Goal: Task Accomplishment & Management: Manage account settings

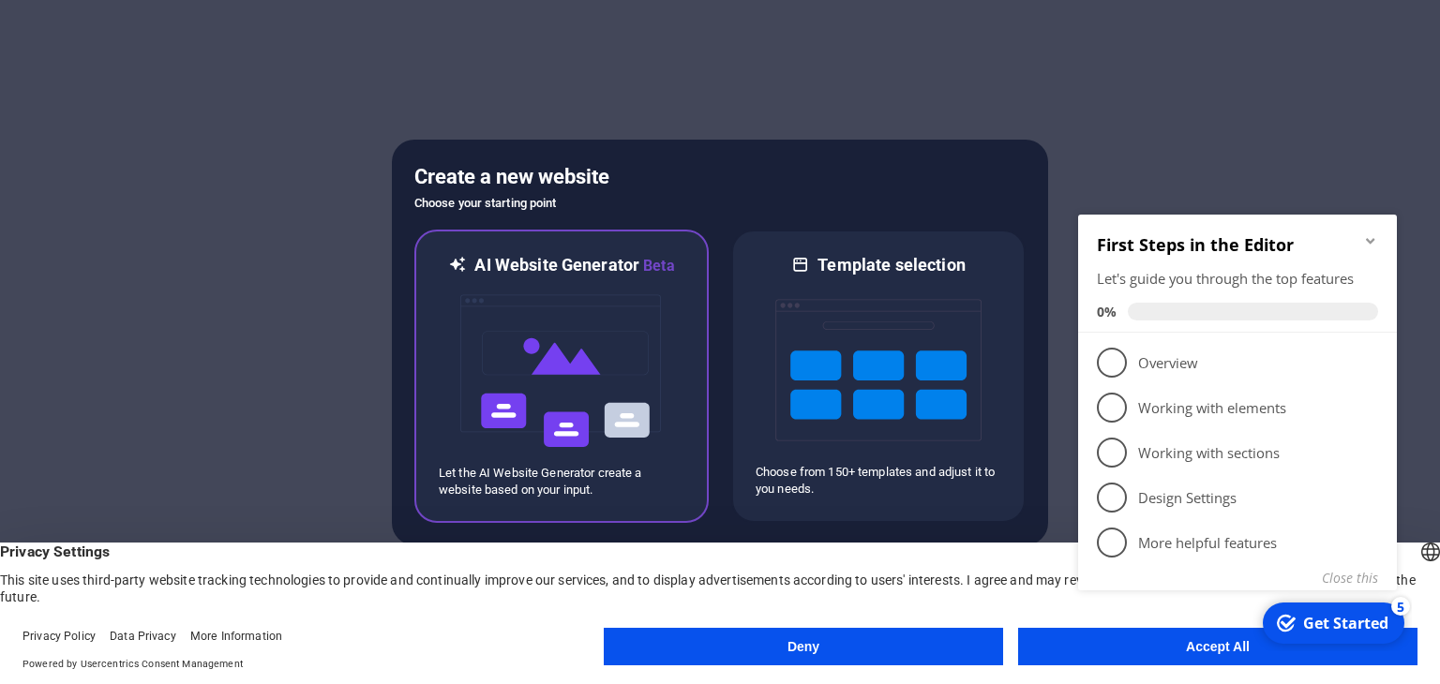
click at [626, 305] on img at bounding box center [561, 370] width 206 height 187
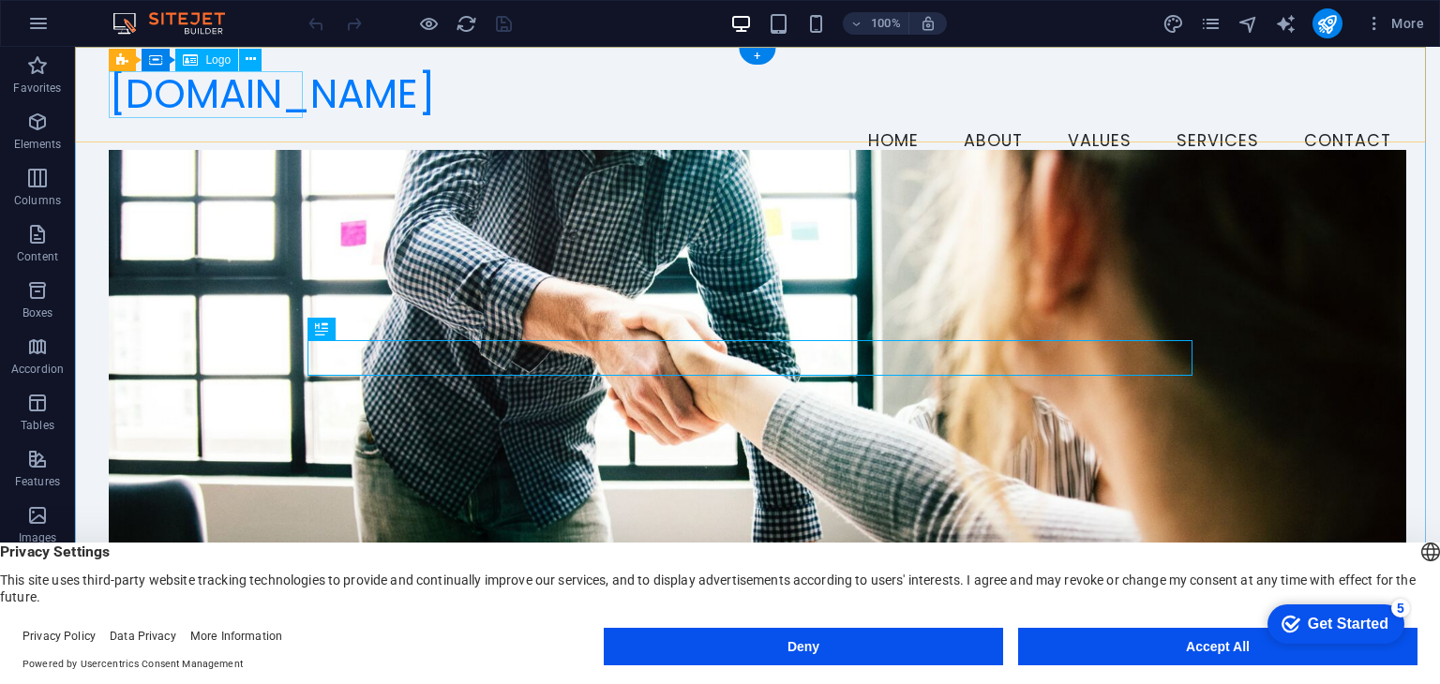
click at [134, 114] on div "[DOMAIN_NAME]" at bounding box center [757, 95] width 1296 height 48
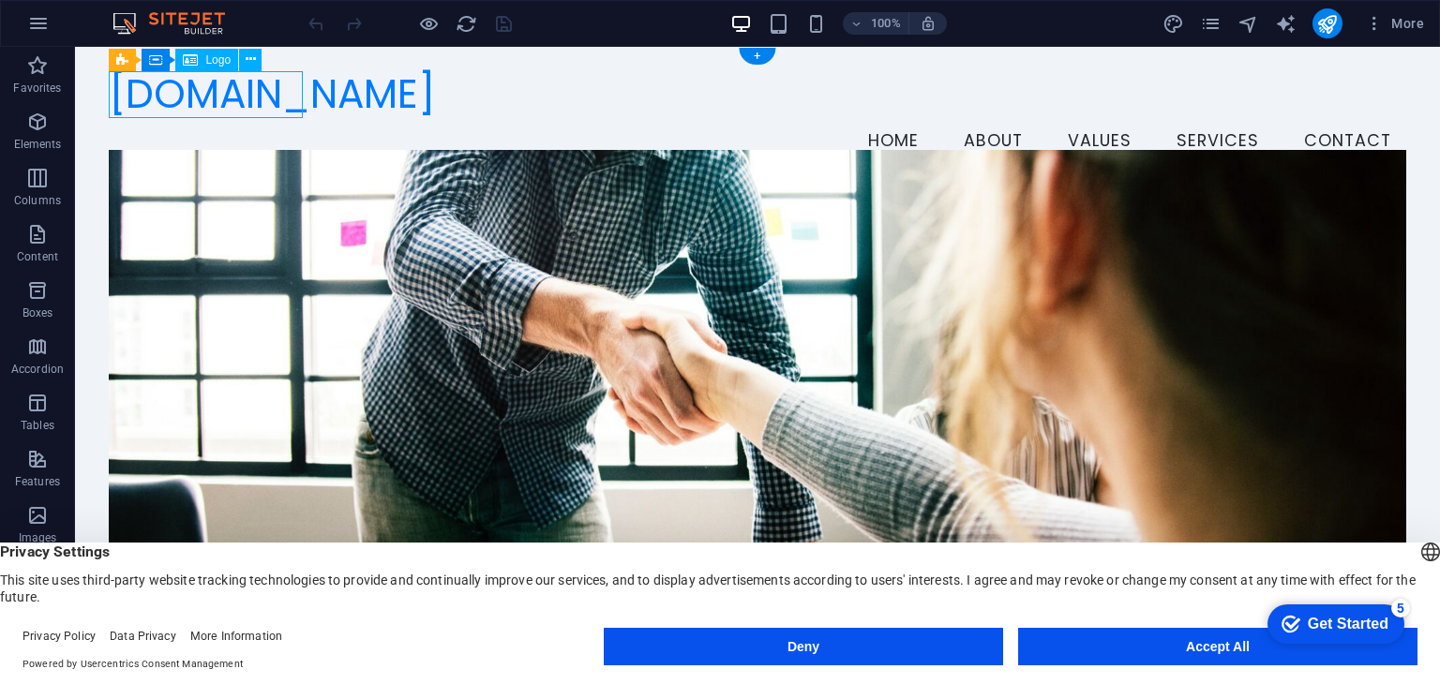
click at [133, 102] on div "[DOMAIN_NAME]" at bounding box center [757, 95] width 1296 height 48
click at [200, 65] on div "Logo" at bounding box center [206, 60] width 63 height 22
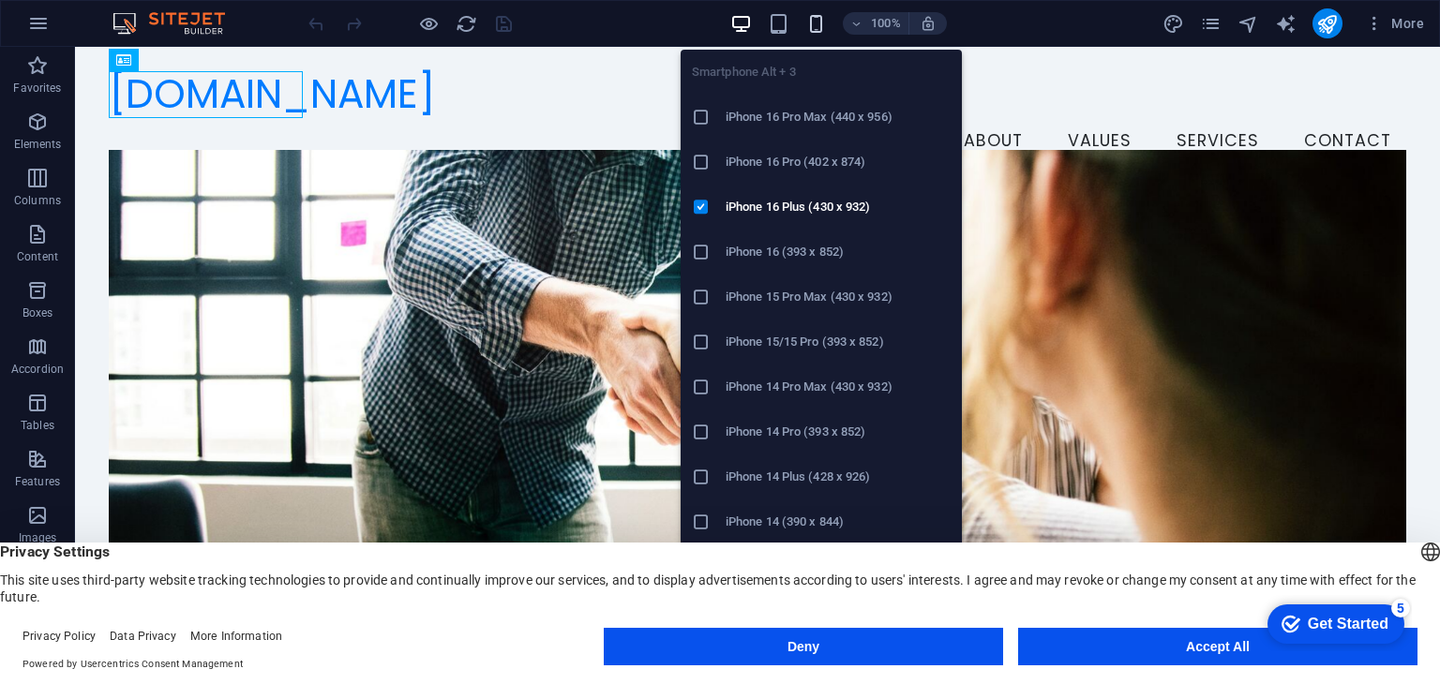
click at [814, 22] on icon "button" at bounding box center [816, 24] width 22 height 22
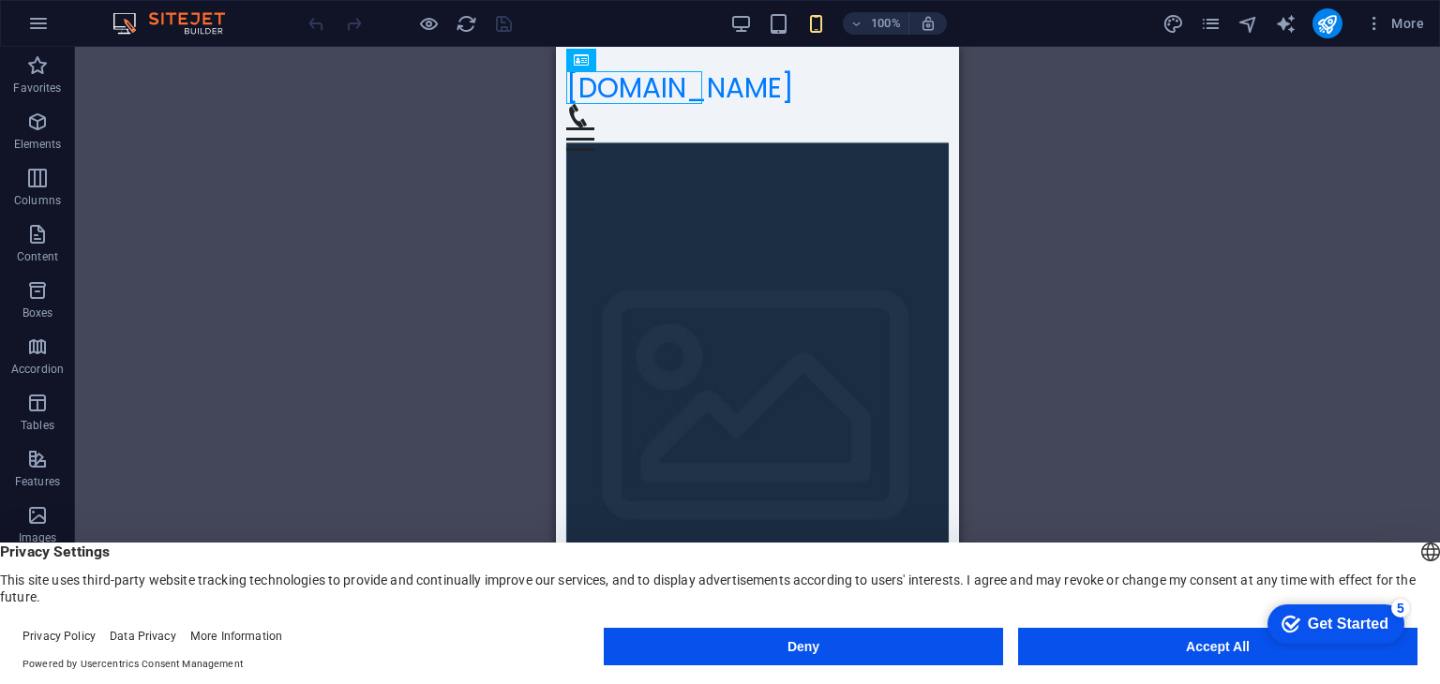
click at [375, 380] on div "Drag here to replace the existing content. Press “Ctrl” if you want to create a…" at bounding box center [757, 350] width 1365 height 607
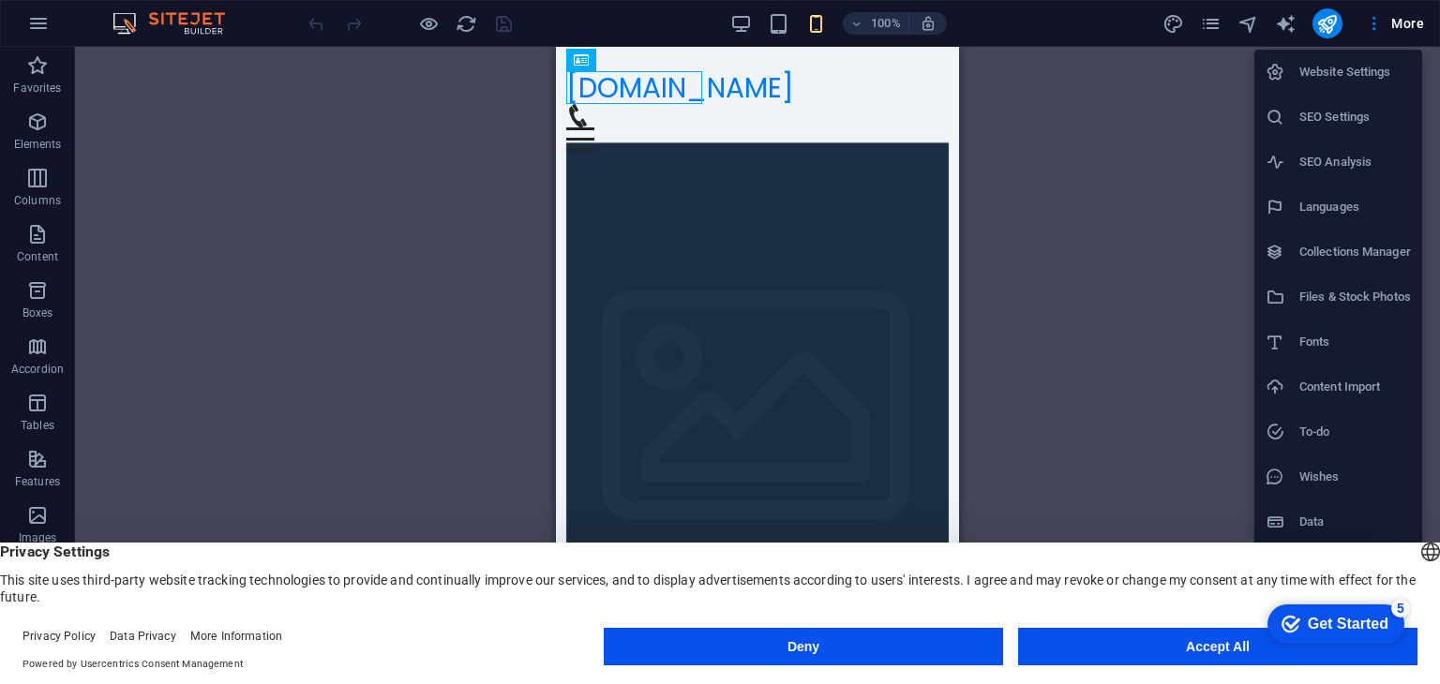
click at [1362, 72] on h6 "Website Settings" at bounding box center [1355, 72] width 112 height 22
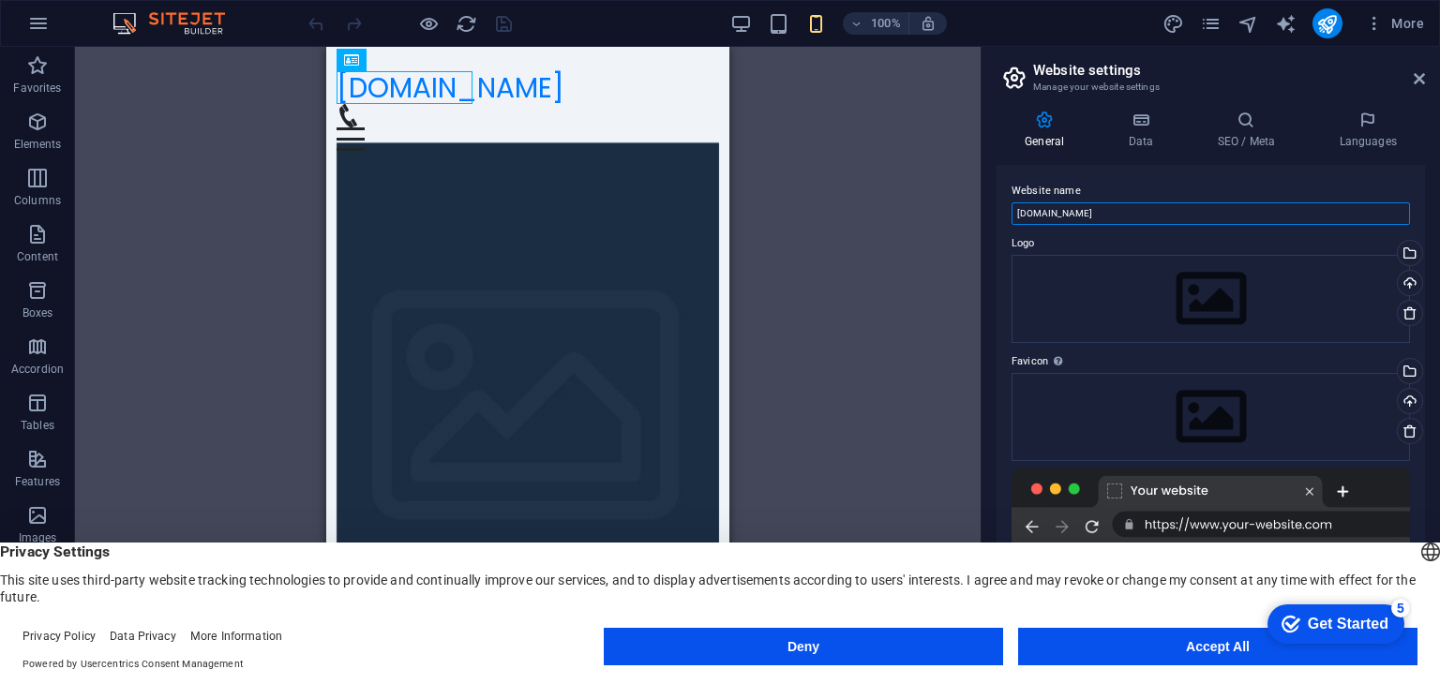
click at [1081, 213] on input "[DOMAIN_NAME]" at bounding box center [1210, 213] width 398 height 22
click at [1084, 279] on div "Drag files here, click to choose files or select files from Files or our free s…" at bounding box center [1210, 299] width 398 height 88
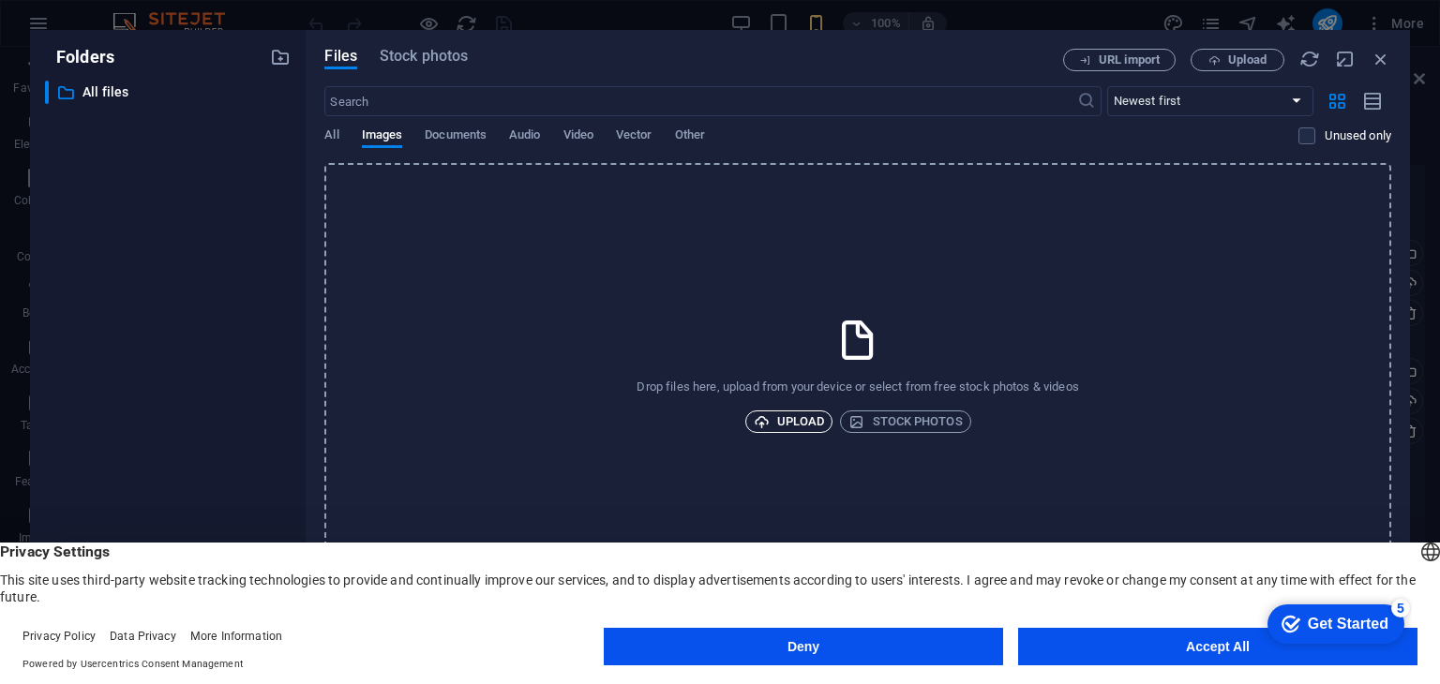
click at [800, 411] on span "Upload" at bounding box center [789, 422] width 71 height 22
click at [790, 417] on span "Upload" at bounding box center [789, 422] width 71 height 22
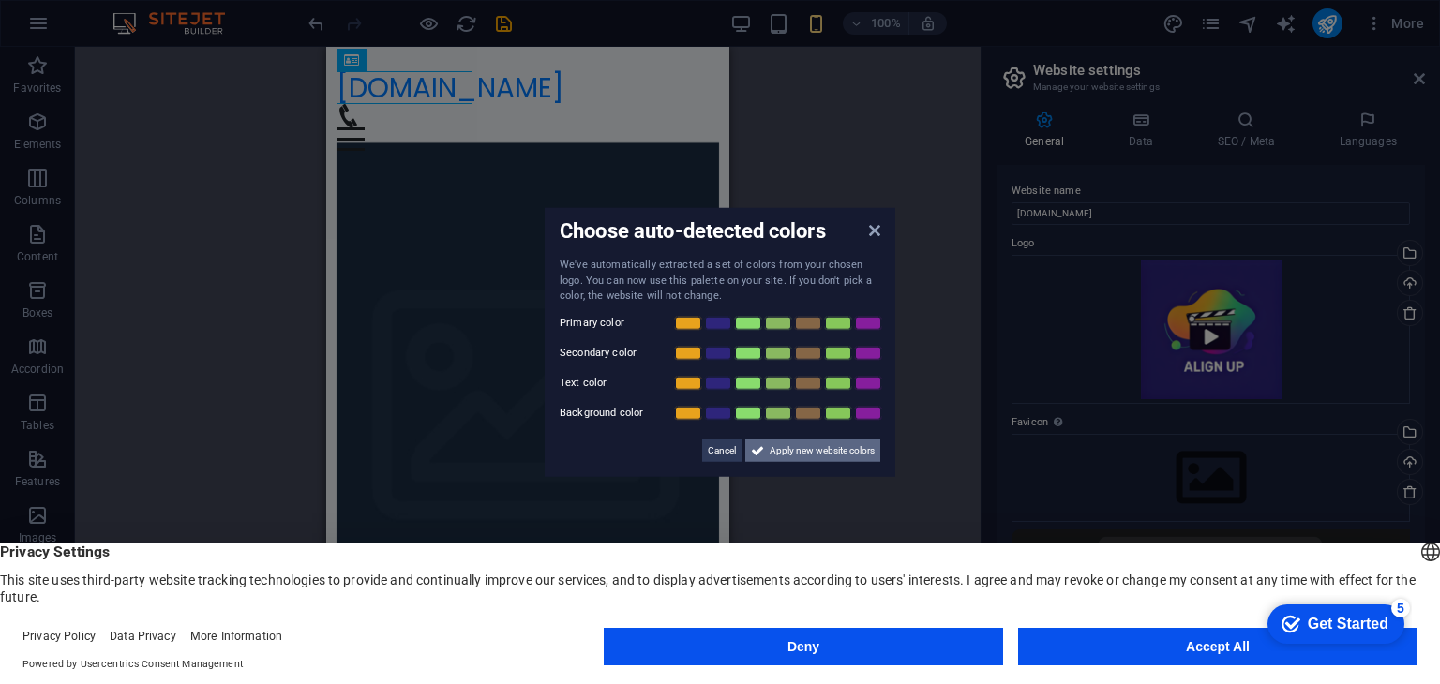
click at [805, 447] on span "Apply new website colors" at bounding box center [822, 450] width 105 height 22
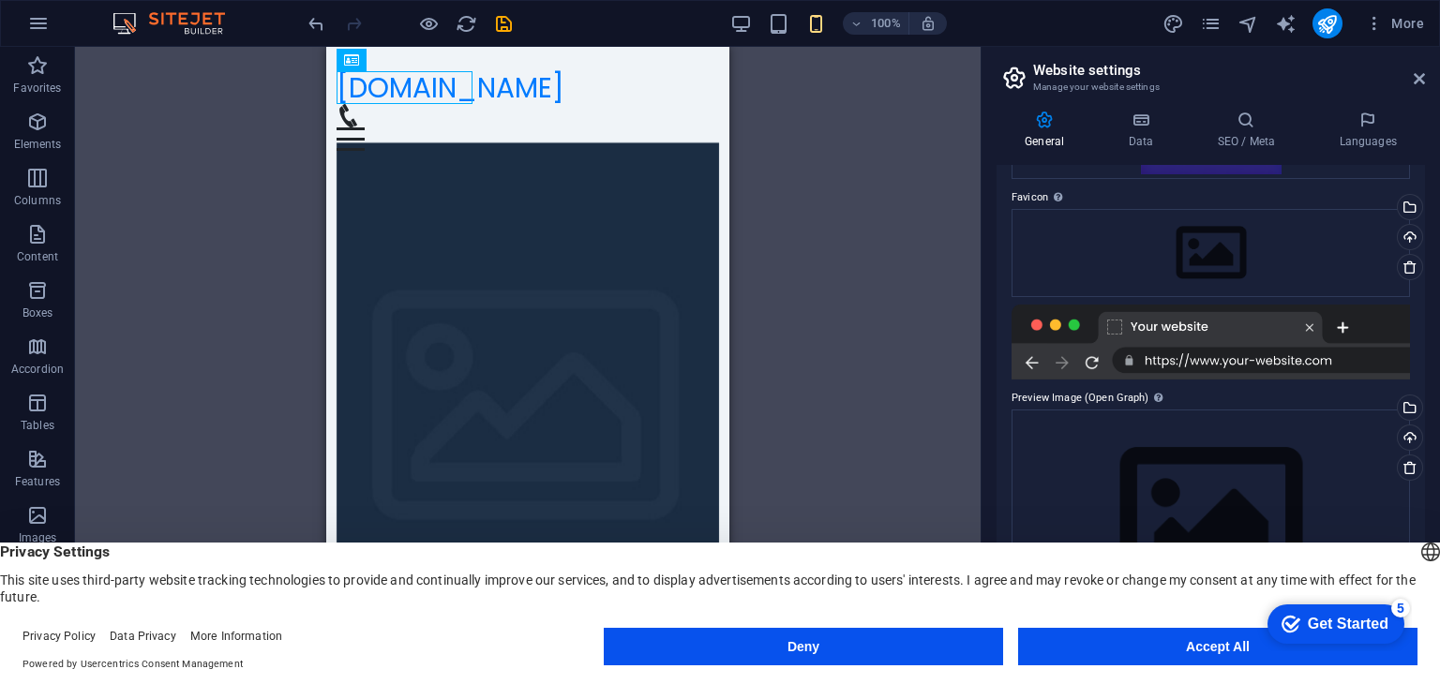
scroll to position [225, 0]
click at [1252, 249] on div "Drag files here, click to choose files or select files from Files or our free s…" at bounding box center [1210, 253] width 398 height 88
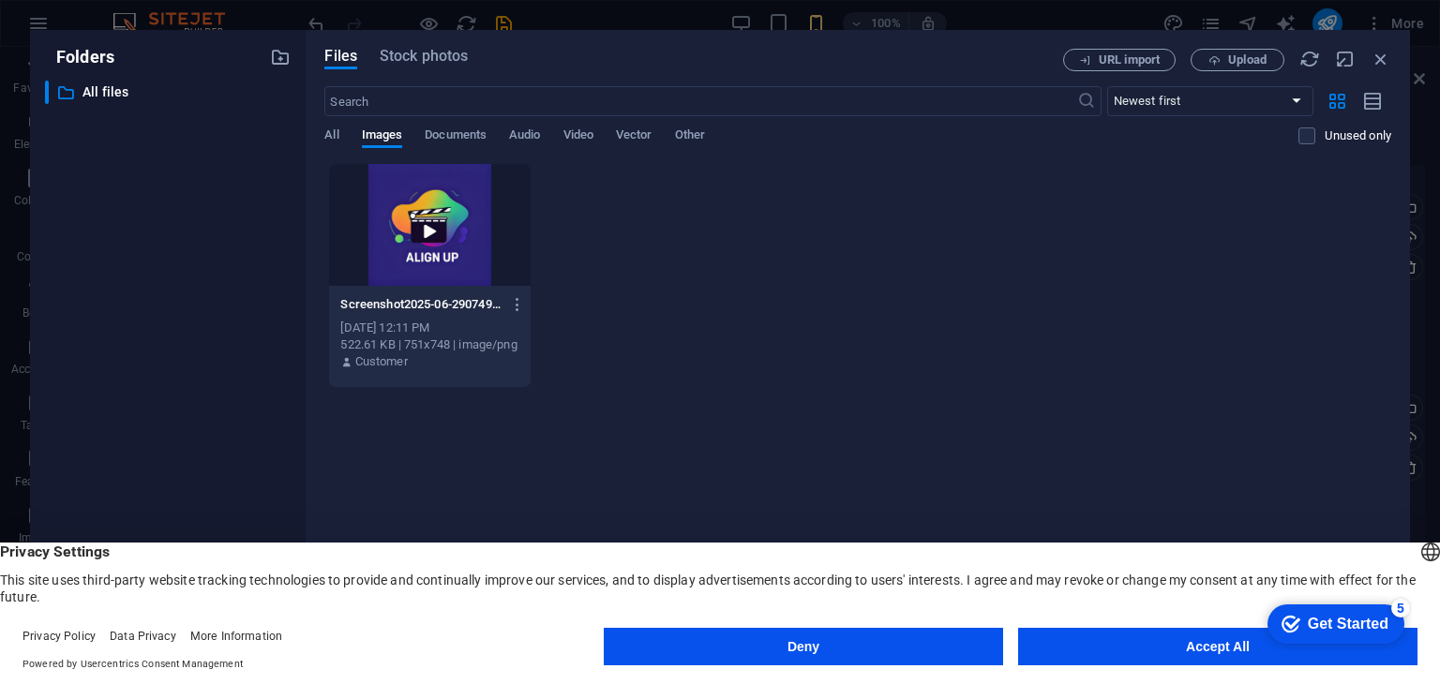
click at [405, 235] on div at bounding box center [429, 225] width 201 height 122
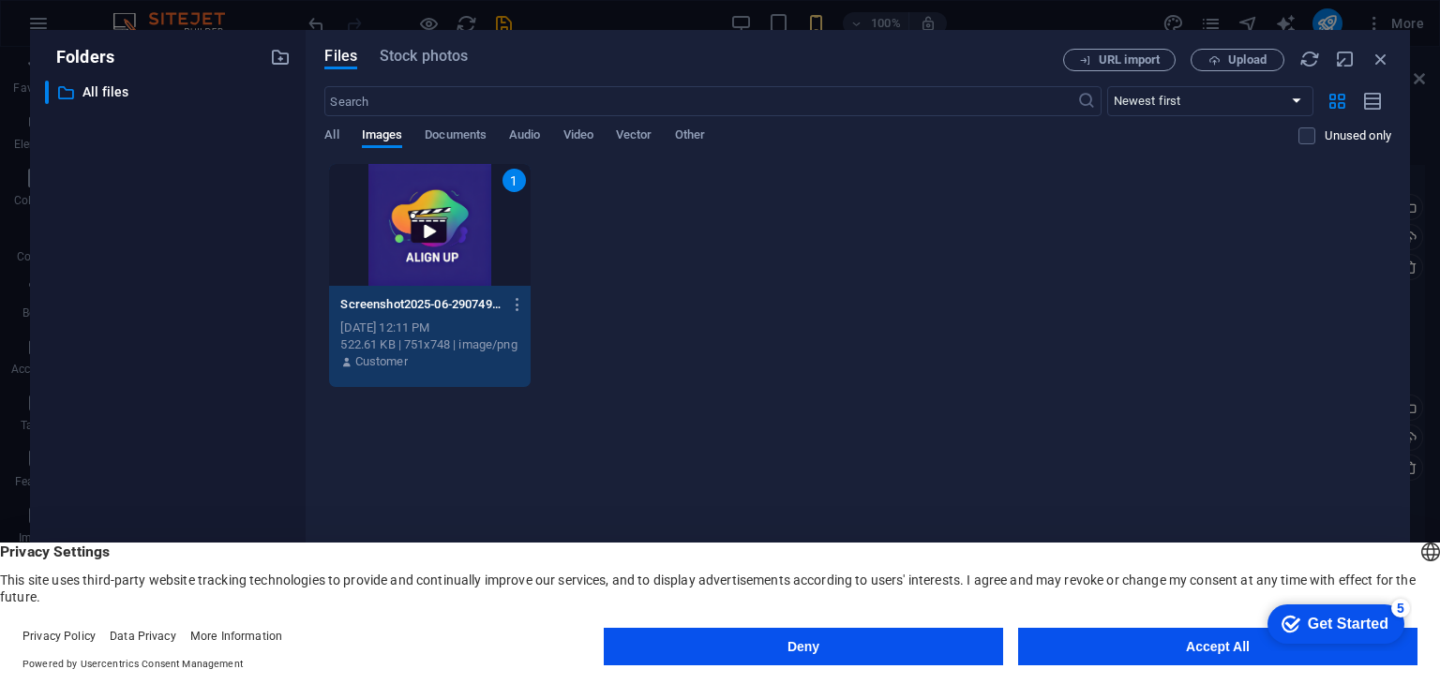
click at [476, 225] on div "1" at bounding box center [429, 225] width 201 height 122
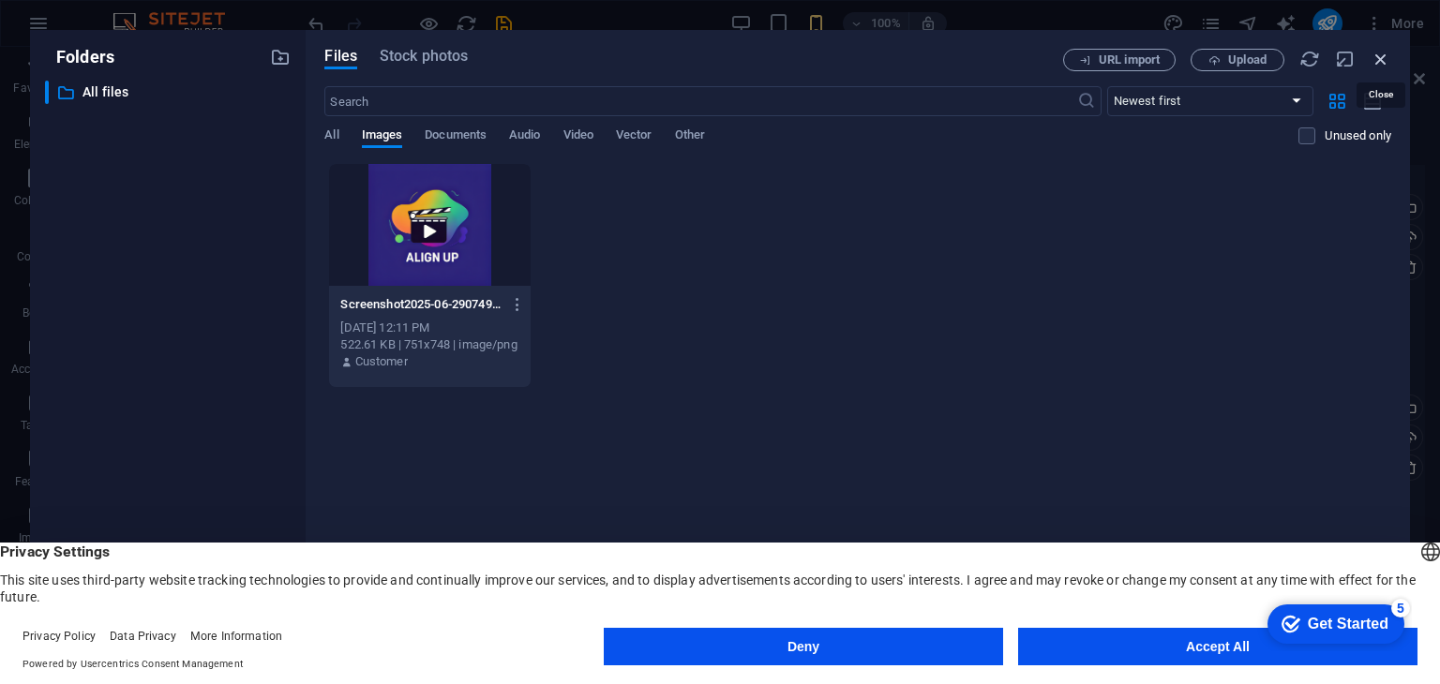
click at [1385, 54] on div "Files Stock photos URL import Upload ​ Newest first Oldest first Name (A-Z) Nam…" at bounding box center [858, 342] width 1104 height 624
click at [1385, 54] on icon "button" at bounding box center [1380, 59] width 21 height 21
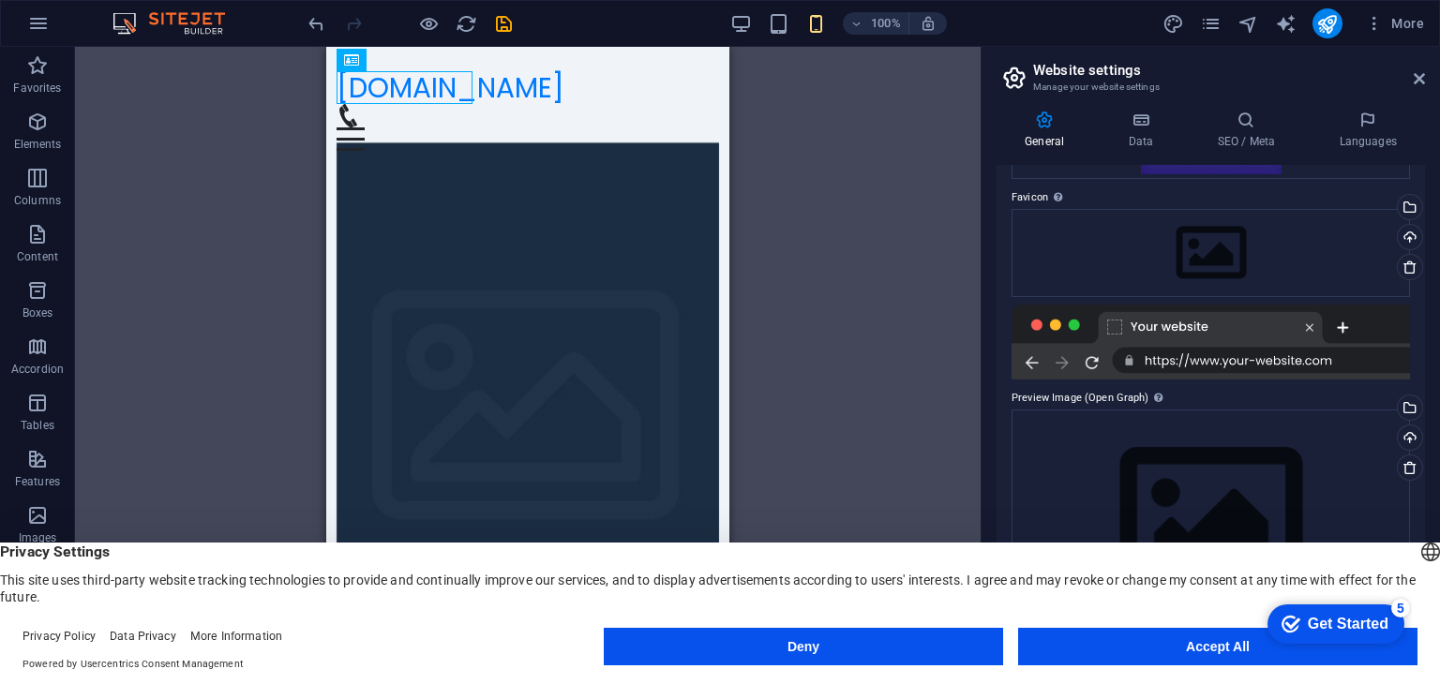
click at [1223, 340] on div at bounding box center [1210, 342] width 398 height 75
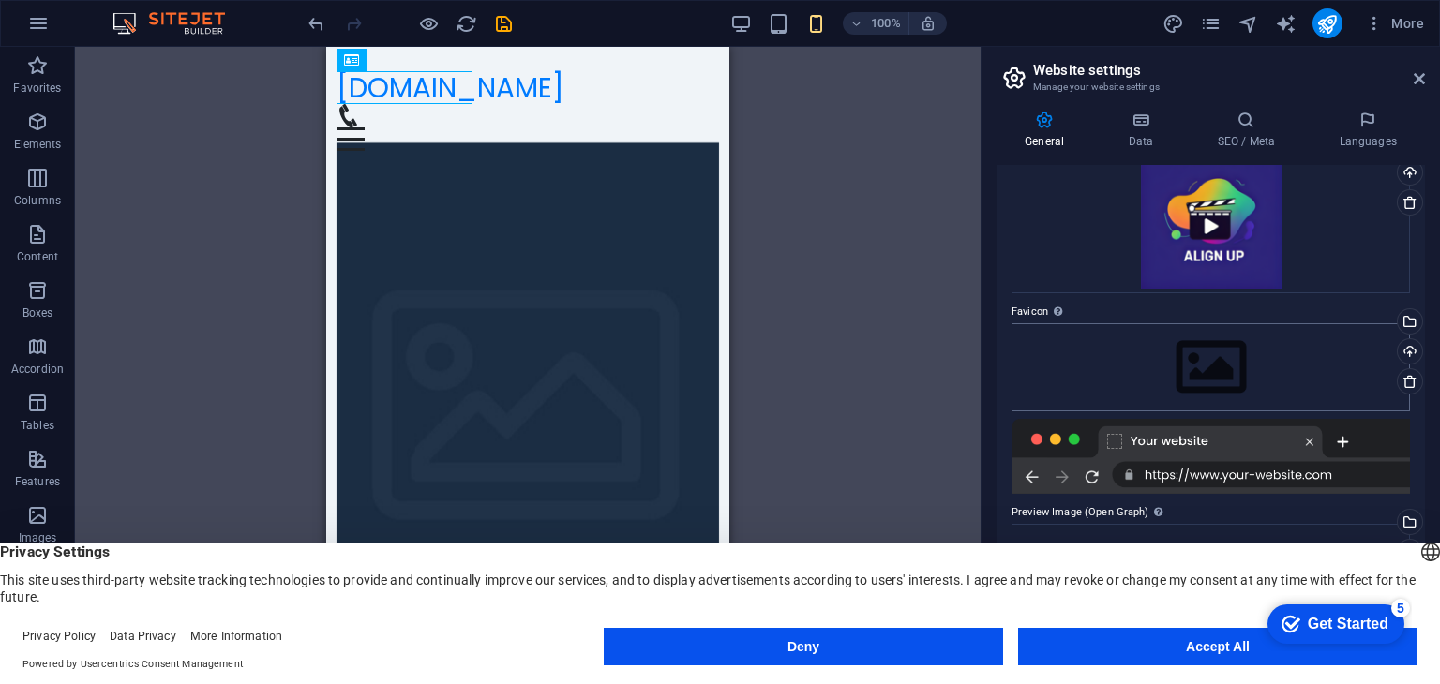
scroll to position [109, 0]
click at [1083, 381] on div "Drag files here, click to choose files or select files from Files or our free s…" at bounding box center [1210, 369] width 398 height 88
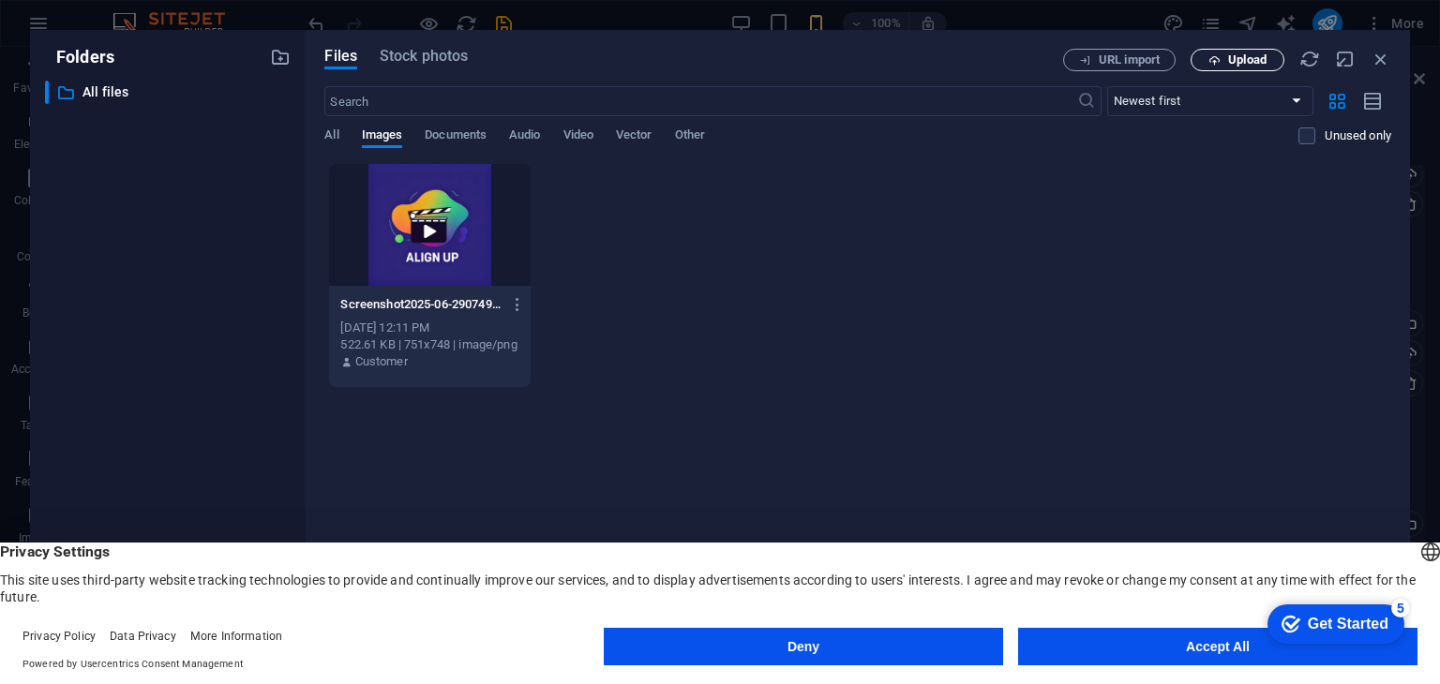
click at [1214, 68] on button "Upload" at bounding box center [1237, 60] width 94 height 22
click at [1225, 57] on span "Upload" at bounding box center [1237, 60] width 77 height 12
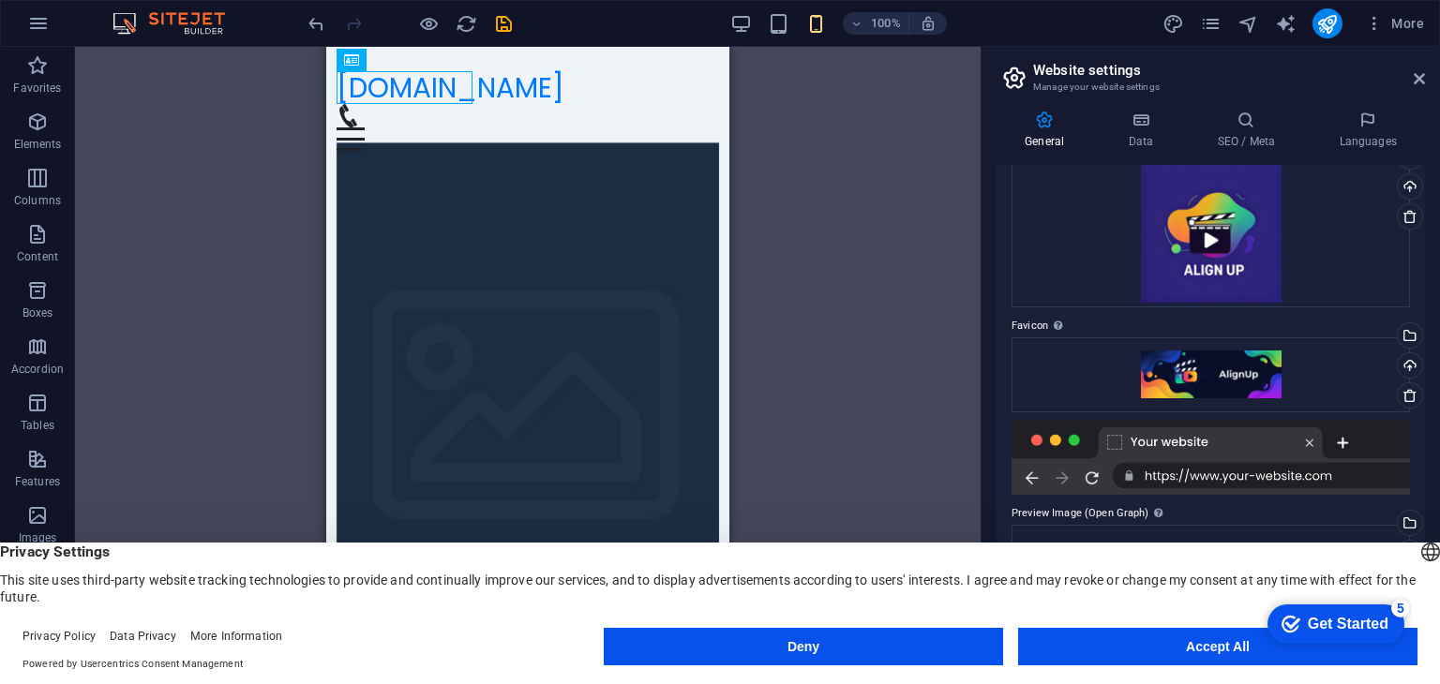
scroll to position [0, 0]
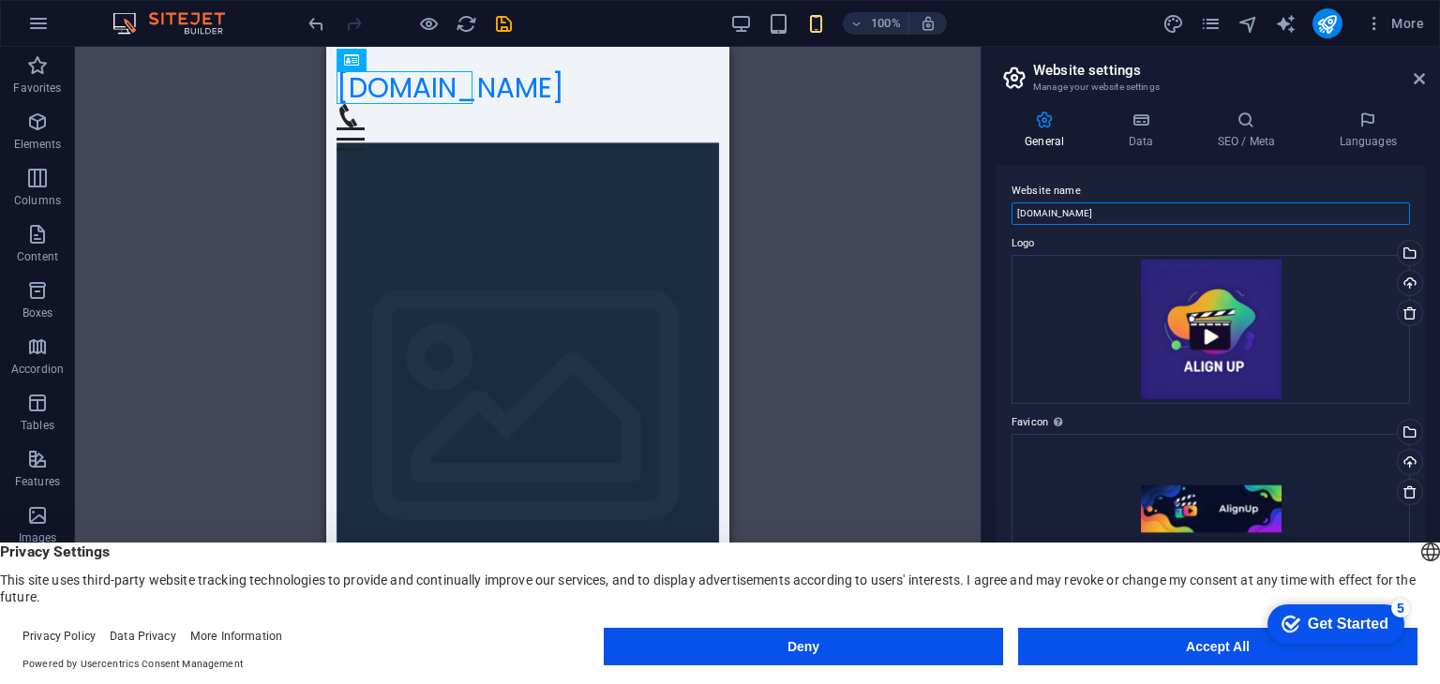
click at [1120, 209] on input "[DOMAIN_NAME]" at bounding box center [1210, 213] width 398 height 22
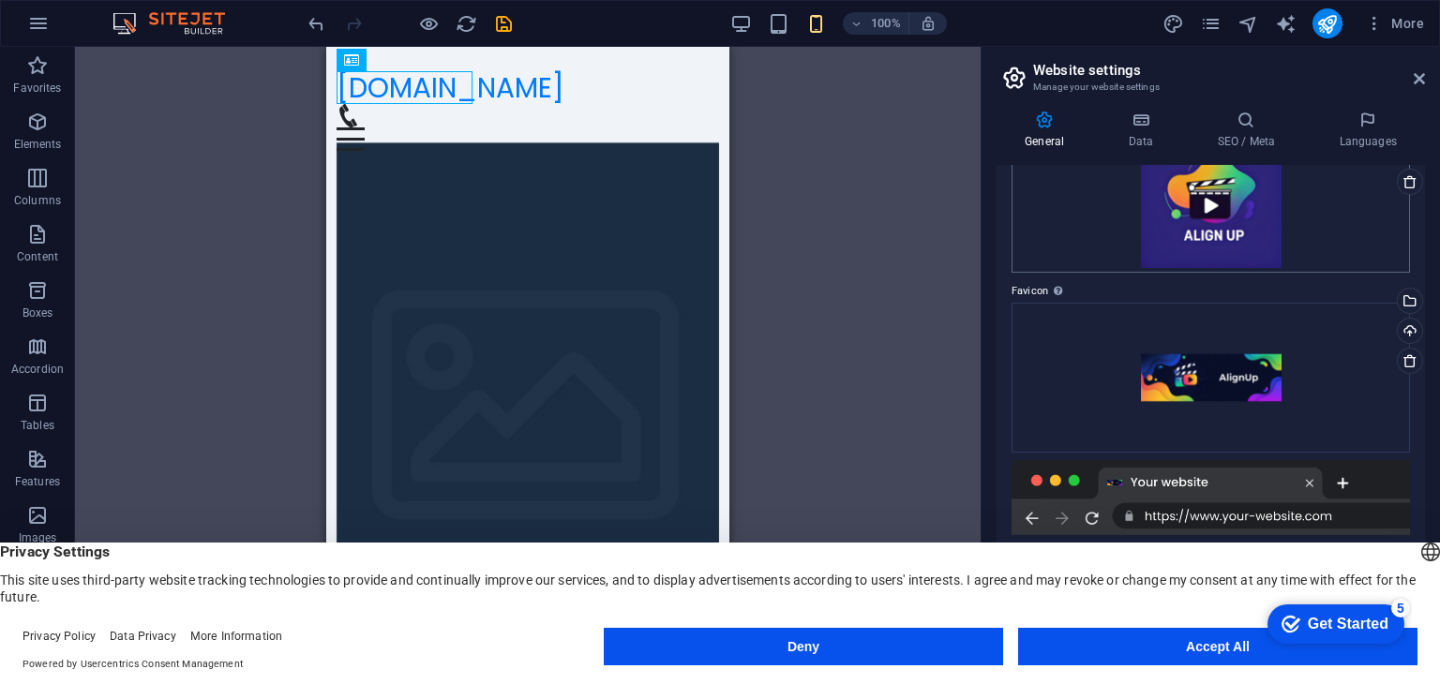
scroll to position [150, 0]
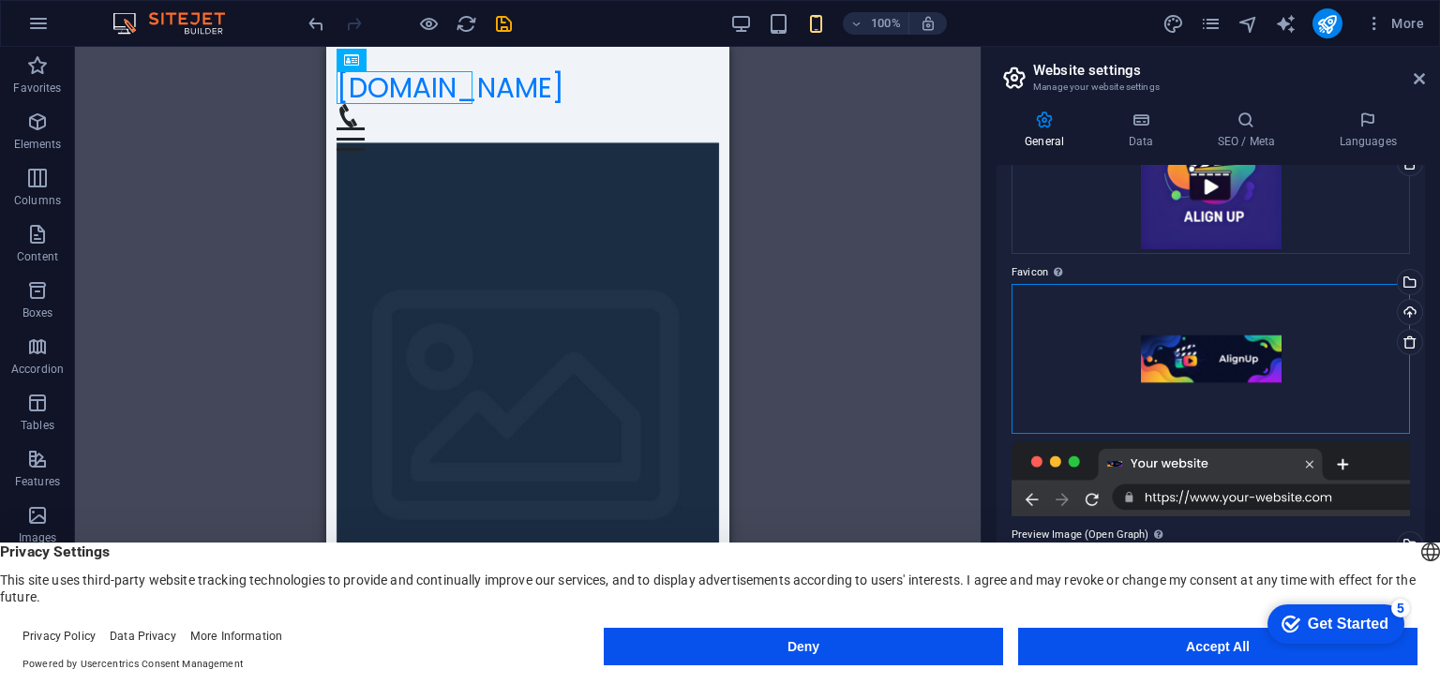
click at [1098, 371] on div "Drag files here, click to choose files or select files from Files or our free s…" at bounding box center [1210, 359] width 398 height 150
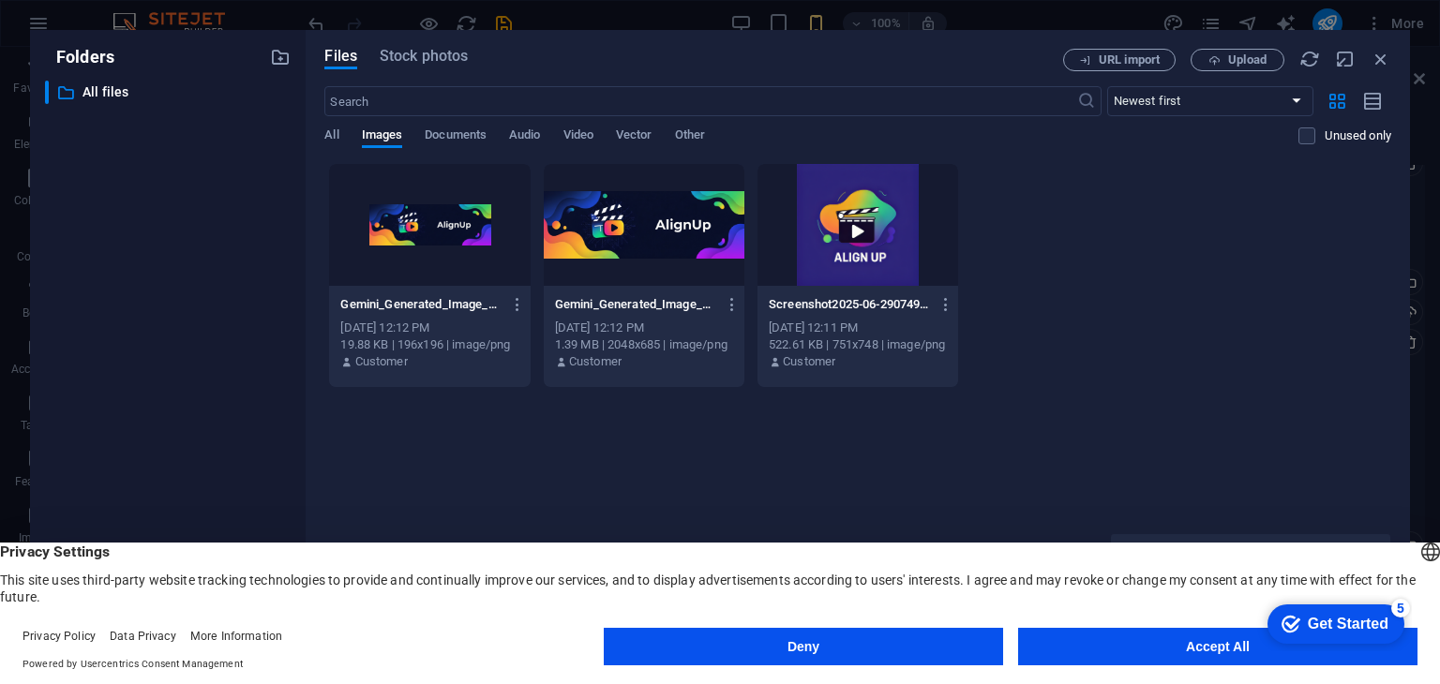
click at [1181, 200] on div "Gemini_Generated_Image_ed890red890red891-hFsix8aO-0Q0BSW_1b5N9w-ipSmaZpSEy6k5tr…" at bounding box center [857, 275] width 1067 height 225
click at [606, 236] on div at bounding box center [644, 225] width 201 height 122
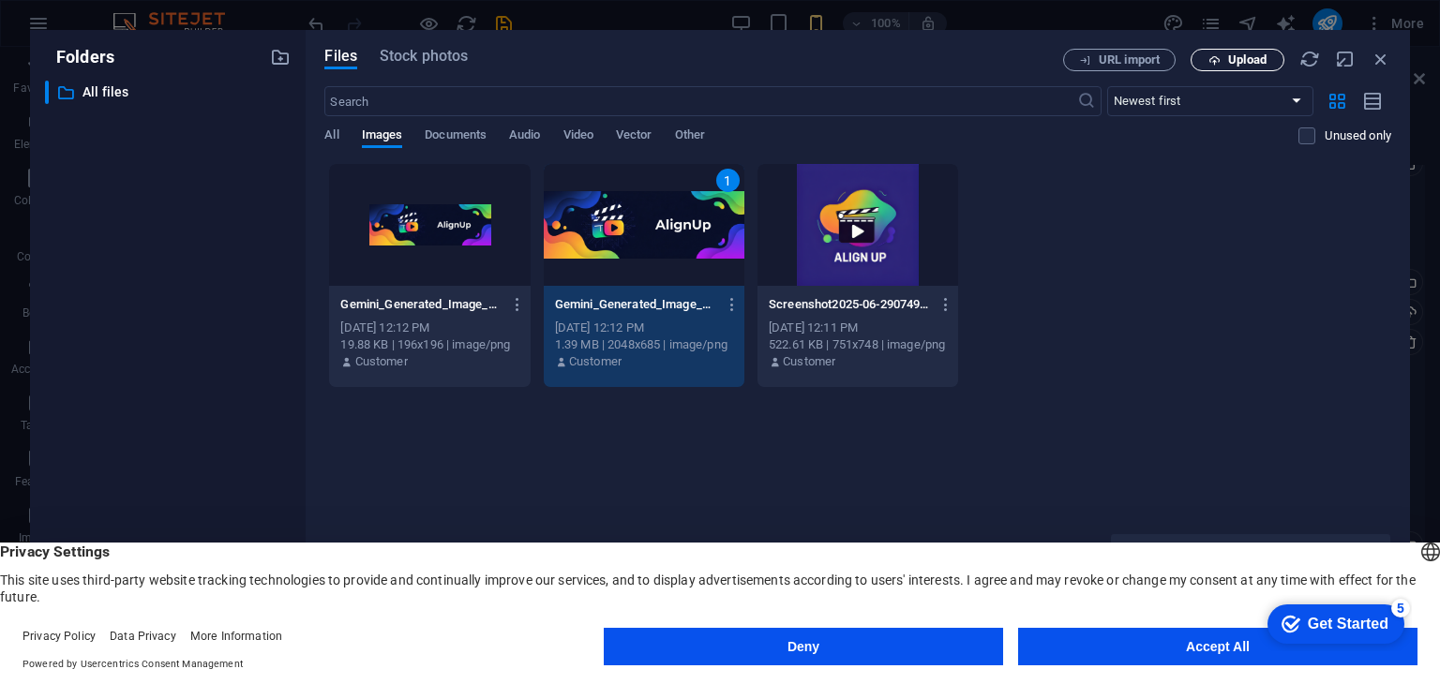
click at [1229, 63] on span "Upload" at bounding box center [1247, 59] width 38 height 11
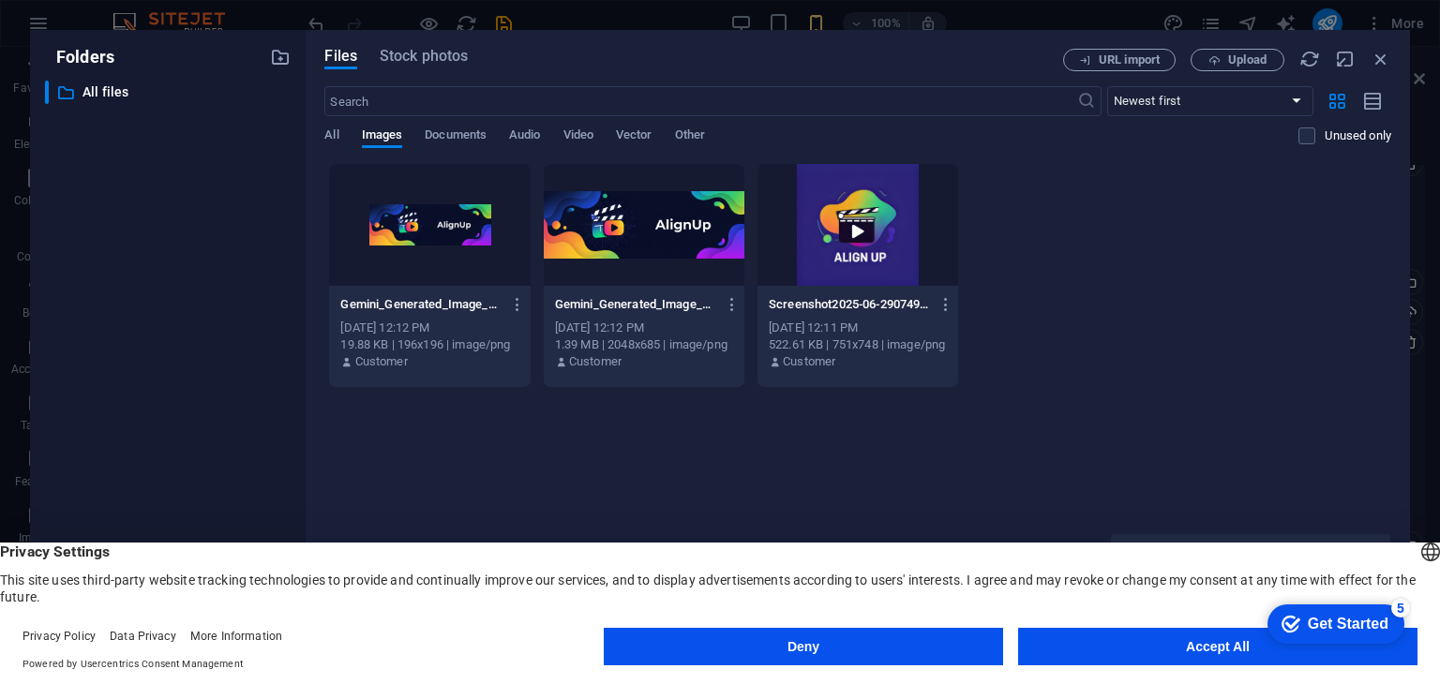
click at [643, 232] on div at bounding box center [644, 225] width 201 height 122
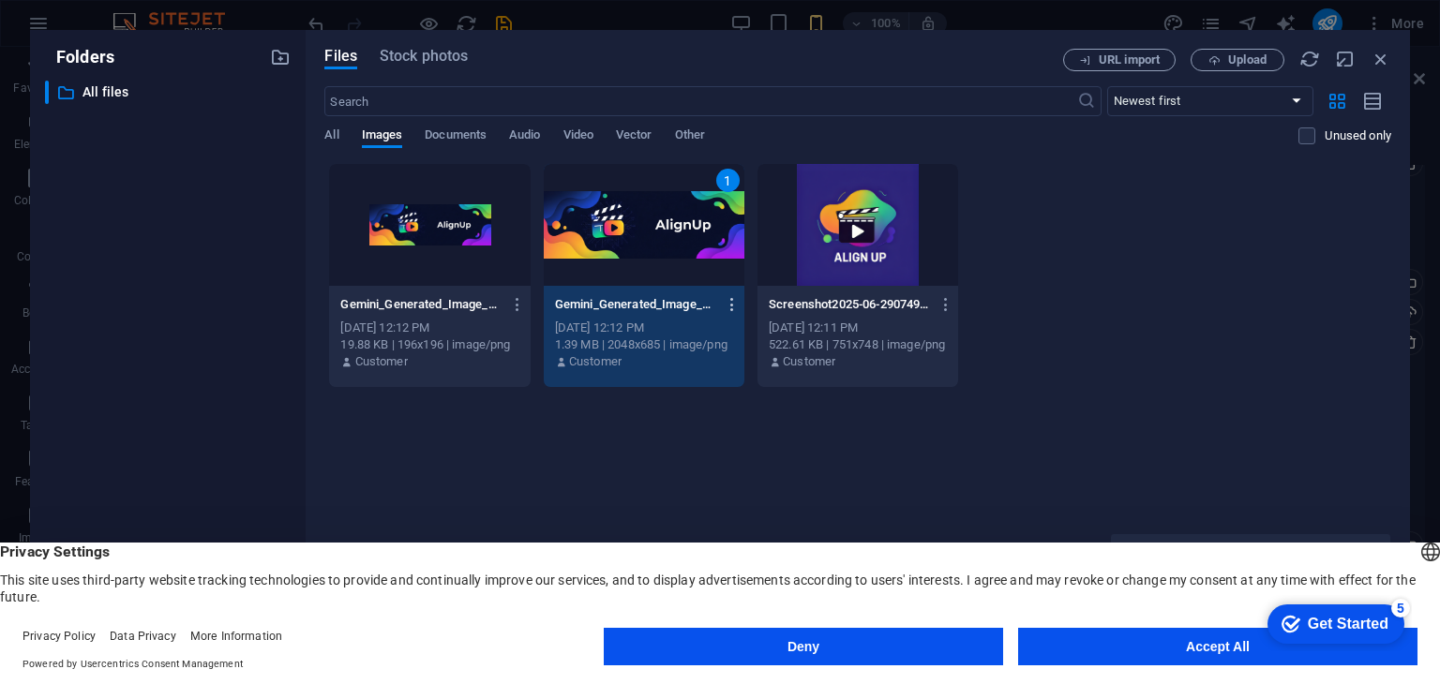
click at [729, 296] on icon "button" at bounding box center [733, 304] width 18 height 17
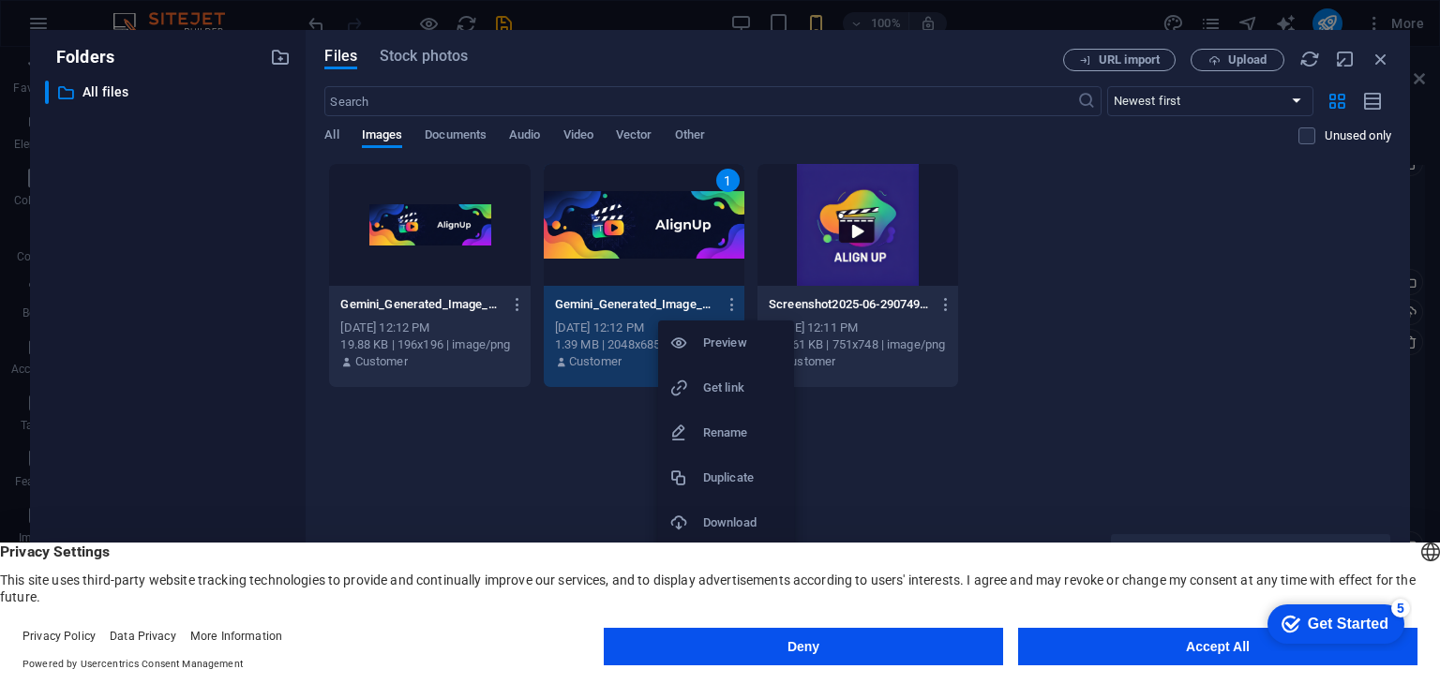
click at [1065, 386] on div at bounding box center [720, 342] width 1440 height 684
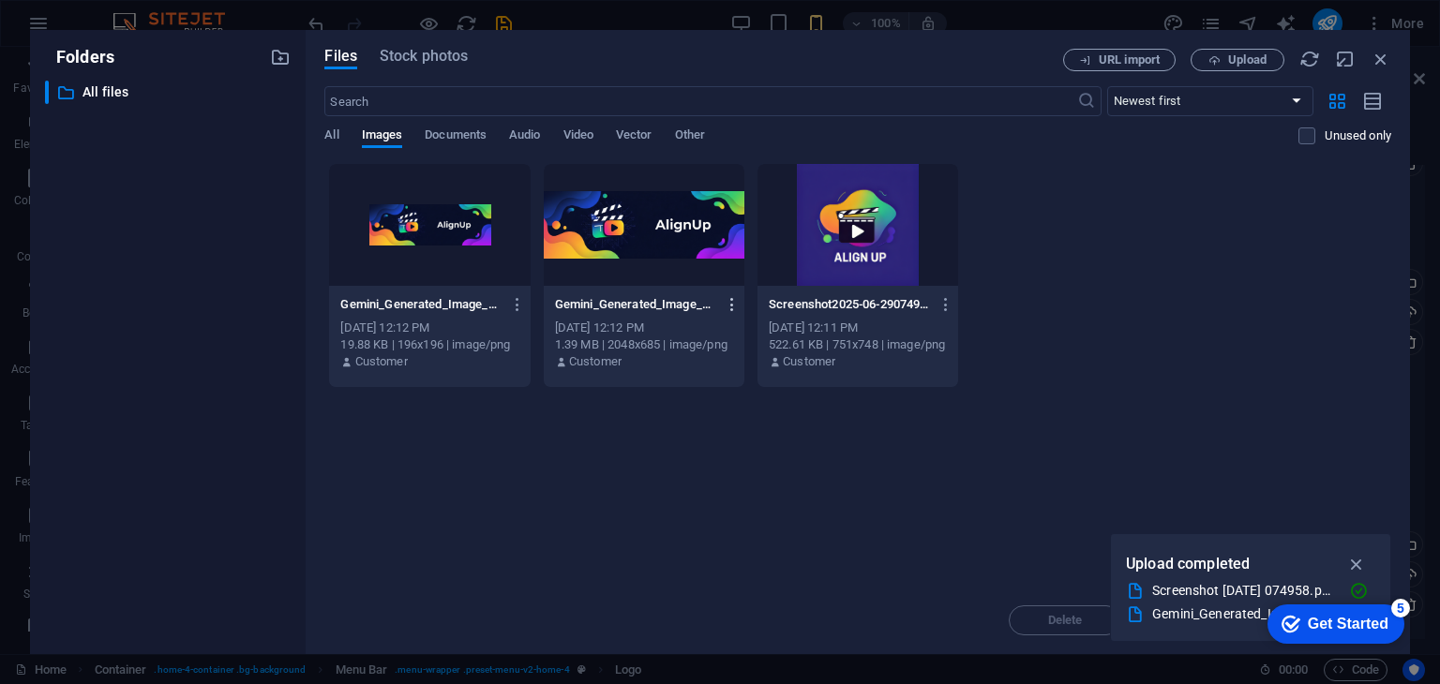
click at [732, 305] on icon "button" at bounding box center [733, 304] width 18 height 17
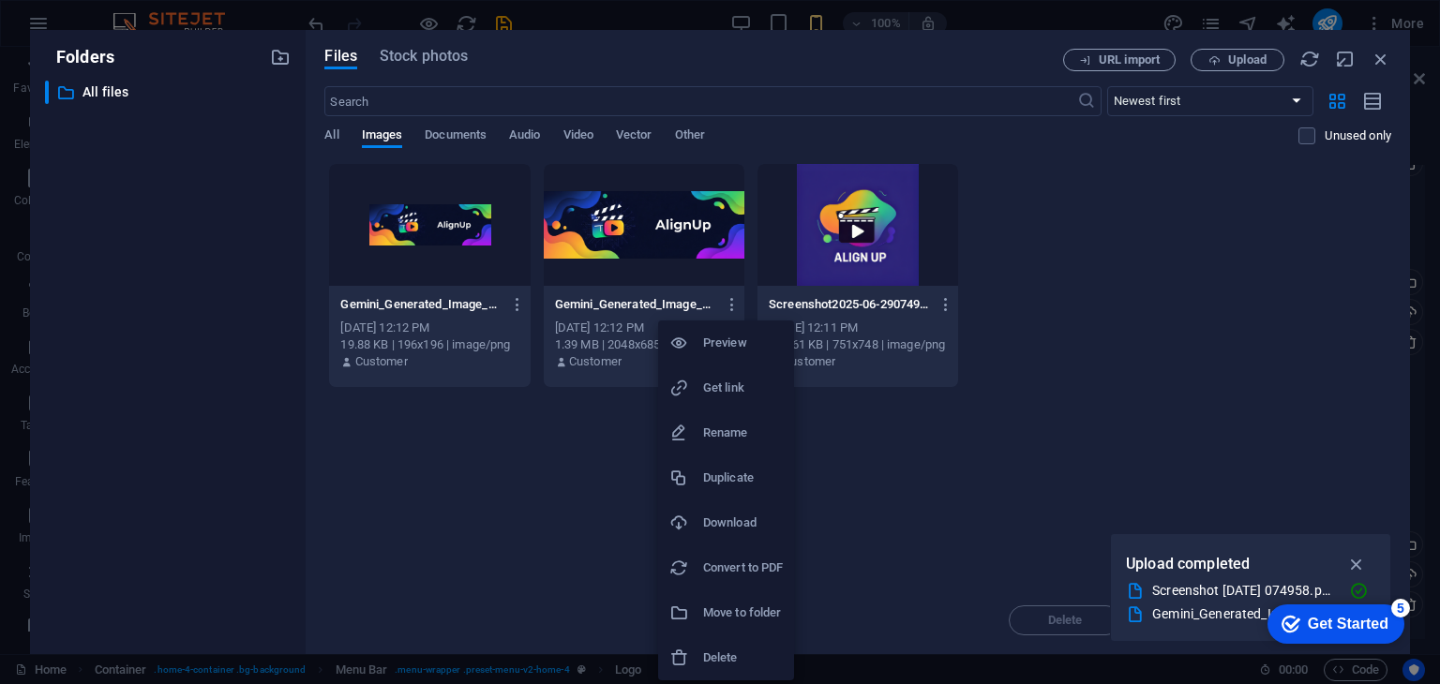
click at [1012, 475] on div at bounding box center [720, 342] width 1440 height 684
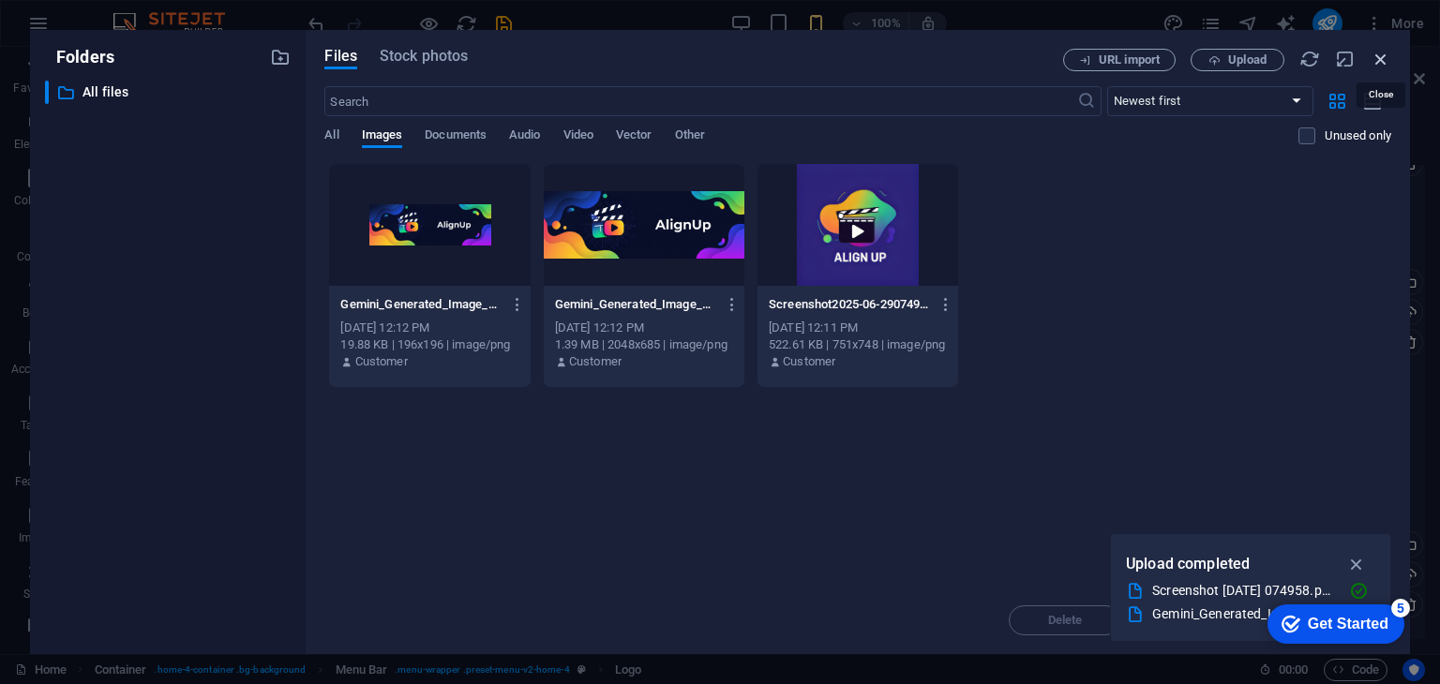
click at [1381, 55] on icon "button" at bounding box center [1380, 59] width 21 height 21
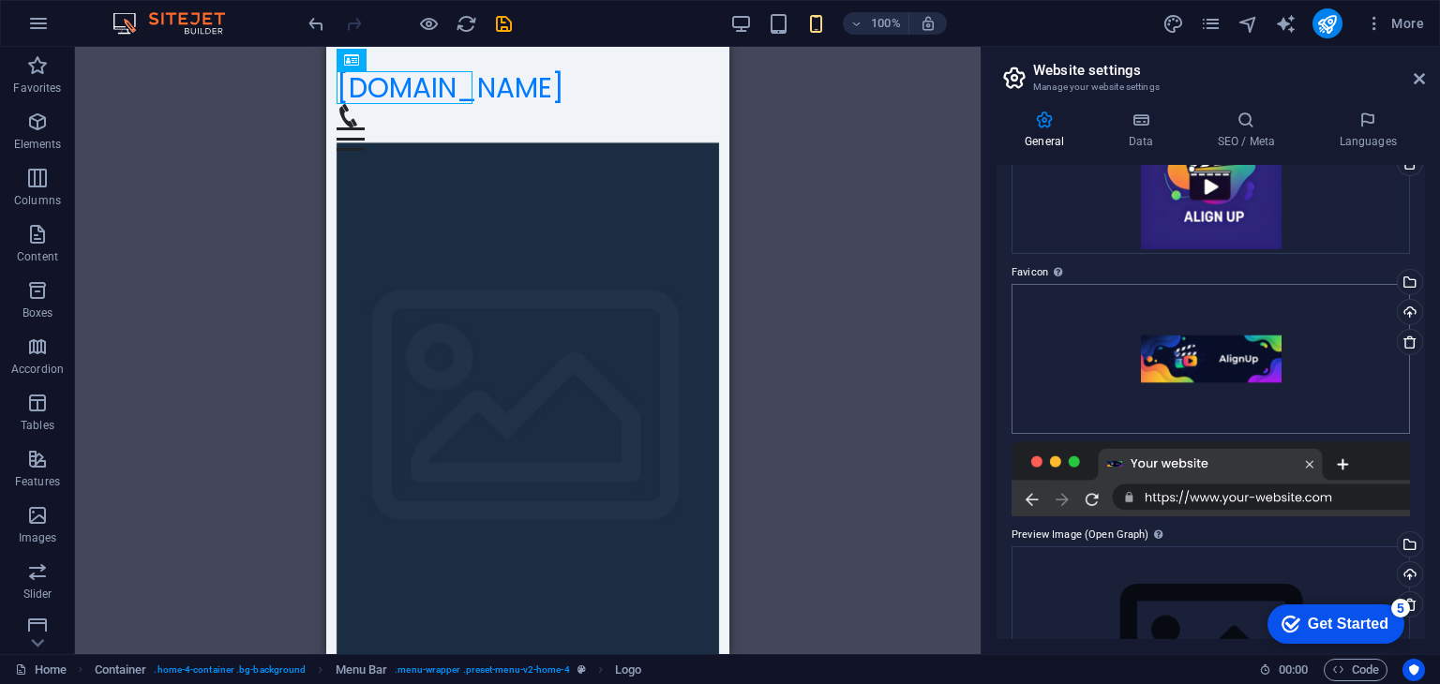
scroll to position [287, 0]
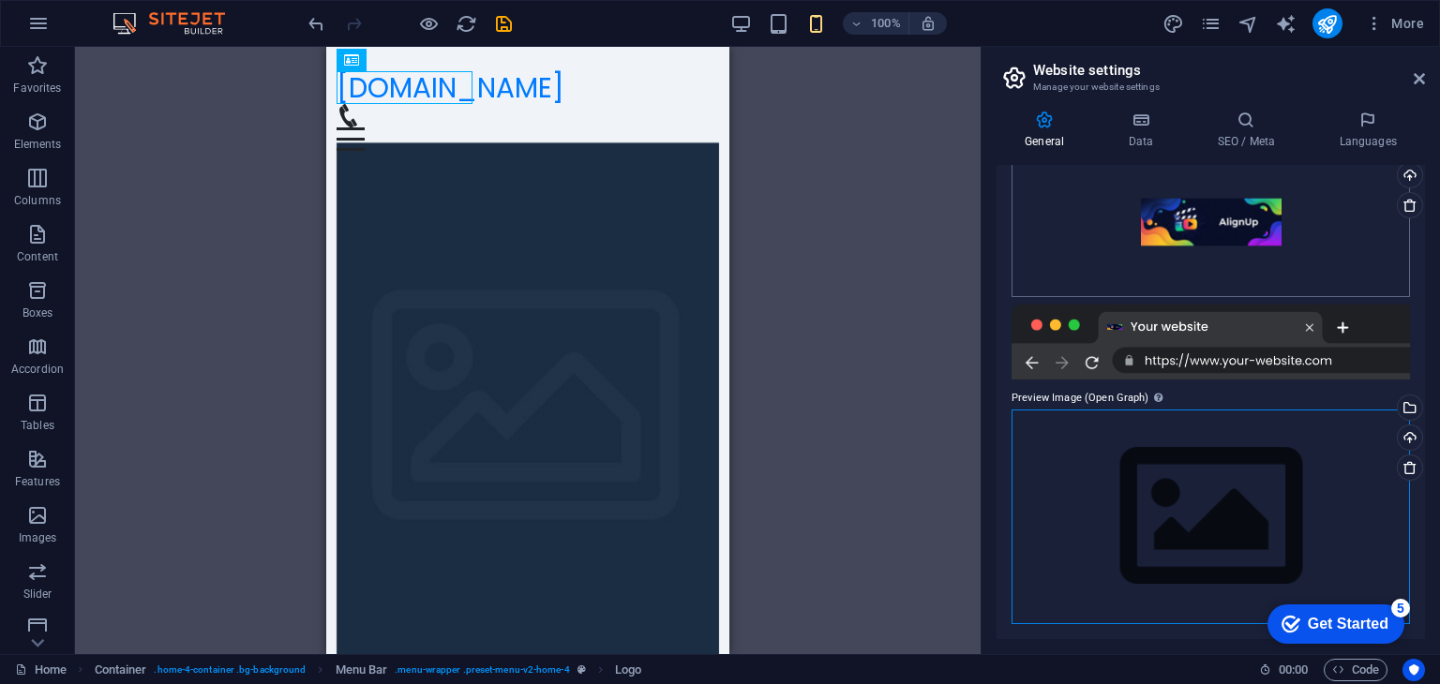
click at [1119, 411] on div "Drag files here, click to choose files or select files from Files or our free s…" at bounding box center [1210, 517] width 398 height 215
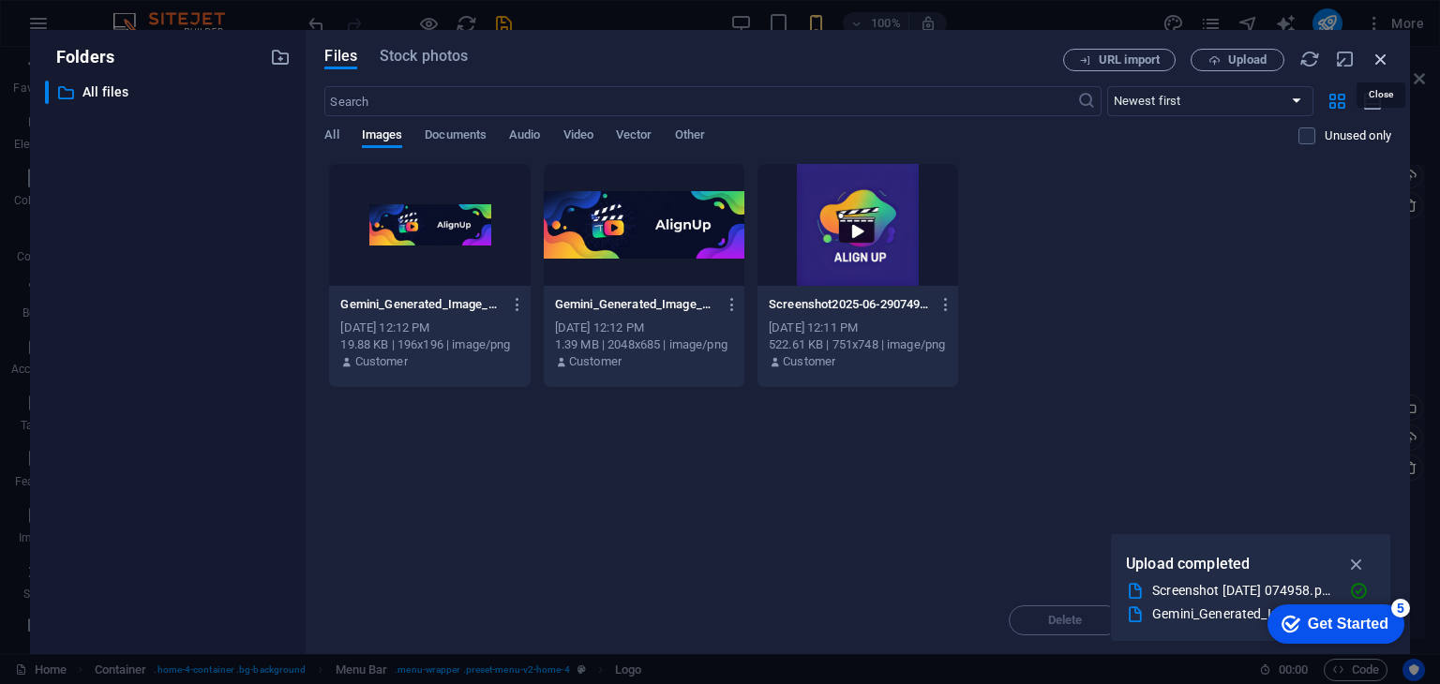
click at [1372, 62] on icon "button" at bounding box center [1380, 59] width 21 height 21
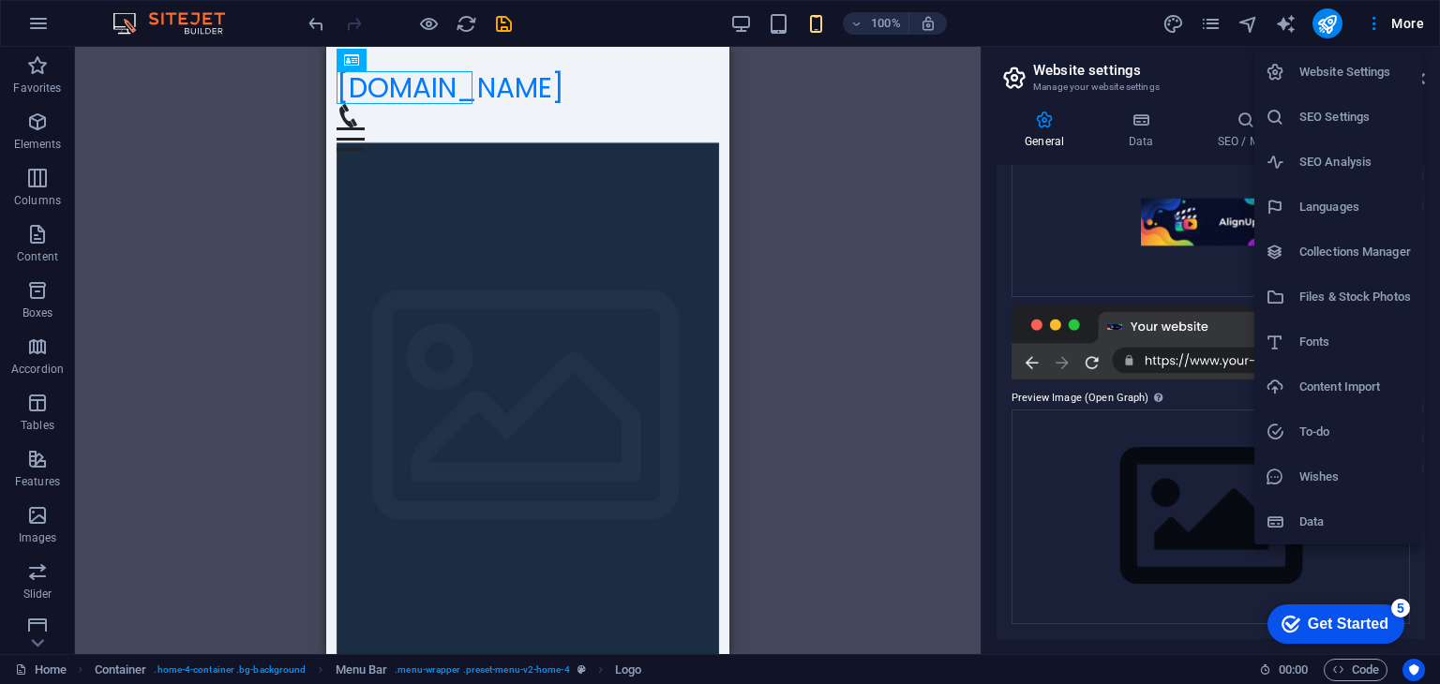
click at [1300, 641] on div "checkmark Get Started 5" at bounding box center [1335, 624] width 137 height 39
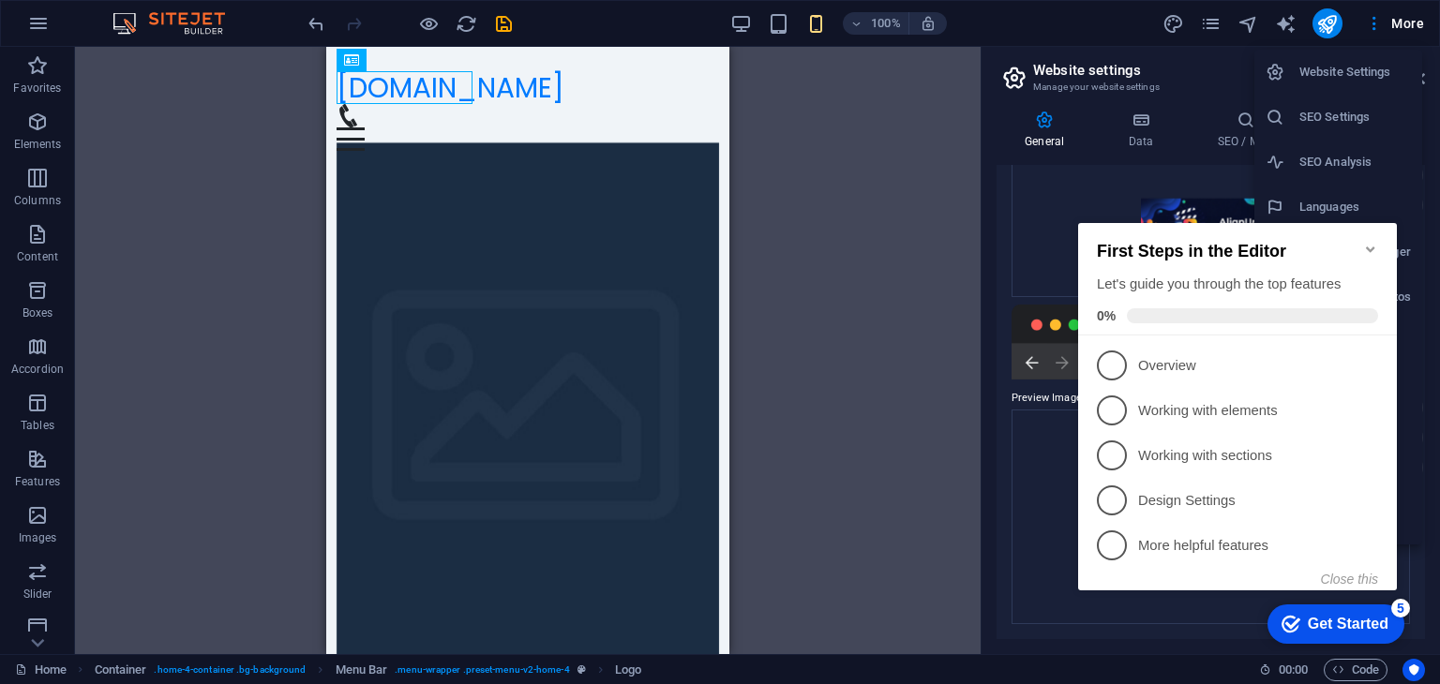
click at [878, 490] on div at bounding box center [720, 342] width 1440 height 684
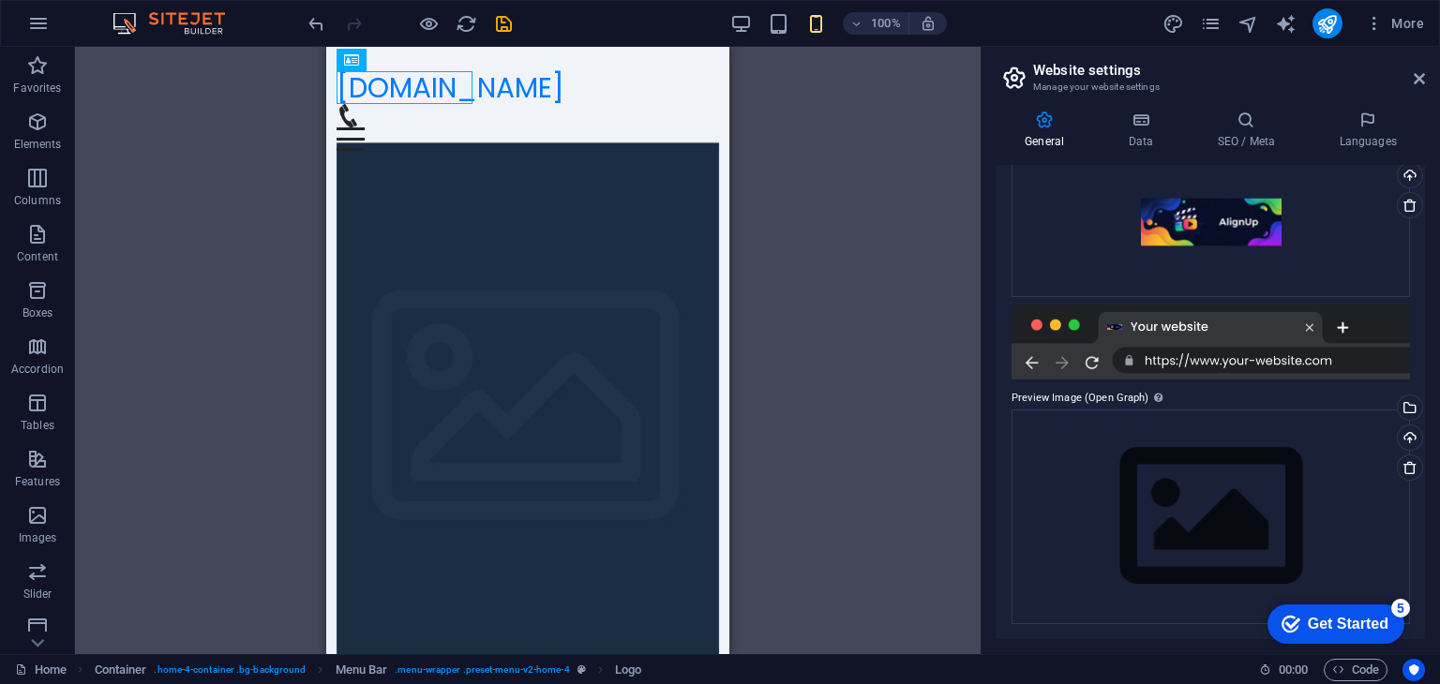
scroll to position [0, 0]
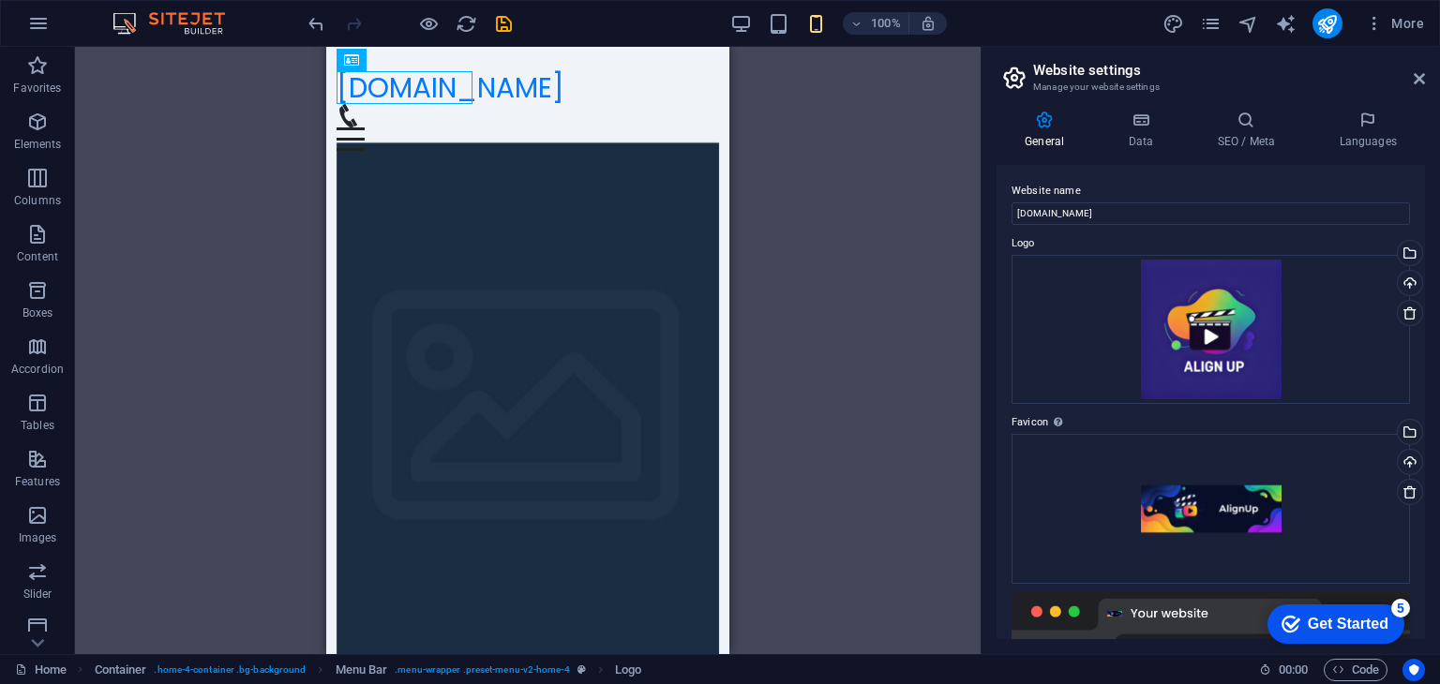
click at [0, 0] on img at bounding box center [0, 0] width 0 height 0
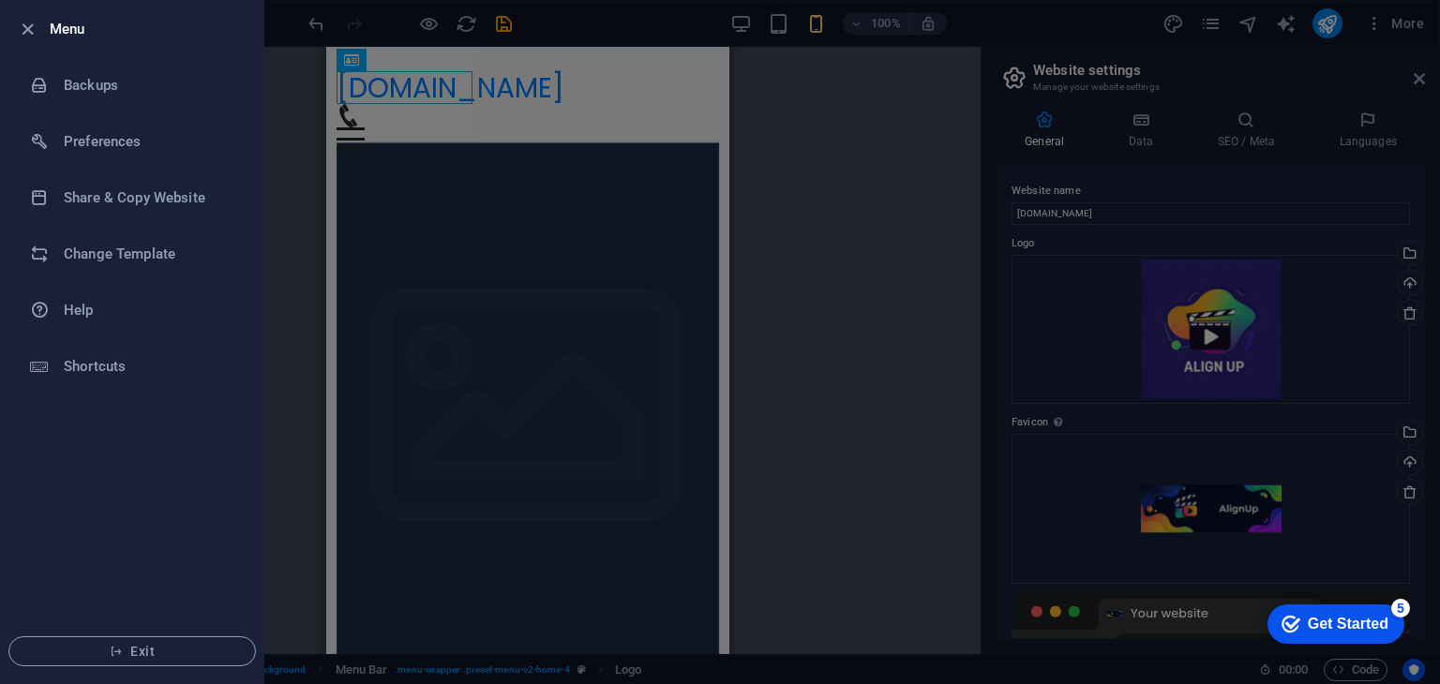
click at [773, 173] on div at bounding box center [720, 342] width 1440 height 684
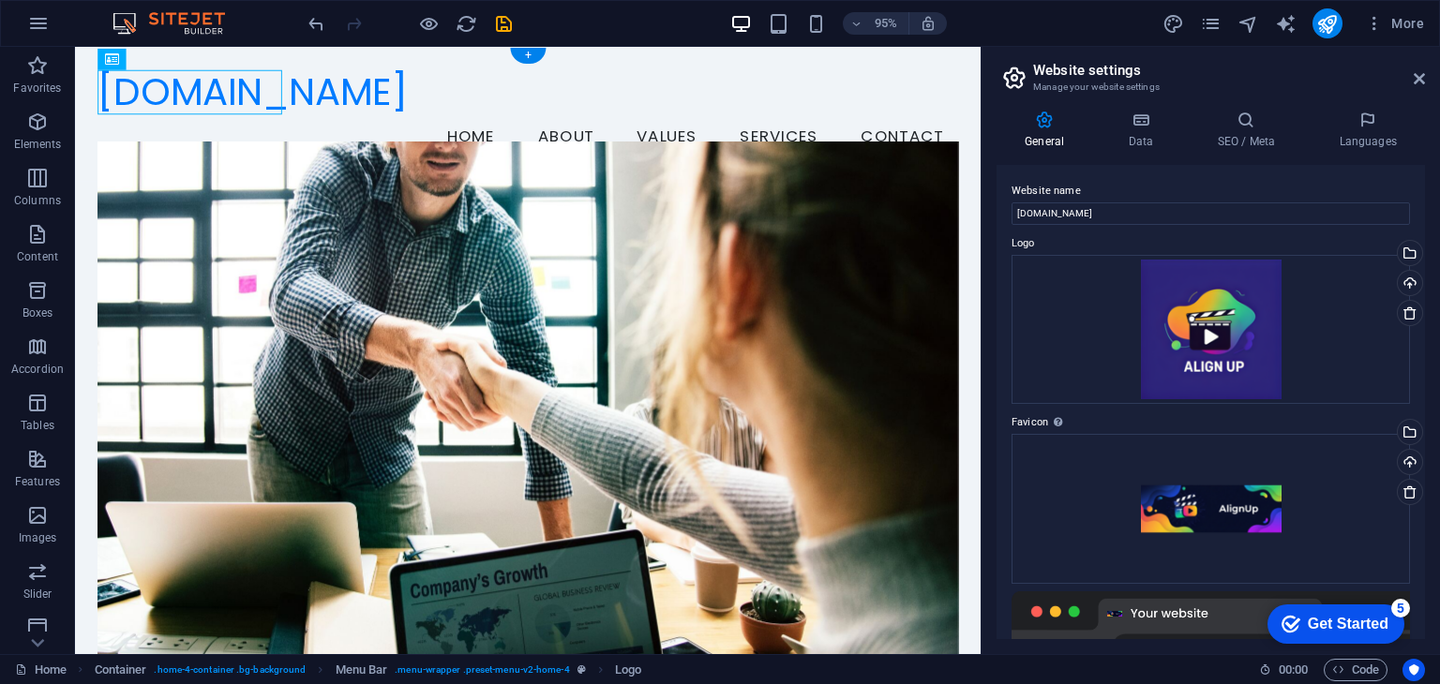
click at [658, 340] on figure at bounding box center [550, 438] width 905 height 582
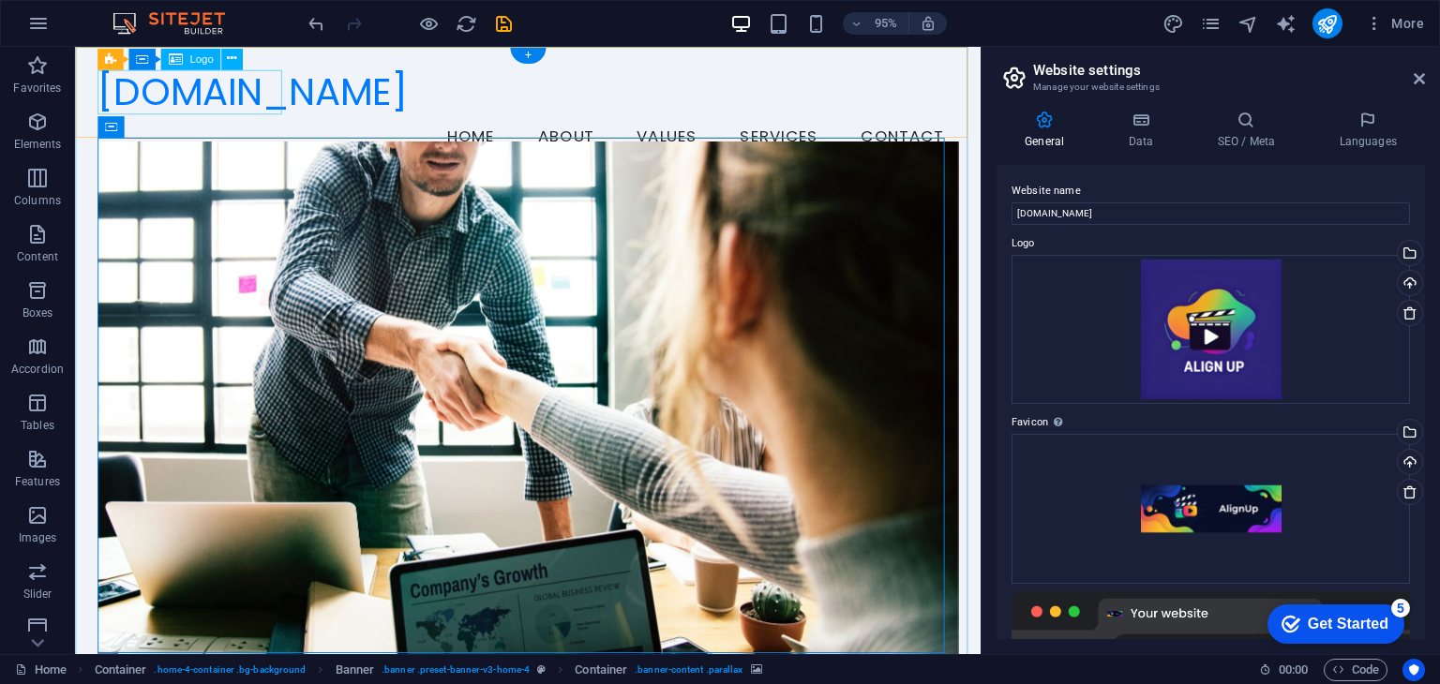
click at [255, 91] on div "[DOMAIN_NAME]" at bounding box center [550, 95] width 905 height 48
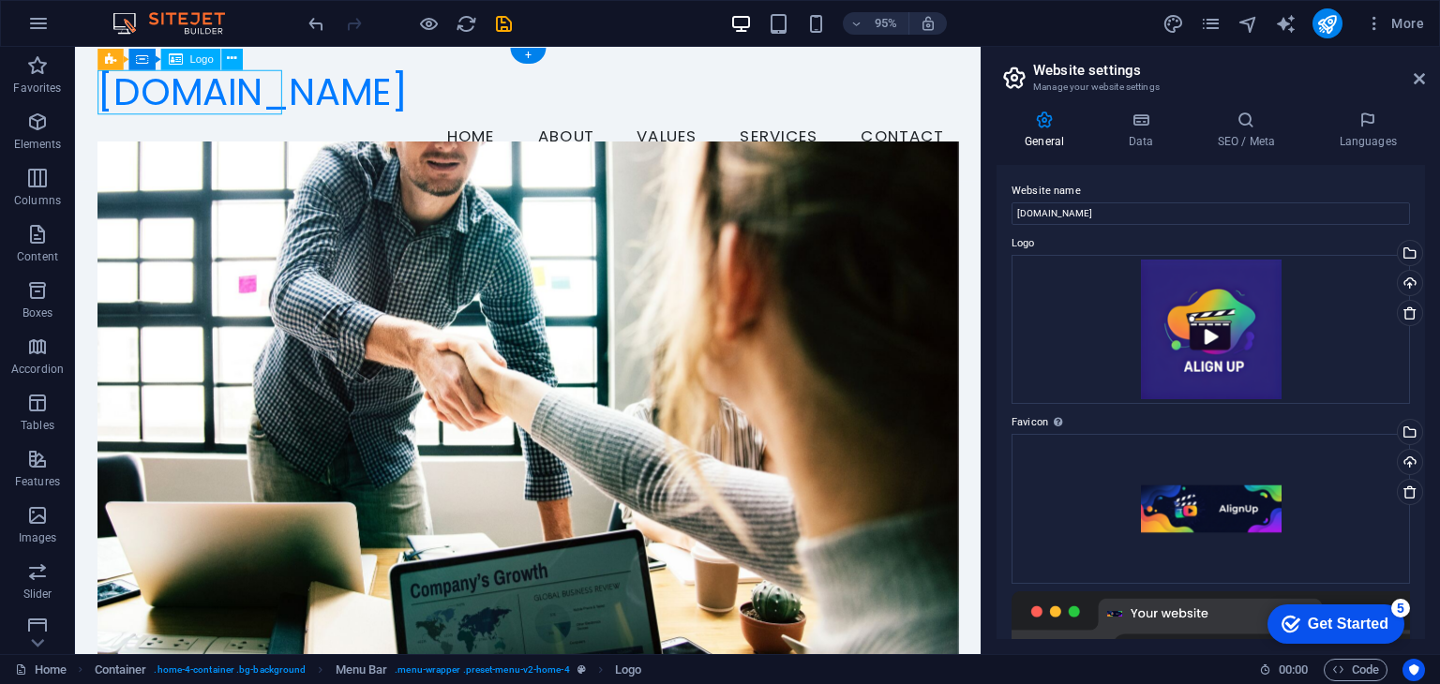
click at [255, 91] on div "[DOMAIN_NAME]" at bounding box center [550, 95] width 905 height 48
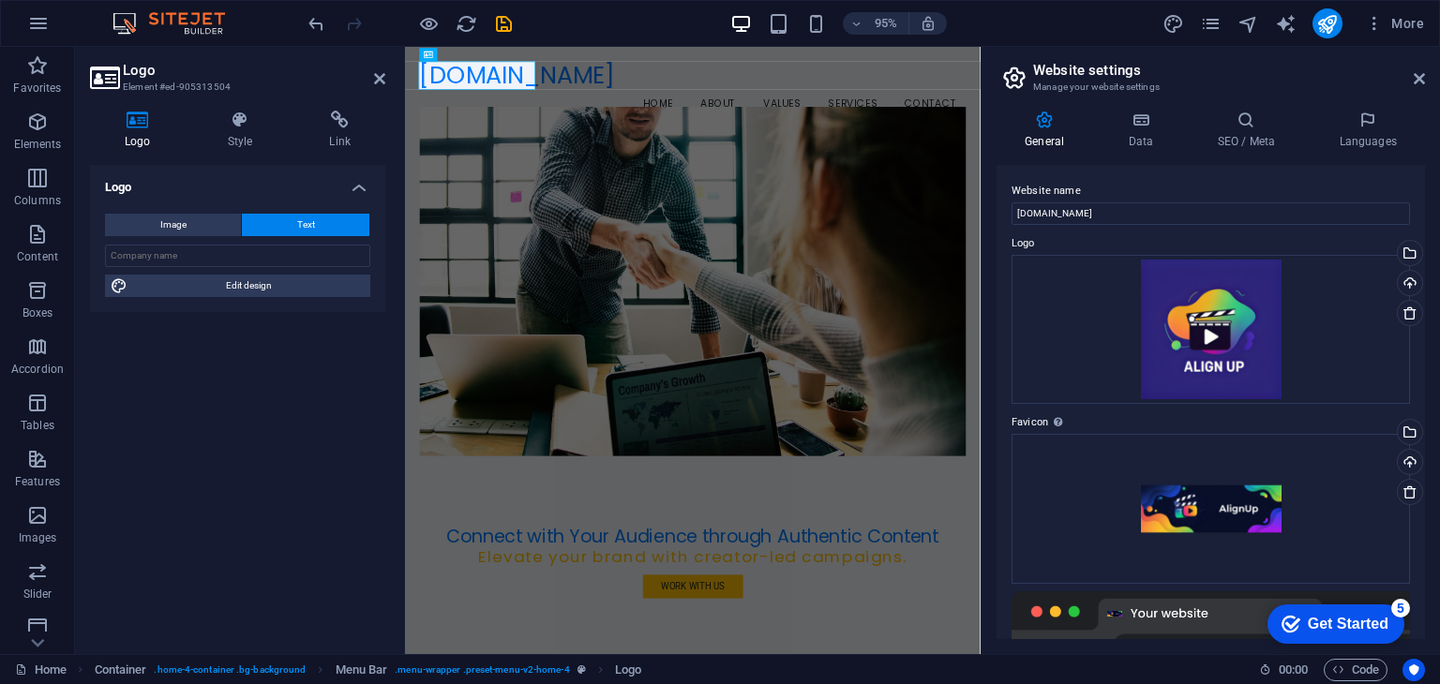
click at [247, 89] on h3 "Element #ed-905313504" at bounding box center [235, 87] width 225 height 17
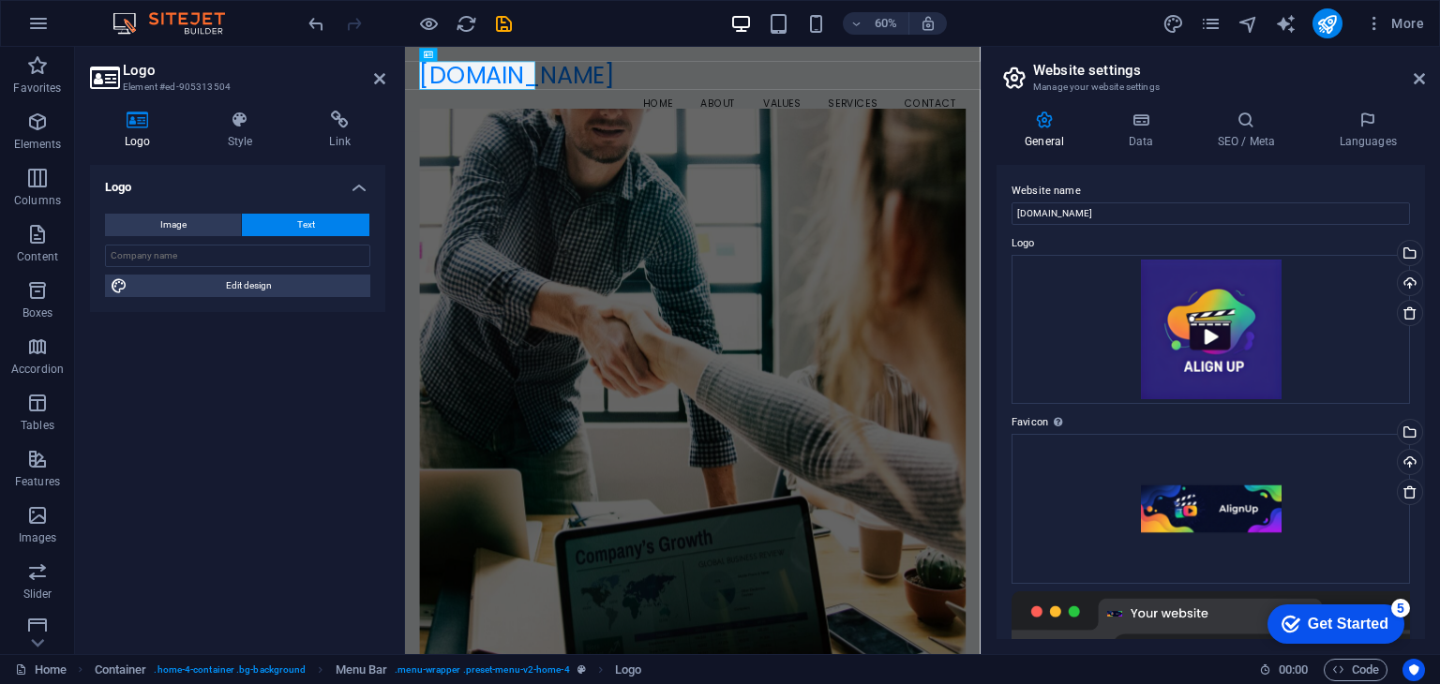
click at [153, 87] on h3 "Element #ed-905313504" at bounding box center [235, 87] width 225 height 17
click at [166, 225] on span "Image" at bounding box center [173, 225] width 26 height 22
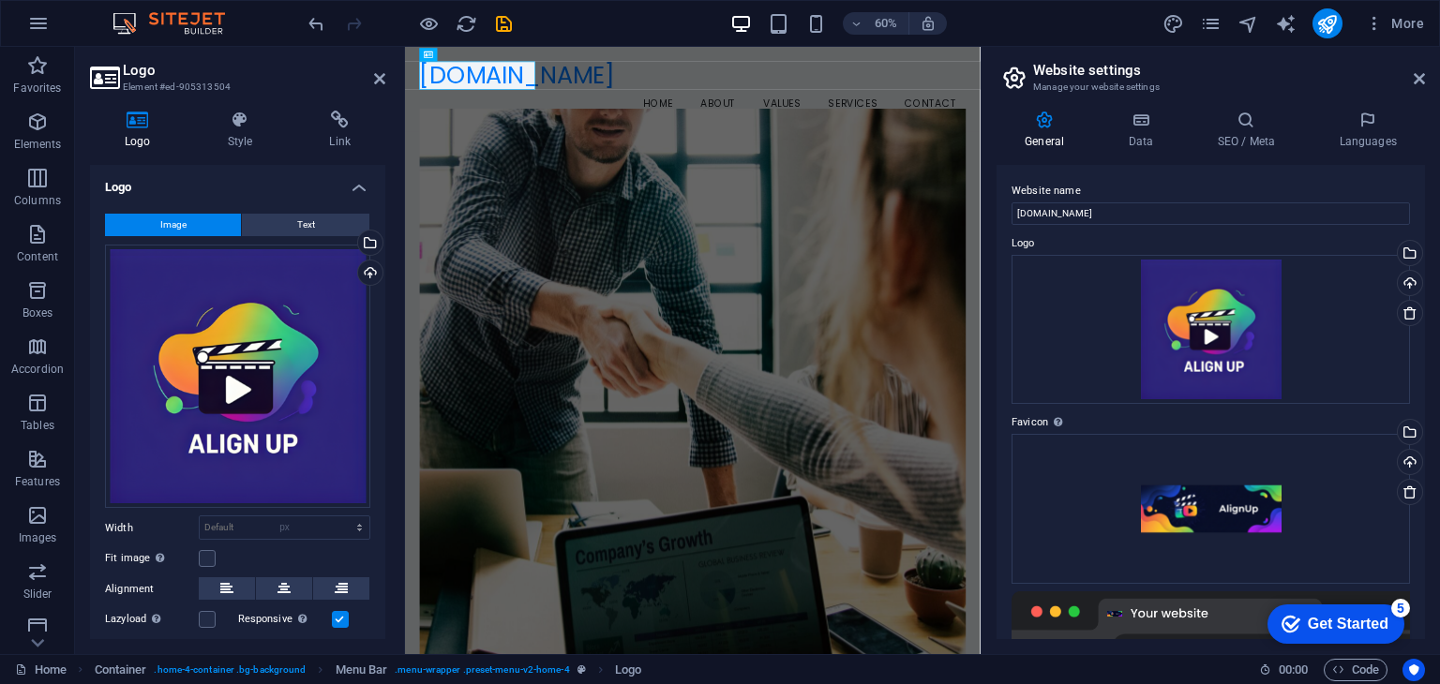
select select "DISABLED_OPTION_VALUE"
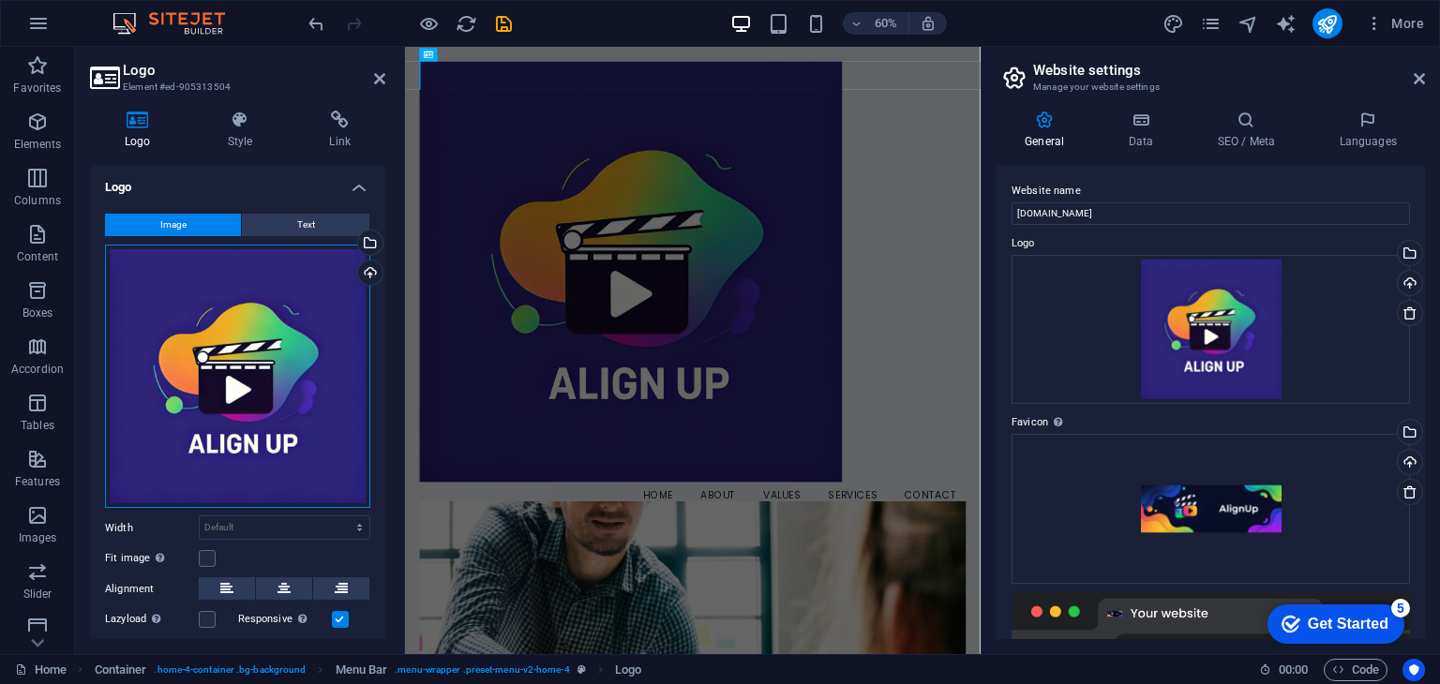
click at [240, 408] on div "Drag files here, click to choose files or select files from Files or our free s…" at bounding box center [237, 377] width 265 height 264
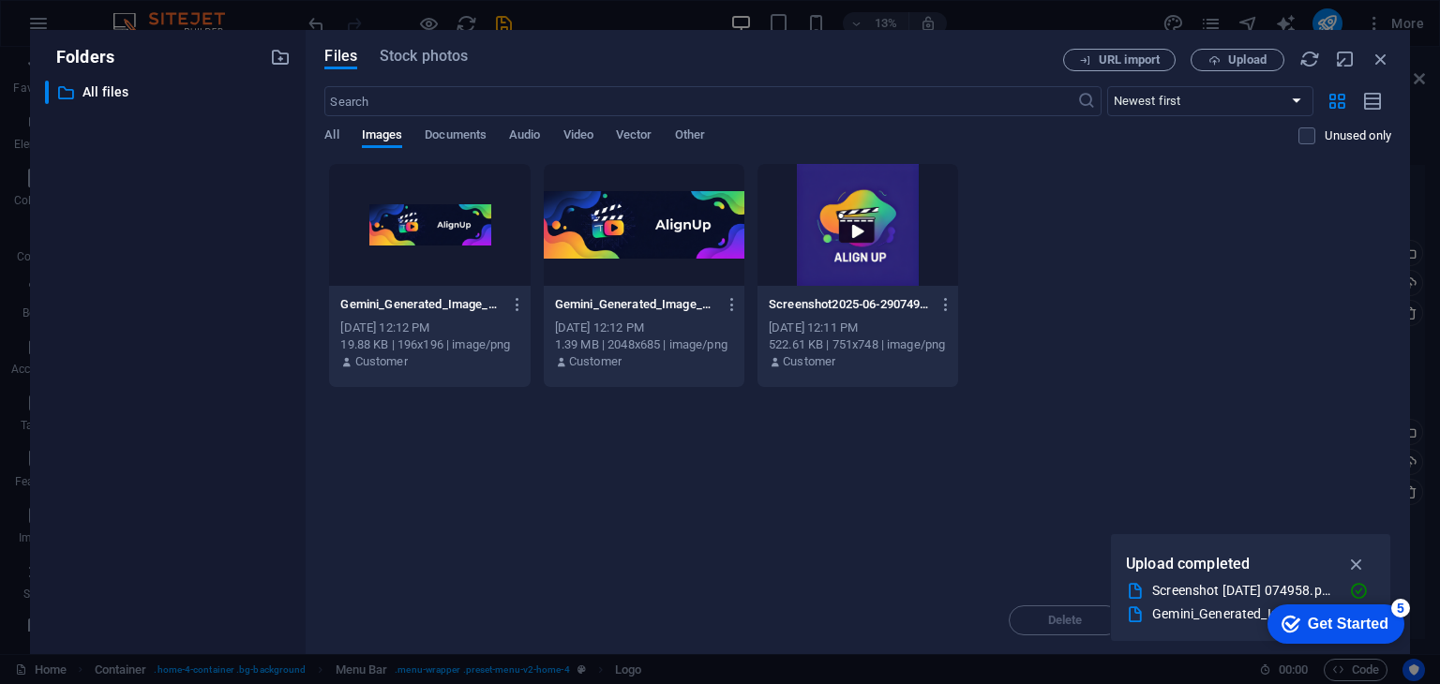
click at [777, 195] on div at bounding box center [857, 225] width 201 height 122
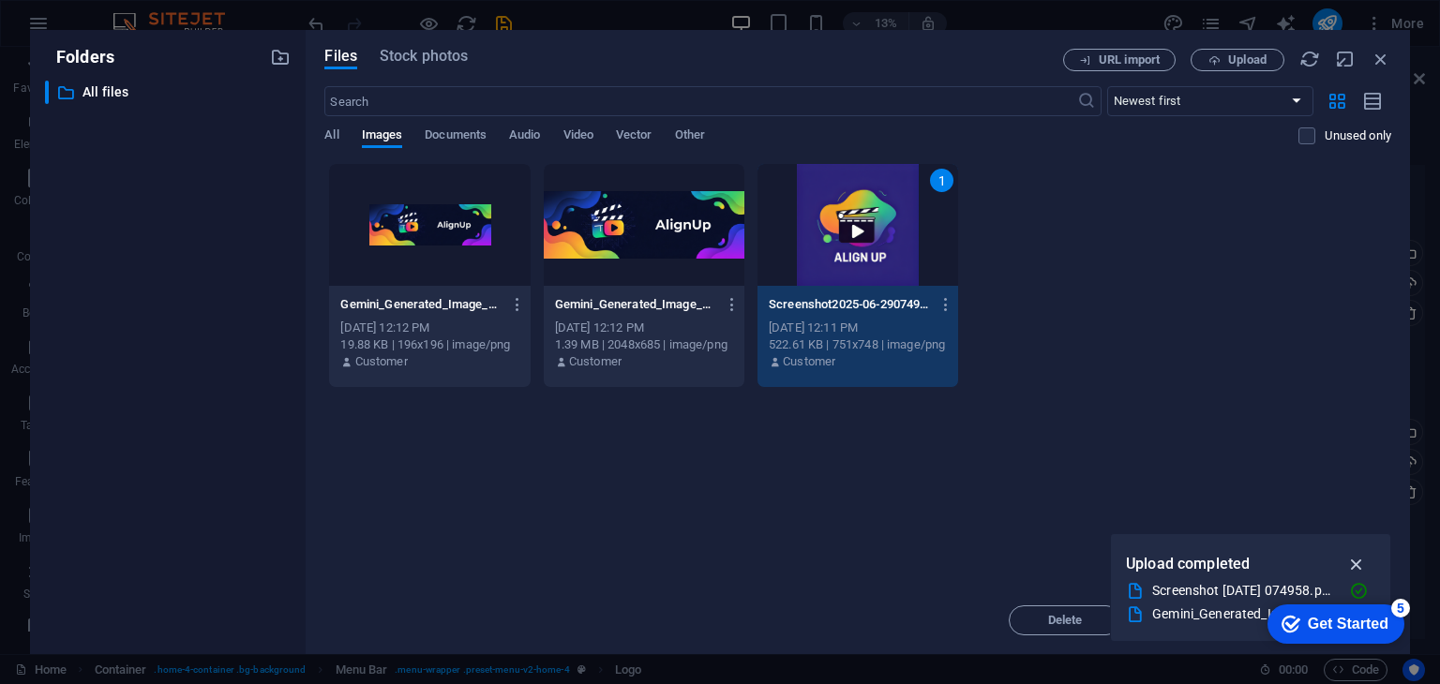
click at [1361, 549] on button "button" at bounding box center [1356, 564] width 37 height 30
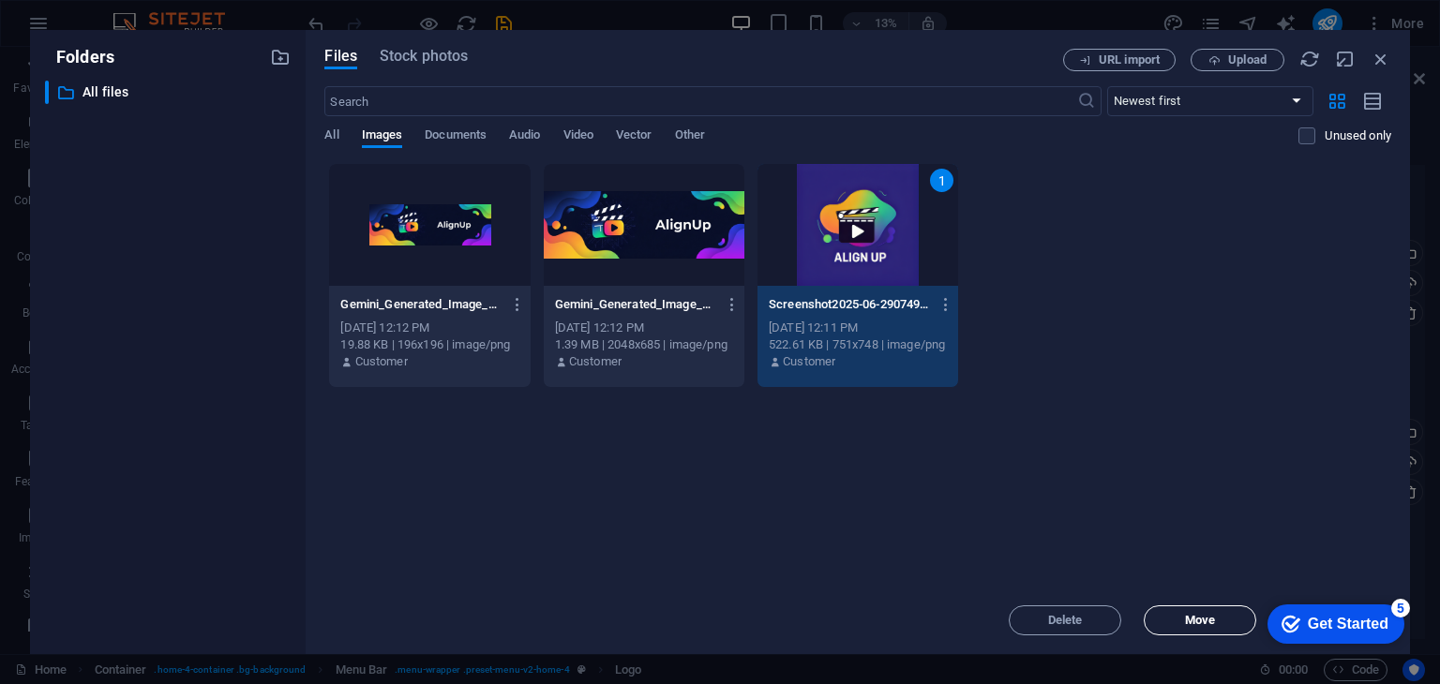
click at [1200, 616] on span "Move" at bounding box center [1200, 620] width 30 height 11
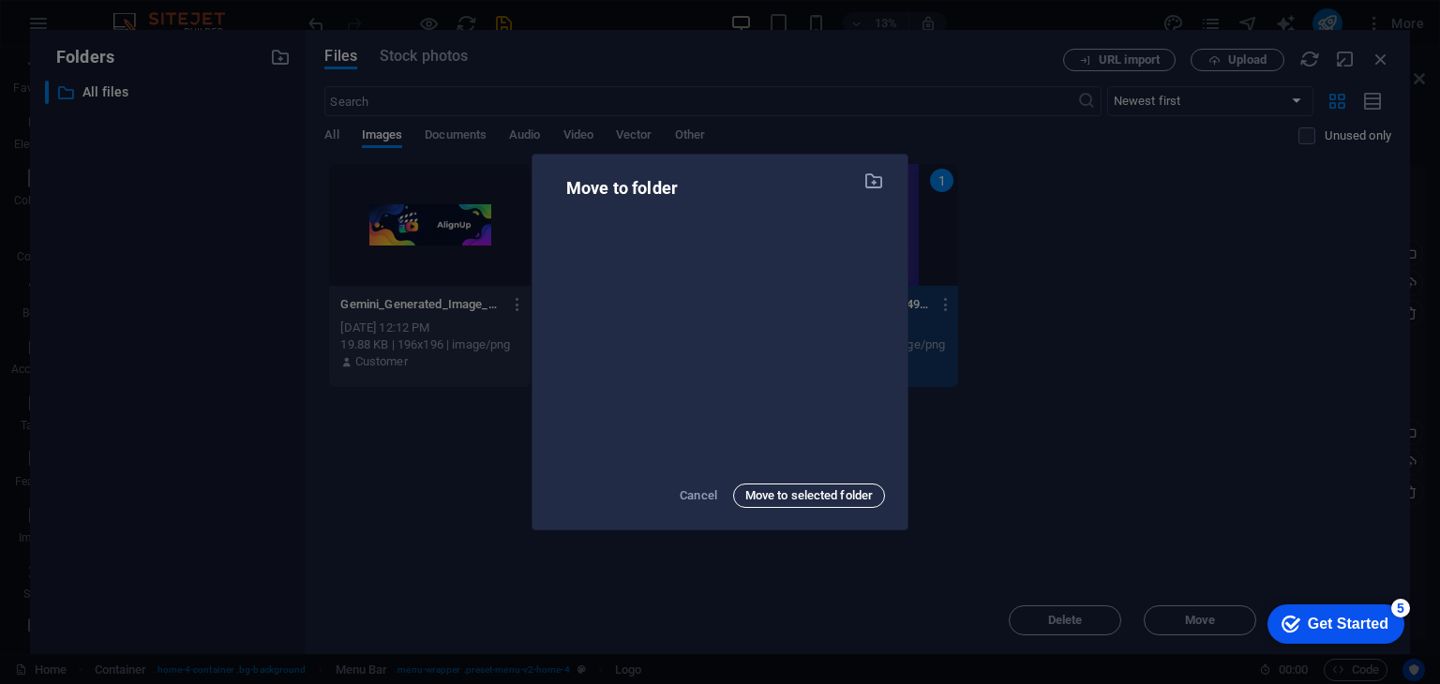
click at [806, 503] on span "Move to selected folder" at bounding box center [808, 496] width 127 height 22
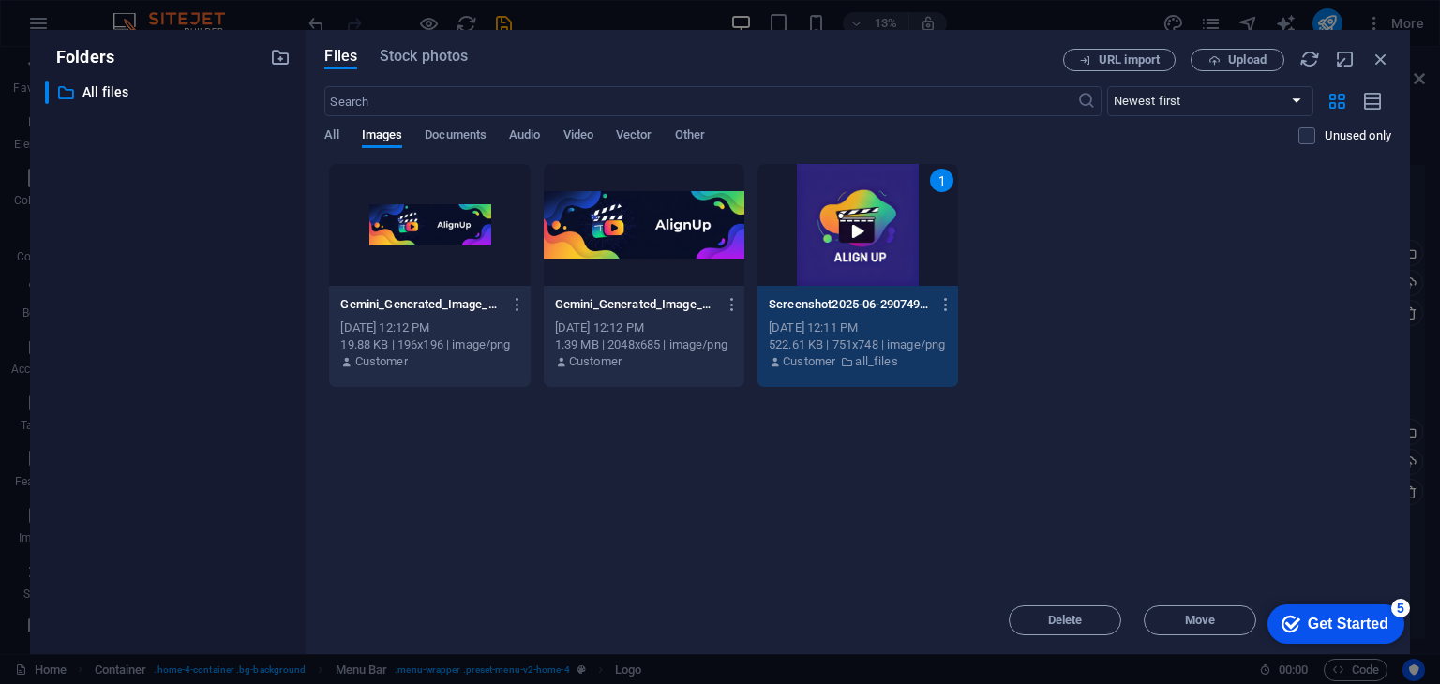
click at [821, 292] on div "Screenshot2025-06-29074958-BFaNicsVNdoA8EmzpbBlnw.png Screenshot2025-06-2907495…" at bounding box center [858, 305] width 178 height 30
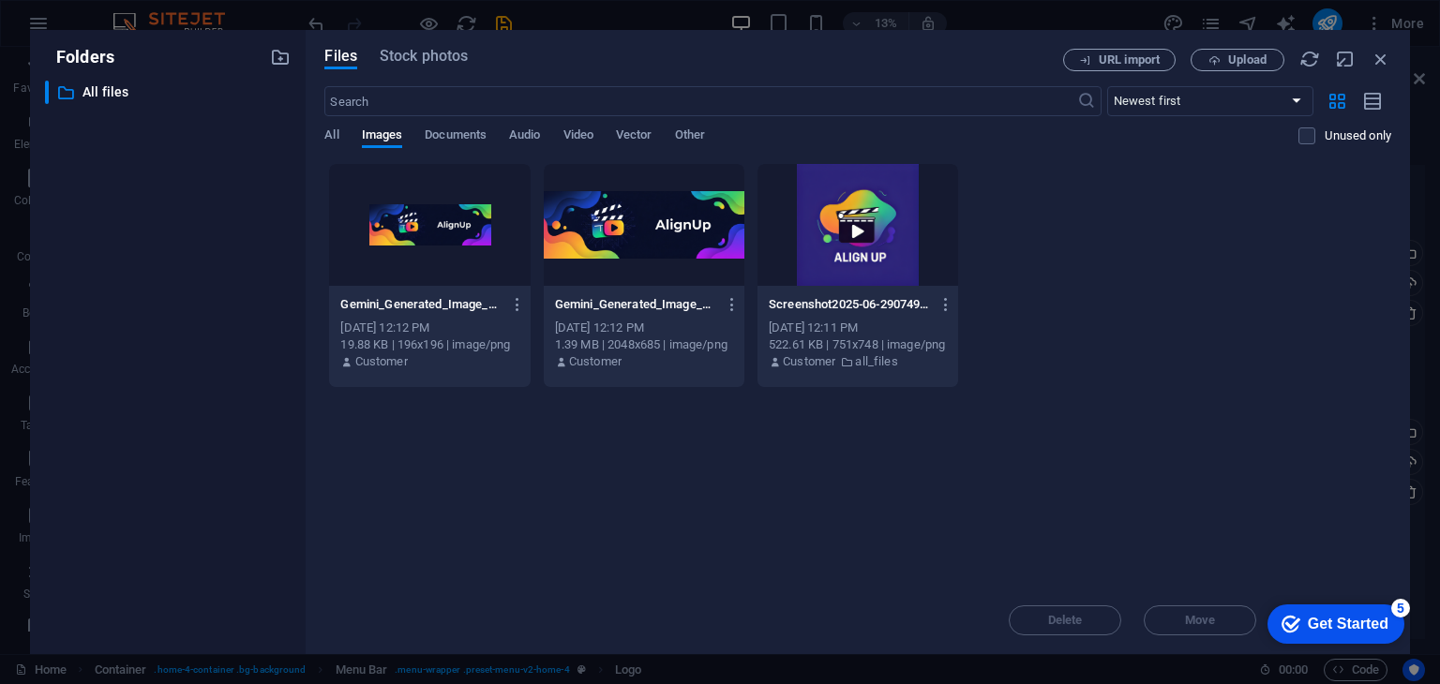
click at [819, 226] on div at bounding box center [857, 225] width 201 height 122
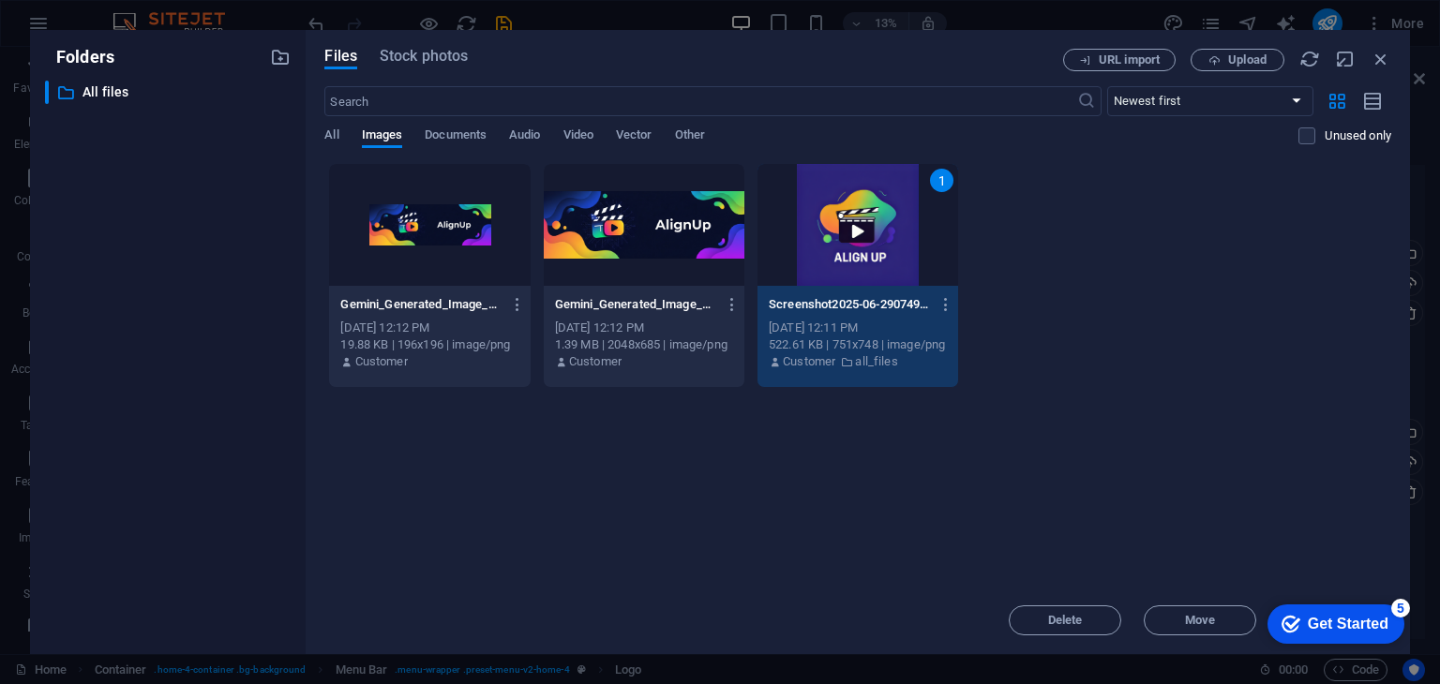
click at [1285, 626] on icon "Get Started 5 items remaining, 0% complete" at bounding box center [1290, 624] width 19 height 17
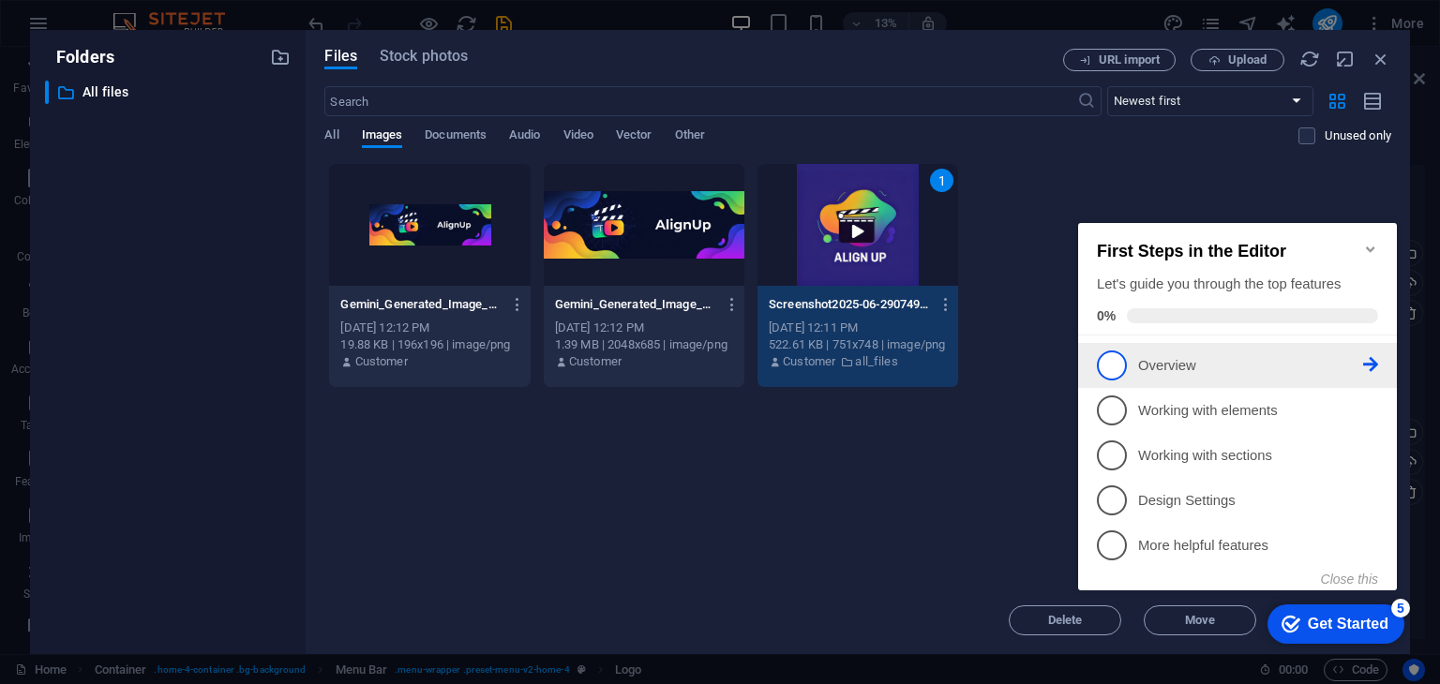
click at [1200, 356] on p "Overview - incomplete" at bounding box center [1250, 366] width 225 height 20
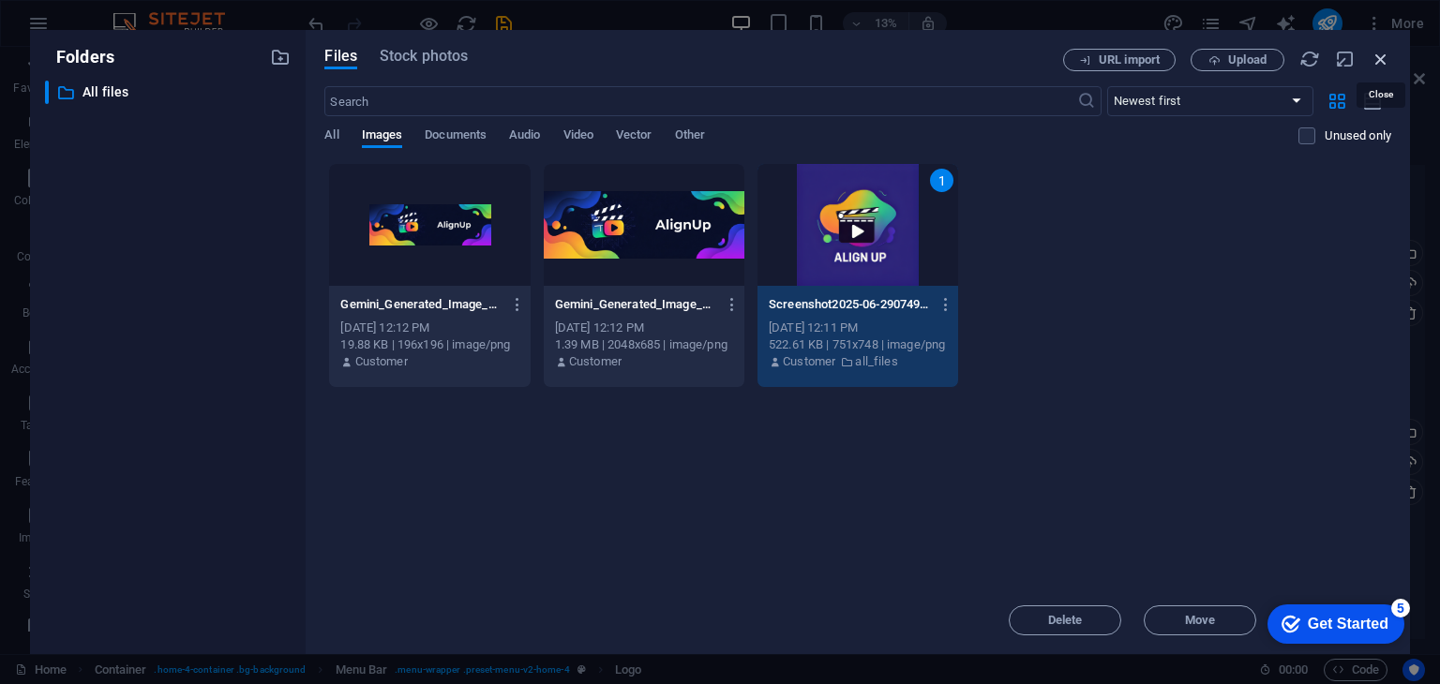
click at [1378, 54] on icon "button" at bounding box center [1380, 59] width 21 height 21
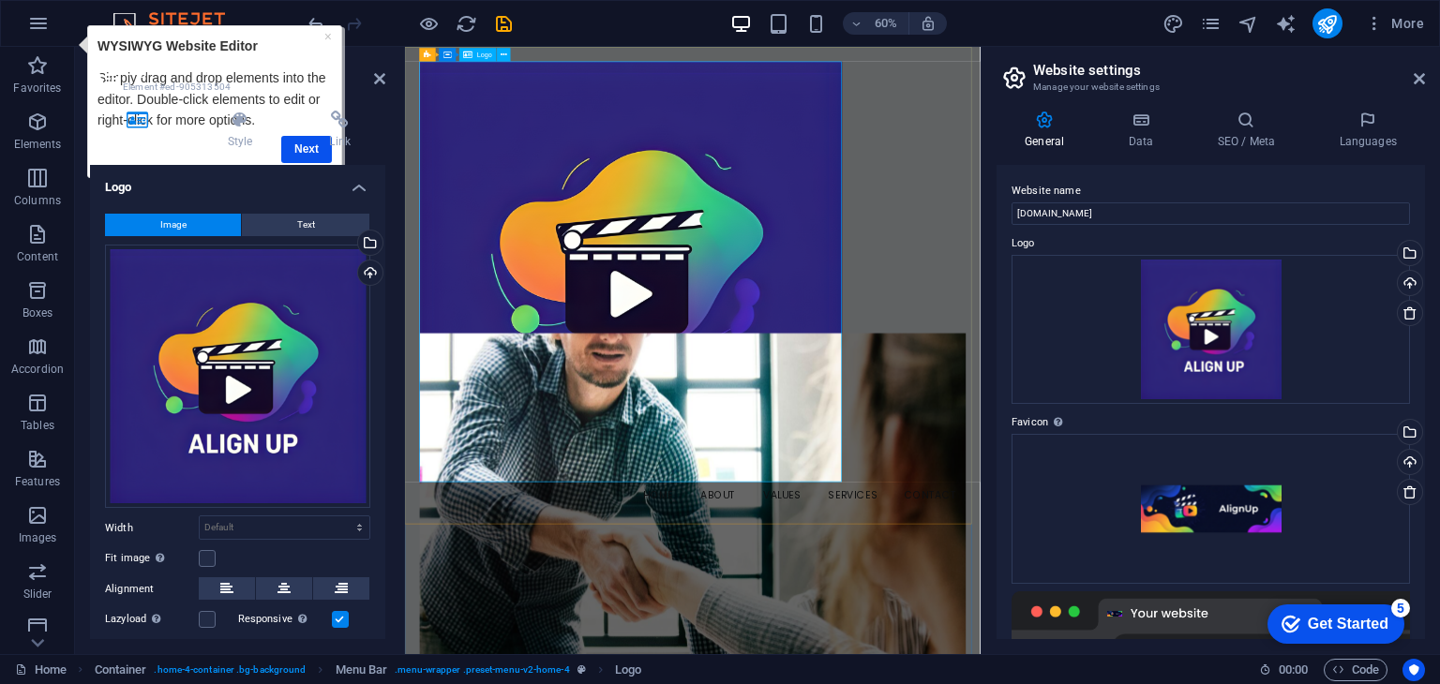
click at [860, 436] on div at bounding box center [884, 421] width 911 height 701
click at [296, 155] on div "Logo Style Link Logo Image Text Drag files here, click to choose files or selec…" at bounding box center [237, 375] width 295 height 529
click at [297, 151] on div "Logo Style Link Logo Image Text Drag files here, click to choose files or selec…" at bounding box center [237, 375] width 295 height 529
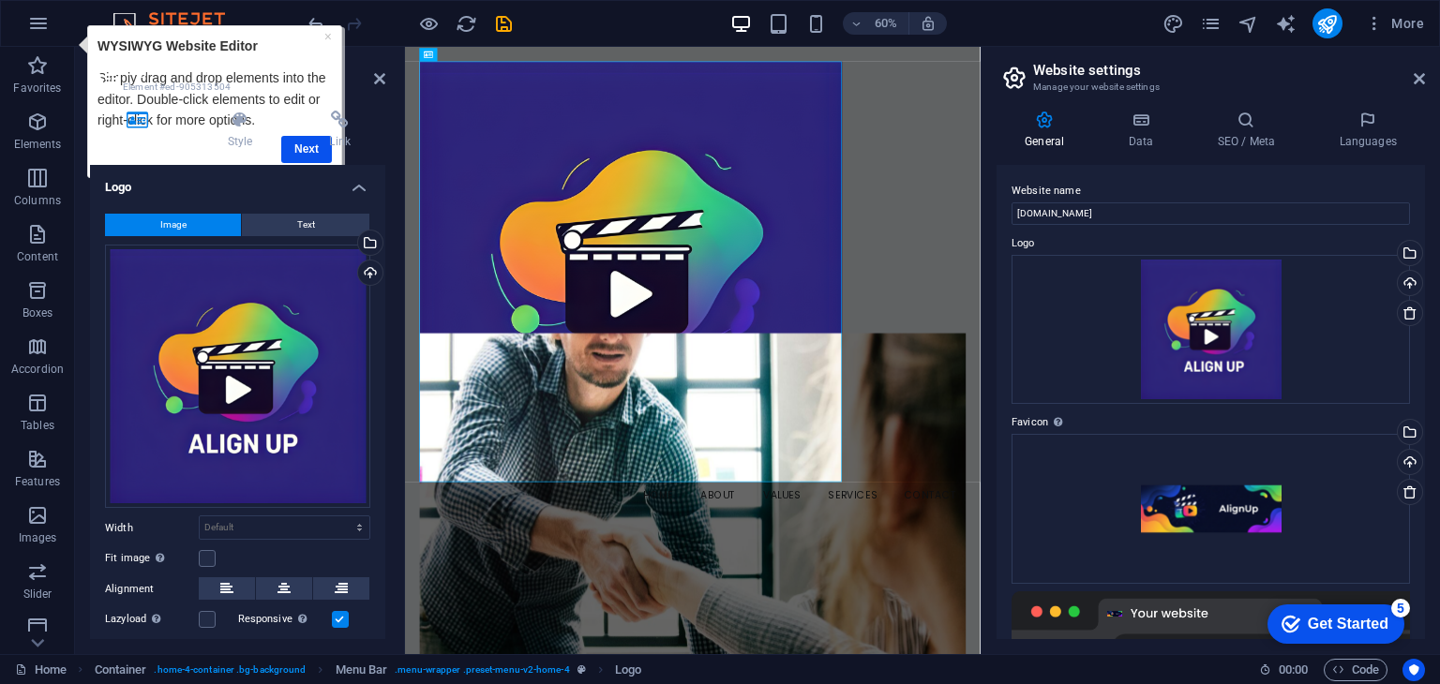
click at [292, 151] on div "Logo Style Link Logo Image Text Drag files here, click to choose files or selec…" at bounding box center [237, 375] width 295 height 529
click at [299, 143] on h4 "Link" at bounding box center [339, 130] width 91 height 39
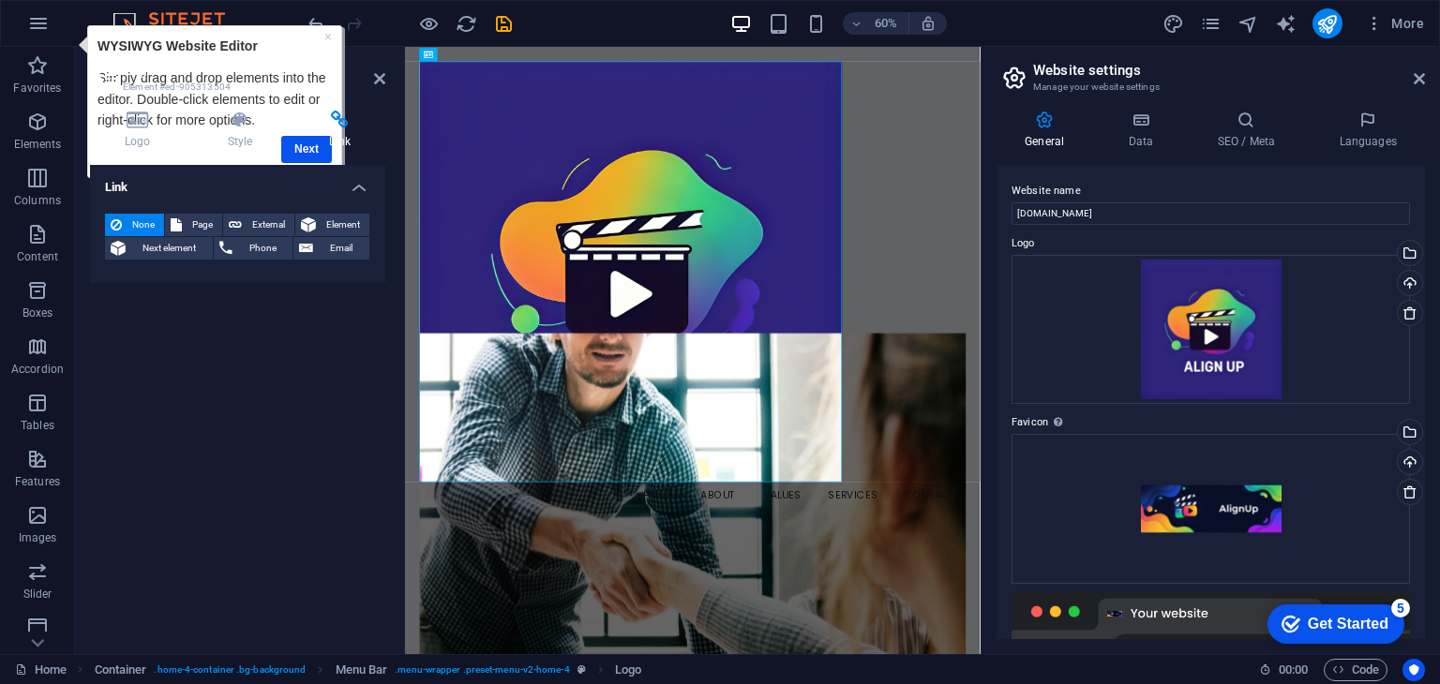
click at [299, 143] on h4 "Link" at bounding box center [339, 130] width 91 height 39
click at [375, 76] on icon at bounding box center [379, 78] width 11 height 15
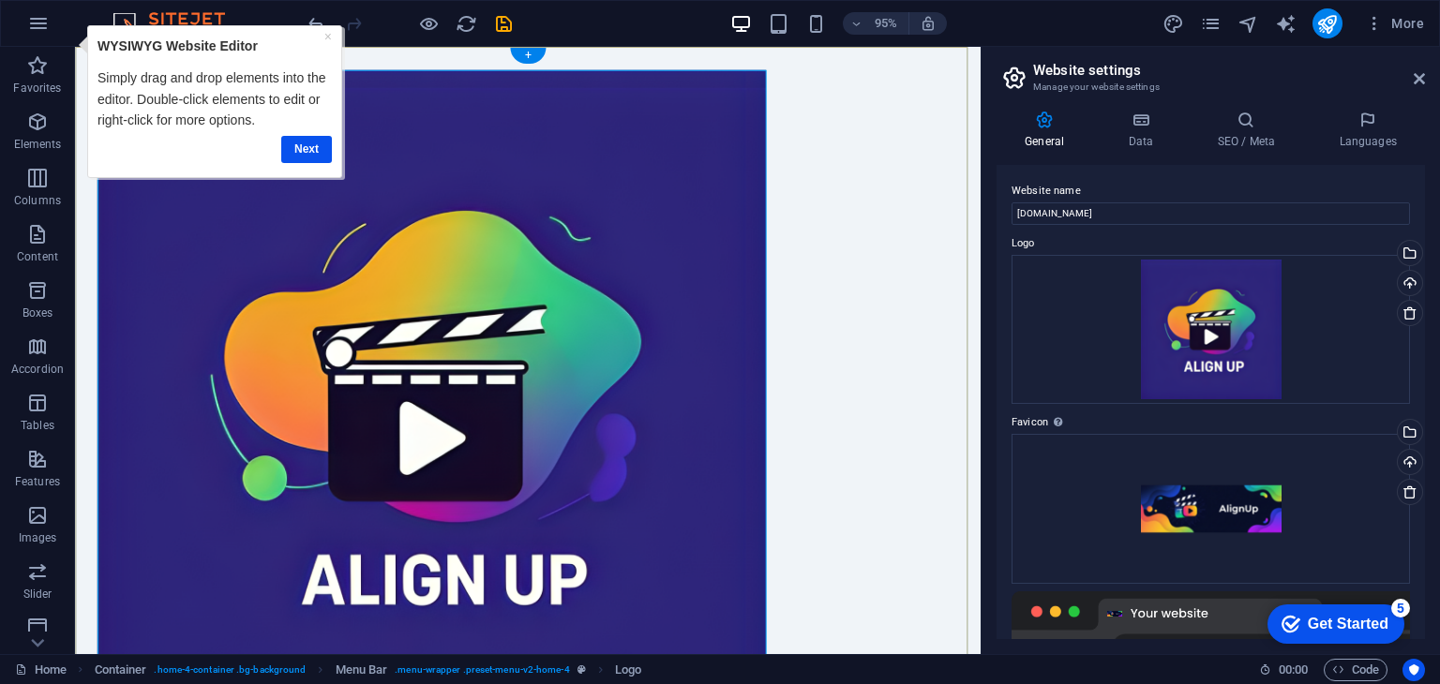
click at [614, 157] on div at bounding box center [550, 421] width 905 height 701
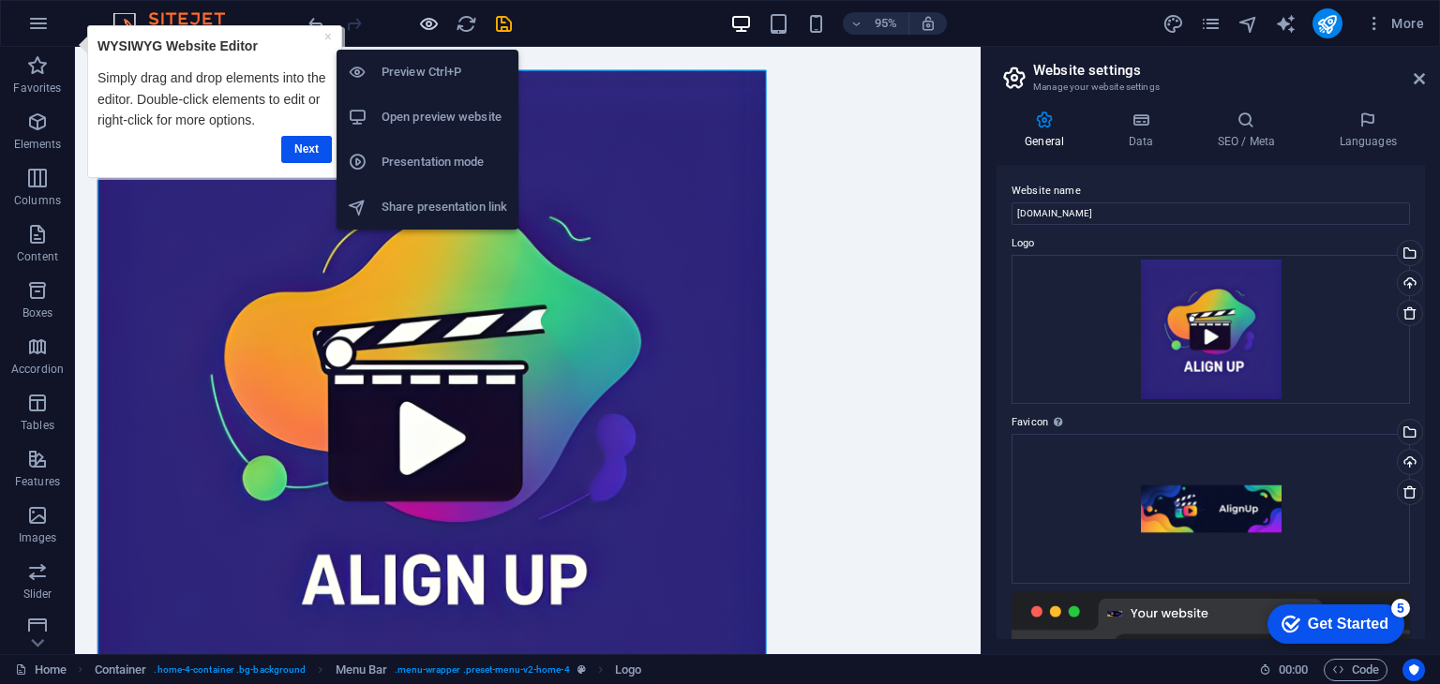
click at [0, 0] on icon "button" at bounding box center [0, 0] width 0 height 0
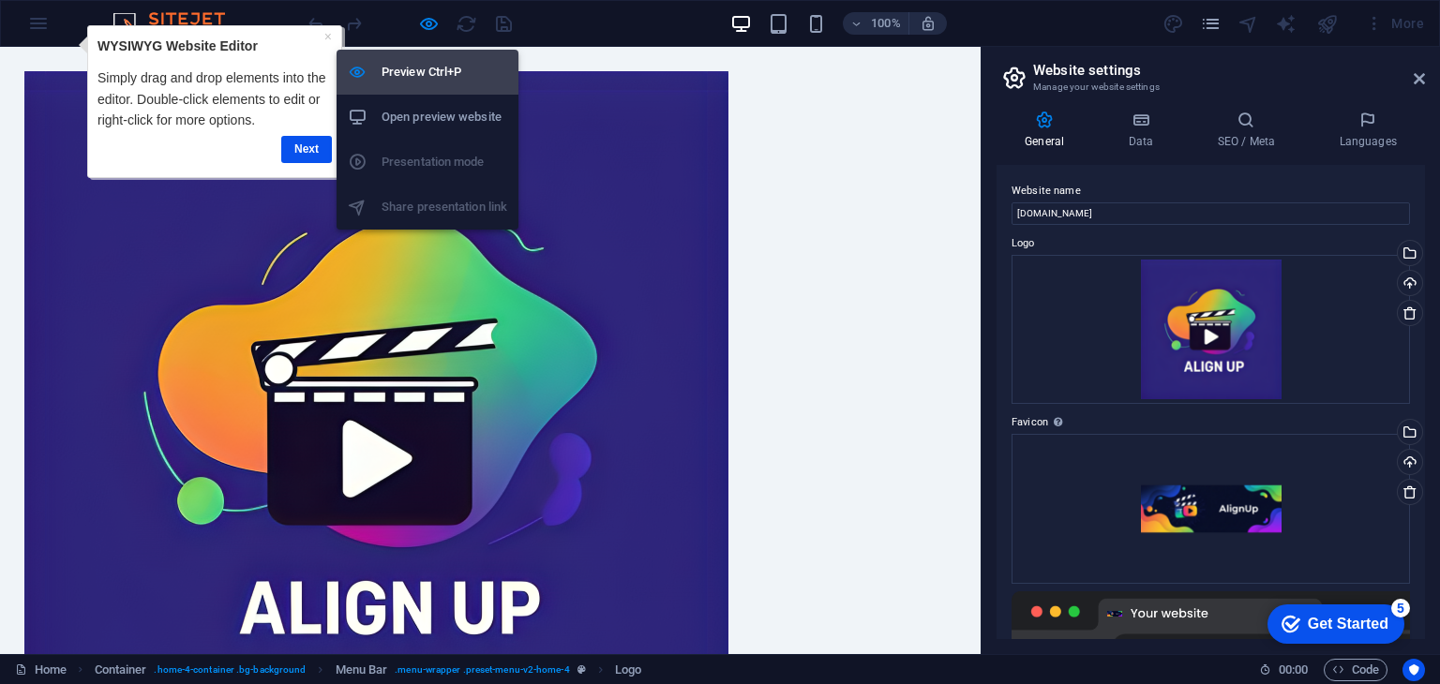
click at [451, 74] on h6 "Preview Ctrl+P" at bounding box center [444, 72] width 126 height 22
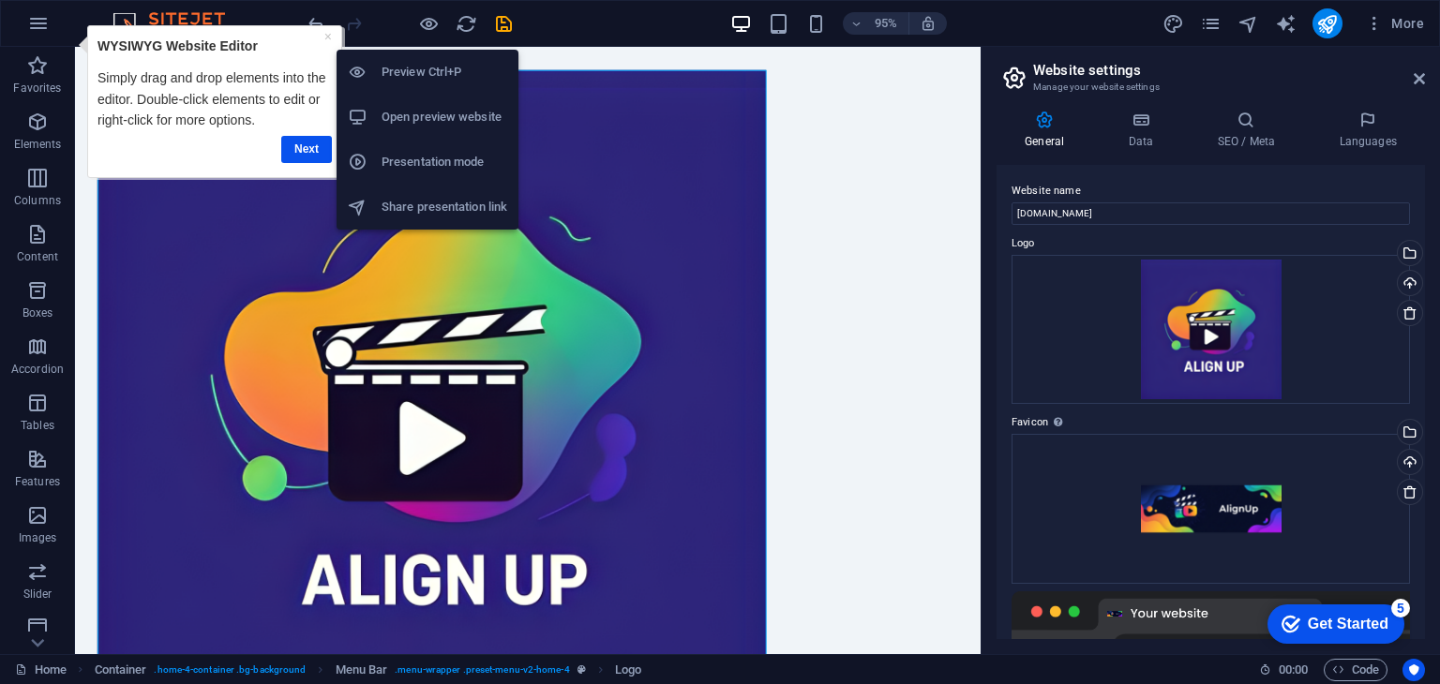
click at [453, 110] on h6 "Open preview website" at bounding box center [444, 117] width 126 height 22
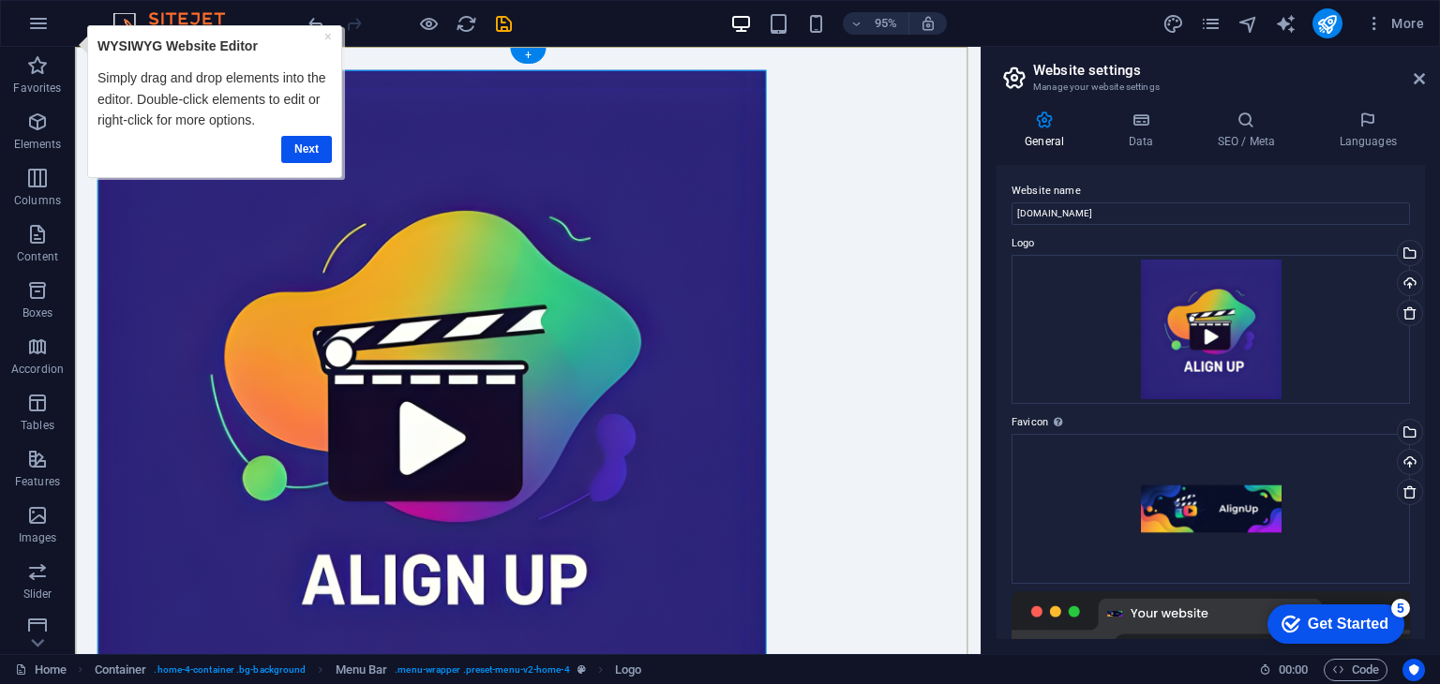
click at [465, 74] on div at bounding box center [550, 421] width 905 height 701
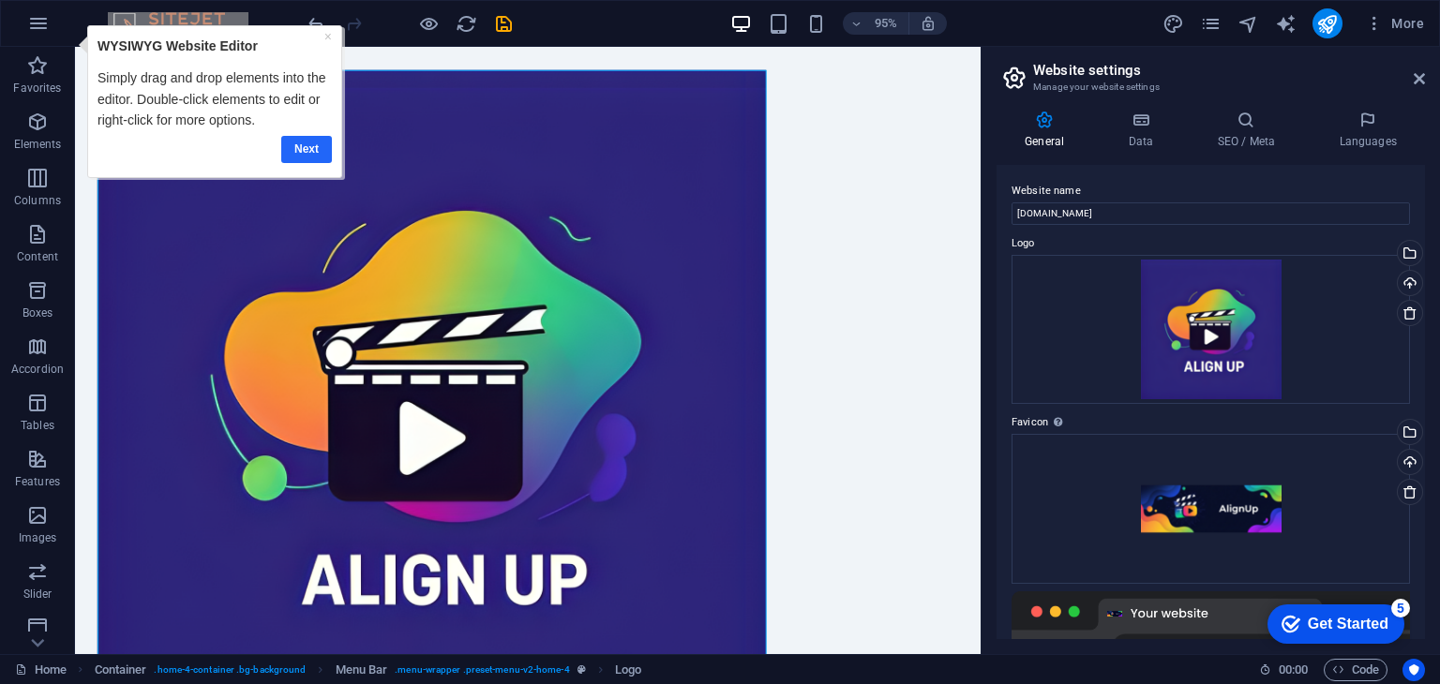
click at [302, 136] on link "Next" at bounding box center [306, 148] width 51 height 27
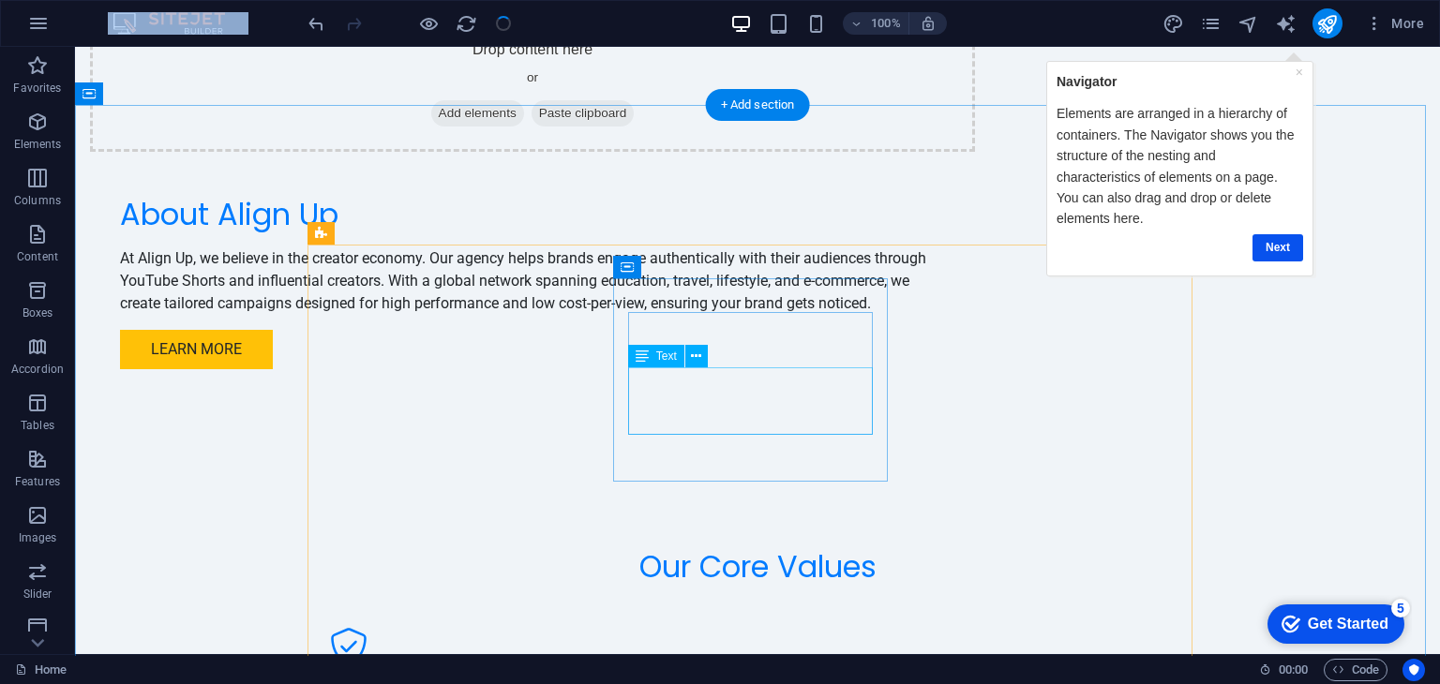
scroll to position [2285, 0]
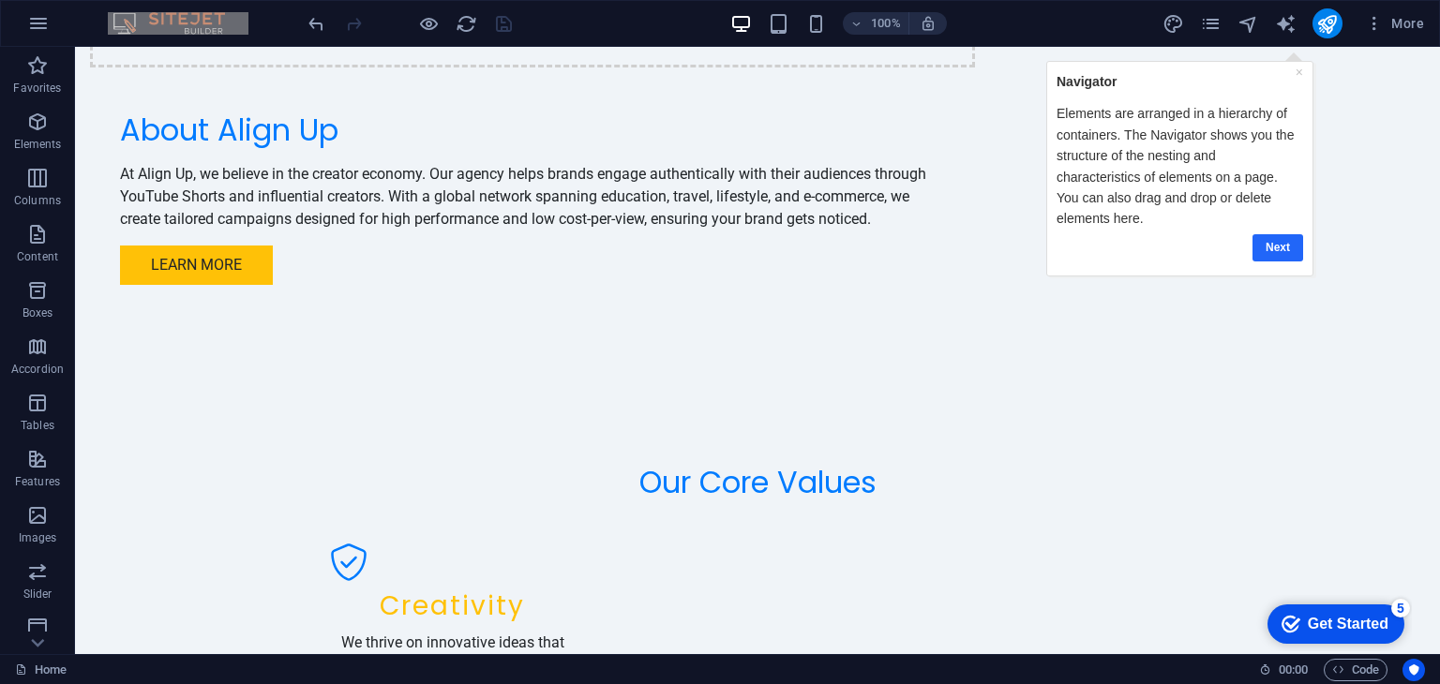
click at [1284, 233] on link "Next" at bounding box center [1276, 246] width 51 height 27
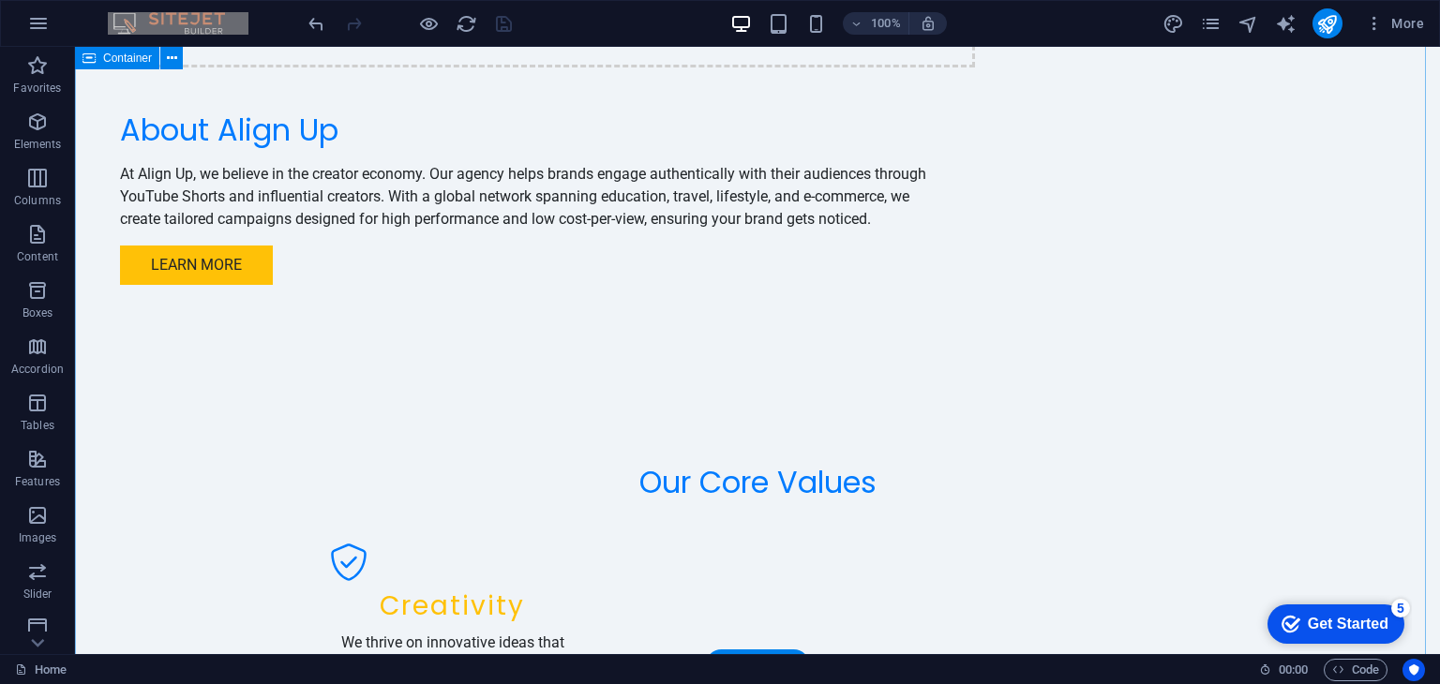
scroll to position [0, 0]
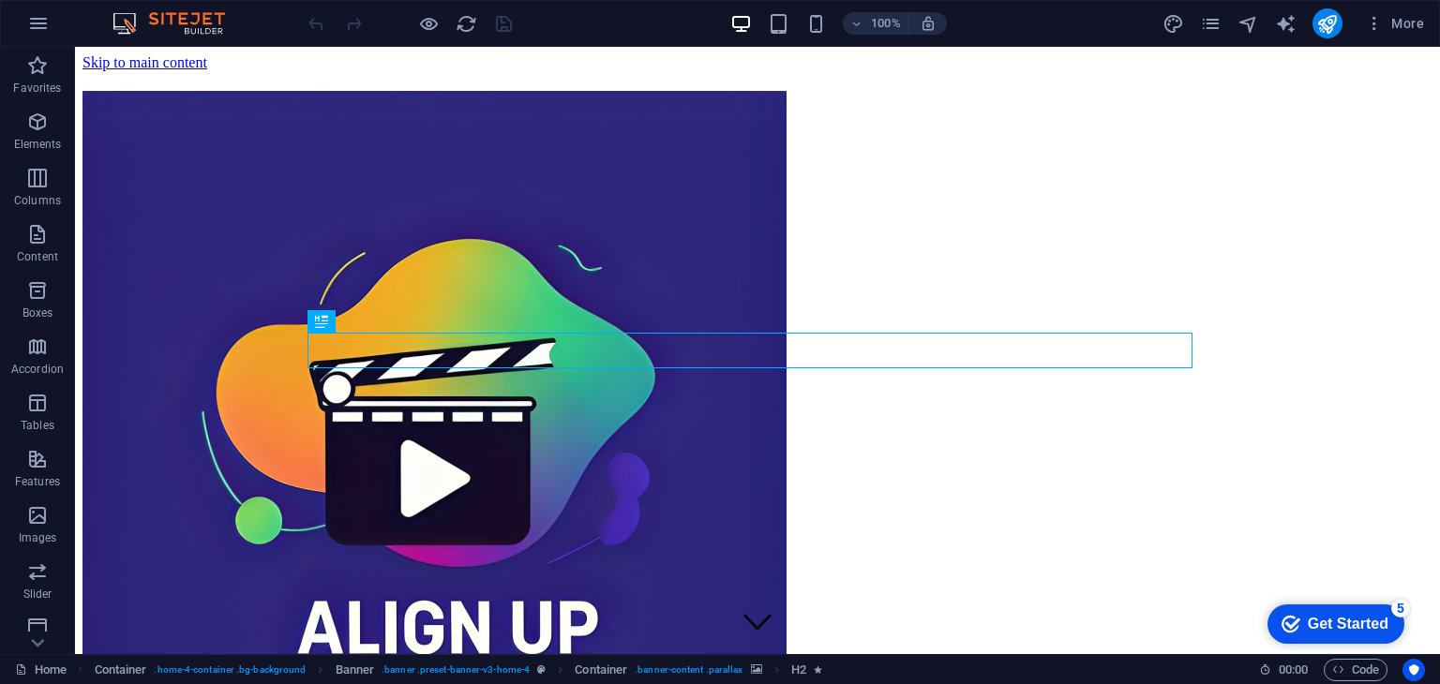
scroll to position [661, 0]
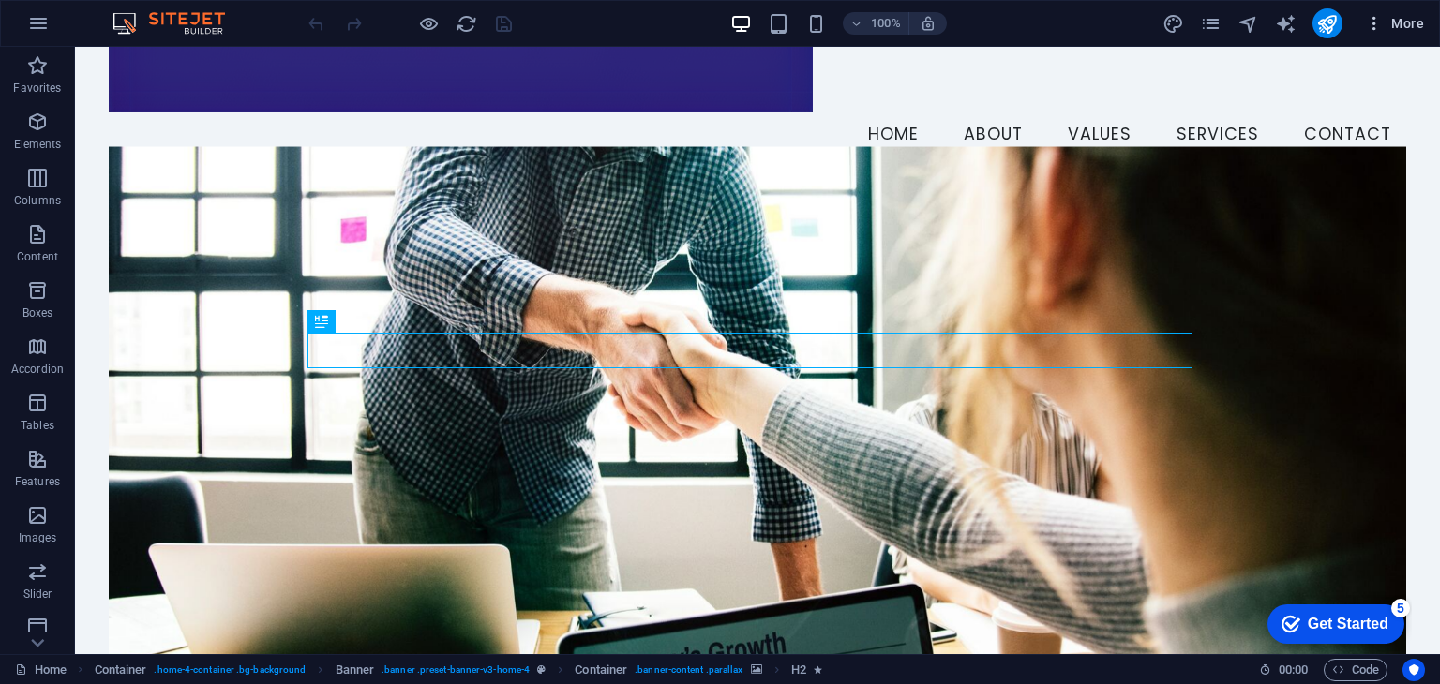
click at [1376, 26] on icon "button" at bounding box center [1374, 23] width 19 height 19
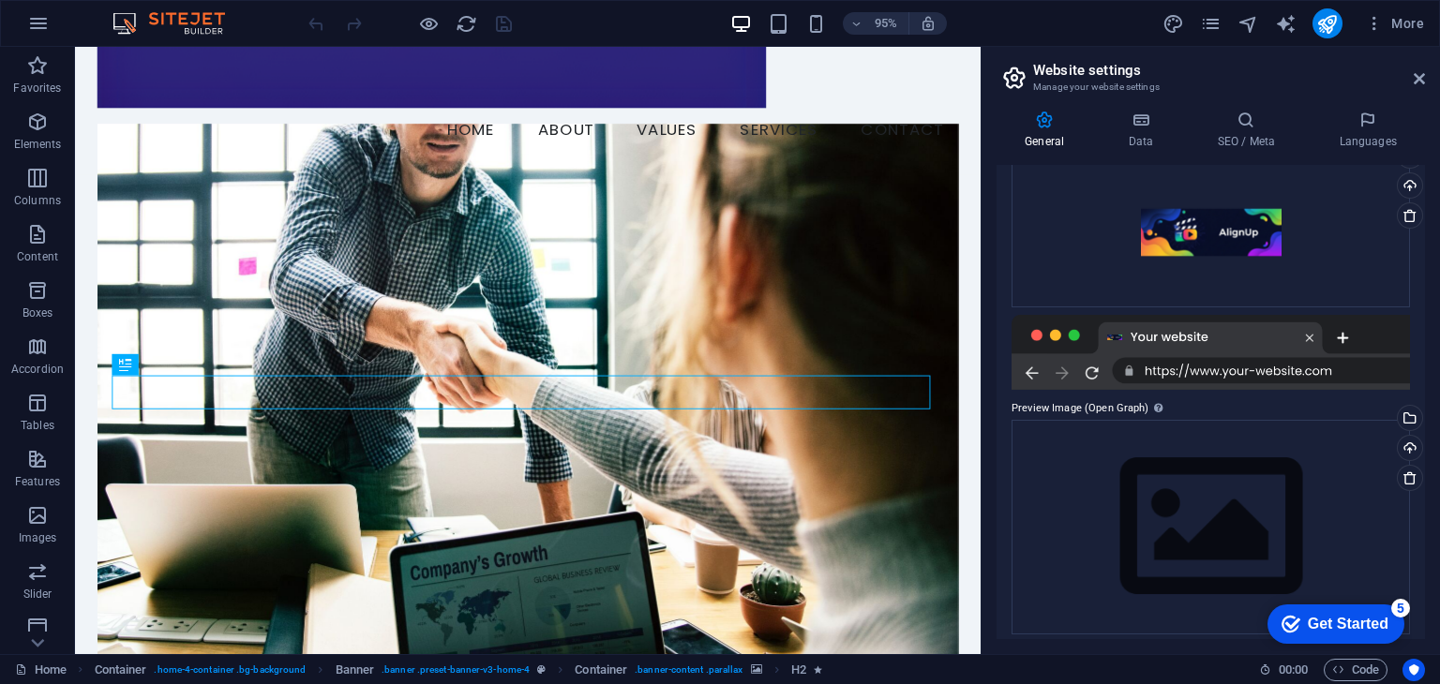
scroll to position [287, 0]
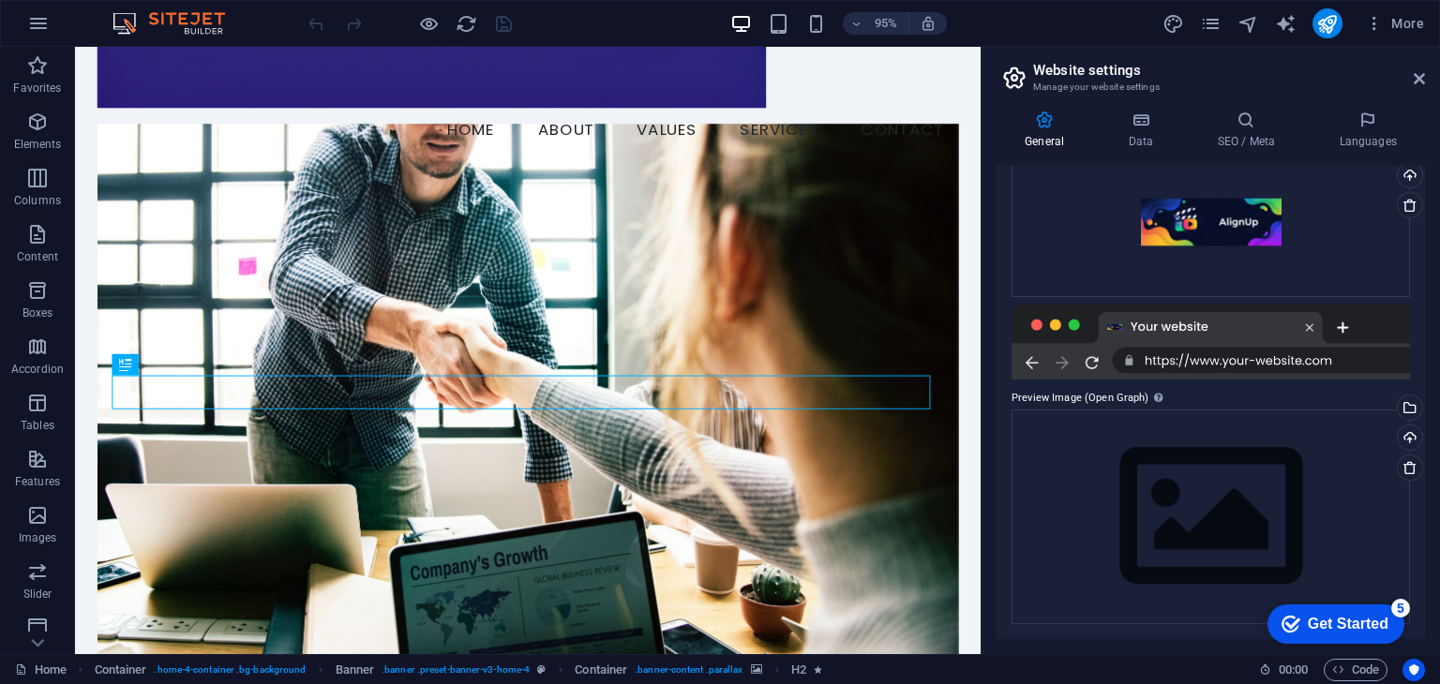
click at [1175, 357] on div at bounding box center [1210, 342] width 398 height 75
click at [1208, 472] on div "Drag files here, click to choose files or select files from Files or our free s…" at bounding box center [1210, 517] width 398 height 215
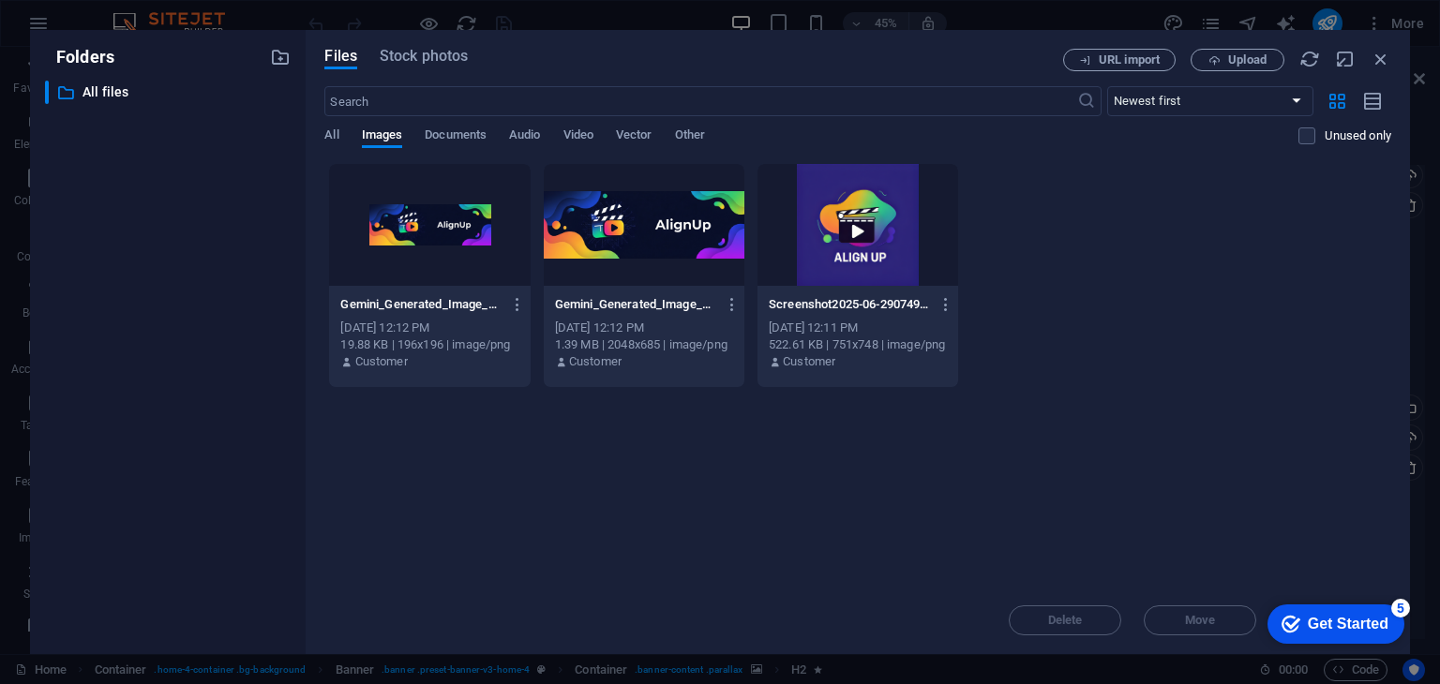
click at [1319, 212] on div "Gemini_Generated_Image_ed890red890red891-hFsix8aO-0Q0BSW_1b5N9w-ipSmaZpSEy6k5tr…" at bounding box center [857, 275] width 1067 height 225
click at [1151, 59] on span "URL import" at bounding box center [1129, 59] width 61 height 11
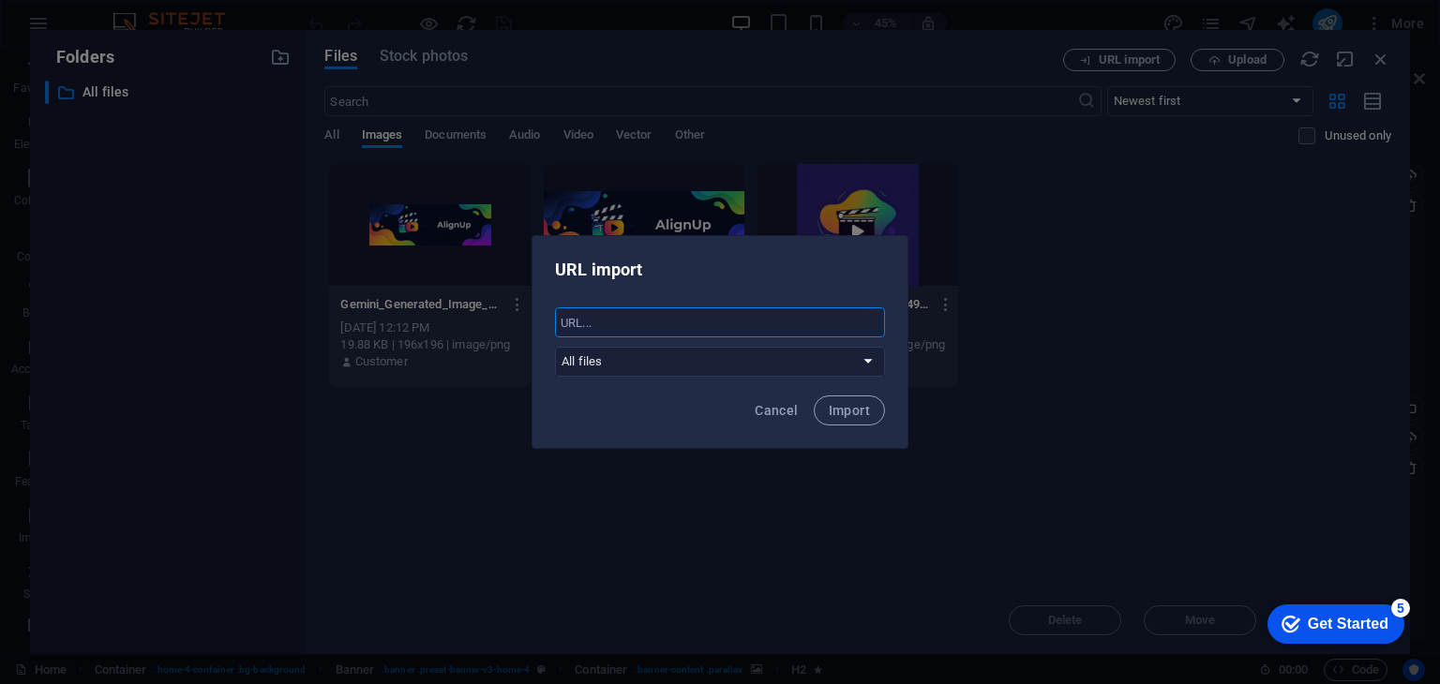
click at [835, 318] on input "text" at bounding box center [720, 322] width 330 height 30
click at [839, 357] on select "All files" at bounding box center [720, 362] width 330 height 30
drag, startPoint x: 1186, startPoint y: 288, endPoint x: 776, endPoint y: 410, distance: 427.3
click at [776, 410] on div "URL import ​ All files Cancel Import" at bounding box center [720, 342] width 1440 height 684
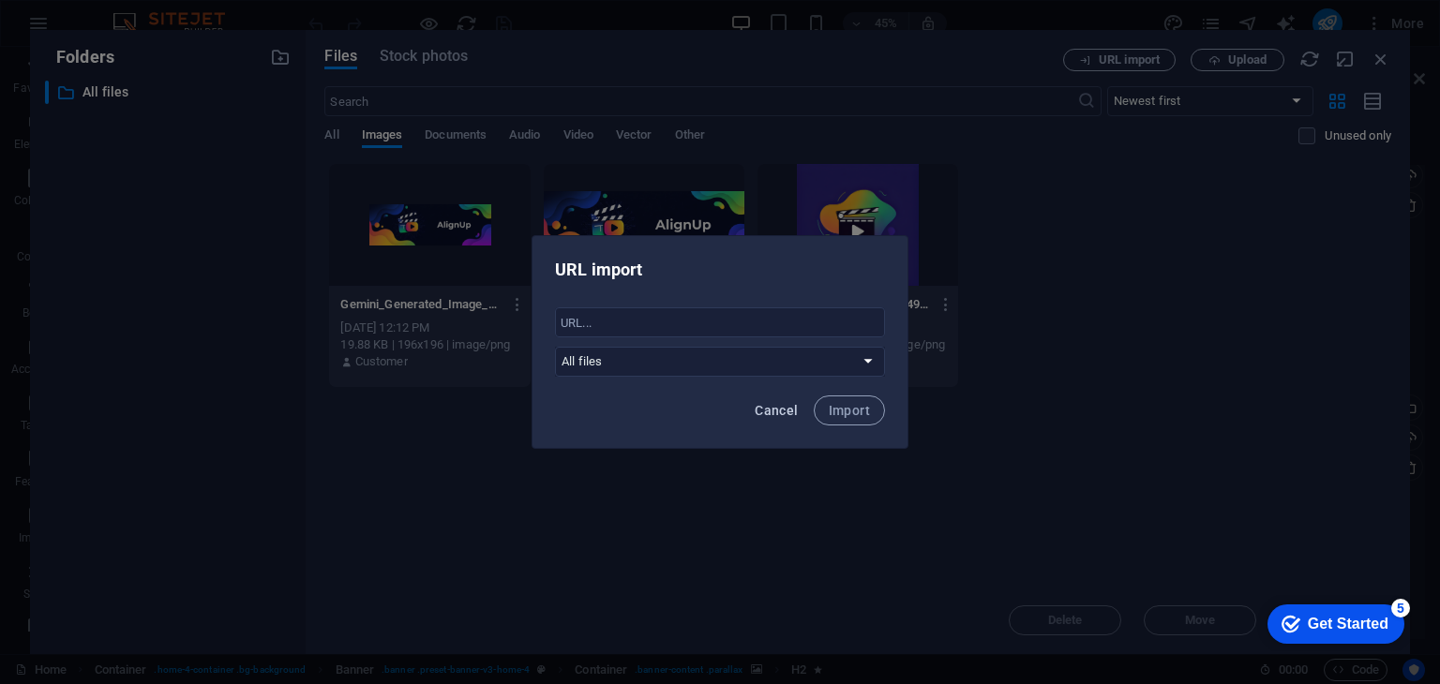
click at [776, 410] on span "Cancel" at bounding box center [776, 410] width 43 height 15
